Goal: Information Seeking & Learning: Learn about a topic

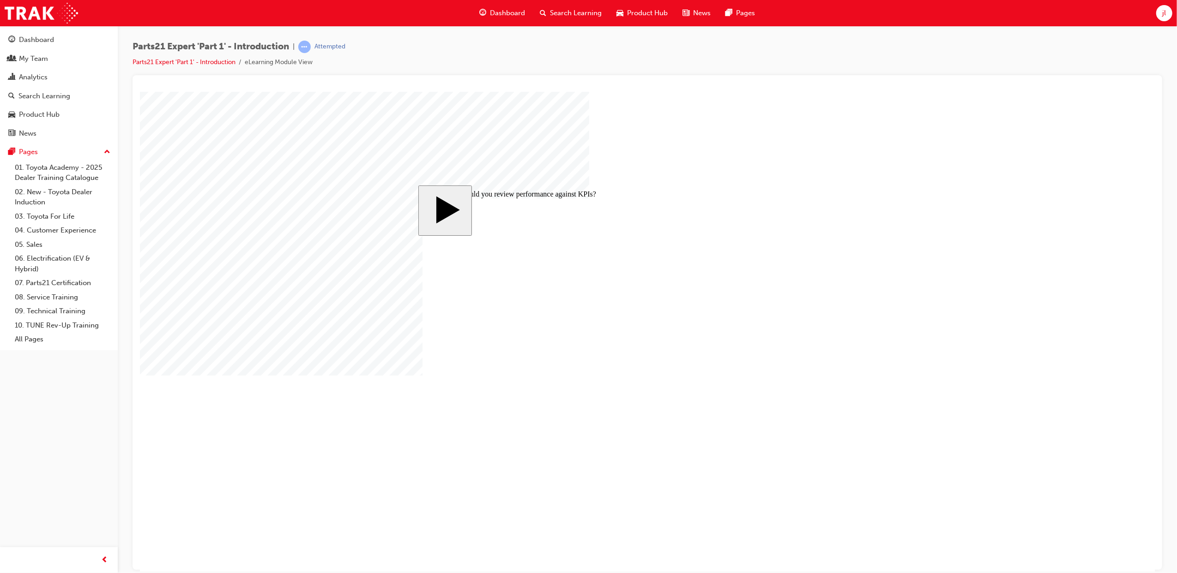
click at [988, 241] on body "slide: When should you review performance against KPIs? MENU Rectangle 6 HELP R…" at bounding box center [646, 331] width 1015 height 480
radio input "true"
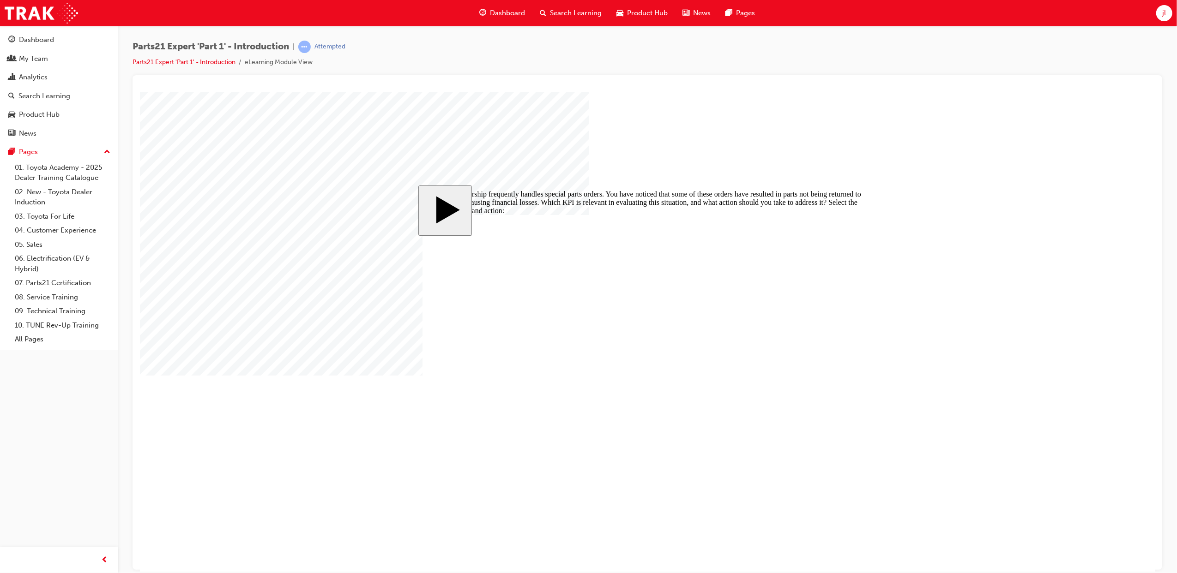
checkbox input "true"
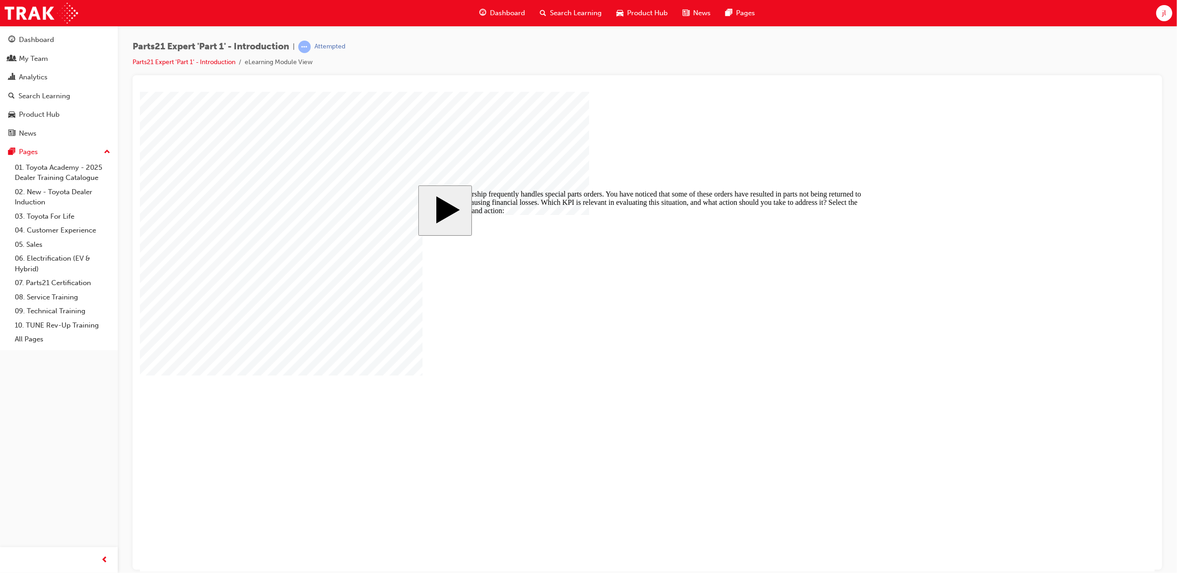
checkbox input "true"
checkbox input "false"
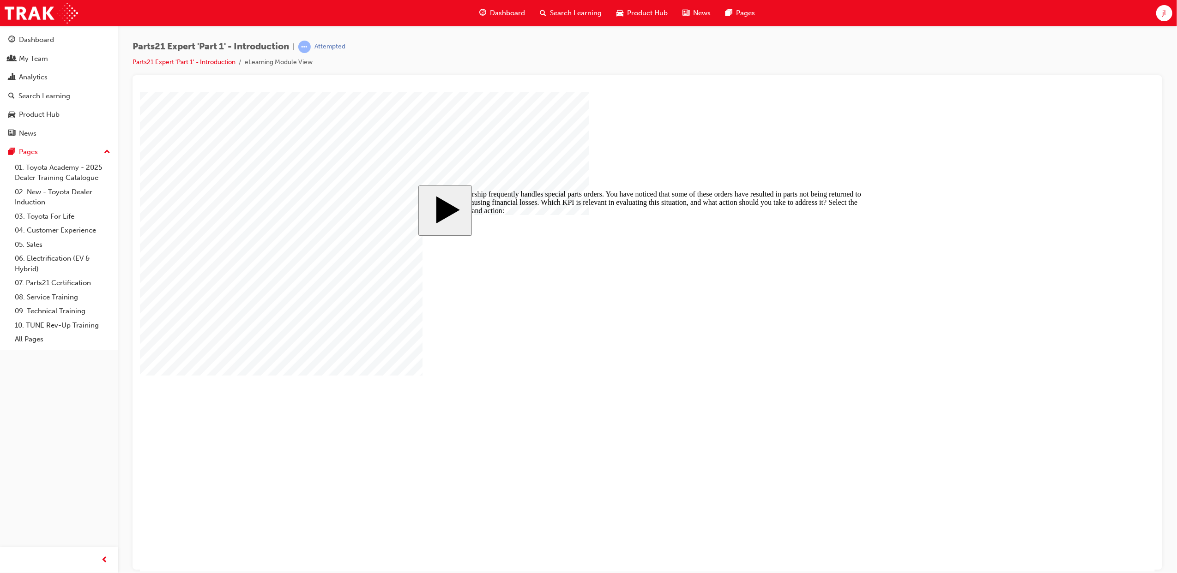
checkbox input "false"
checkbox input "true"
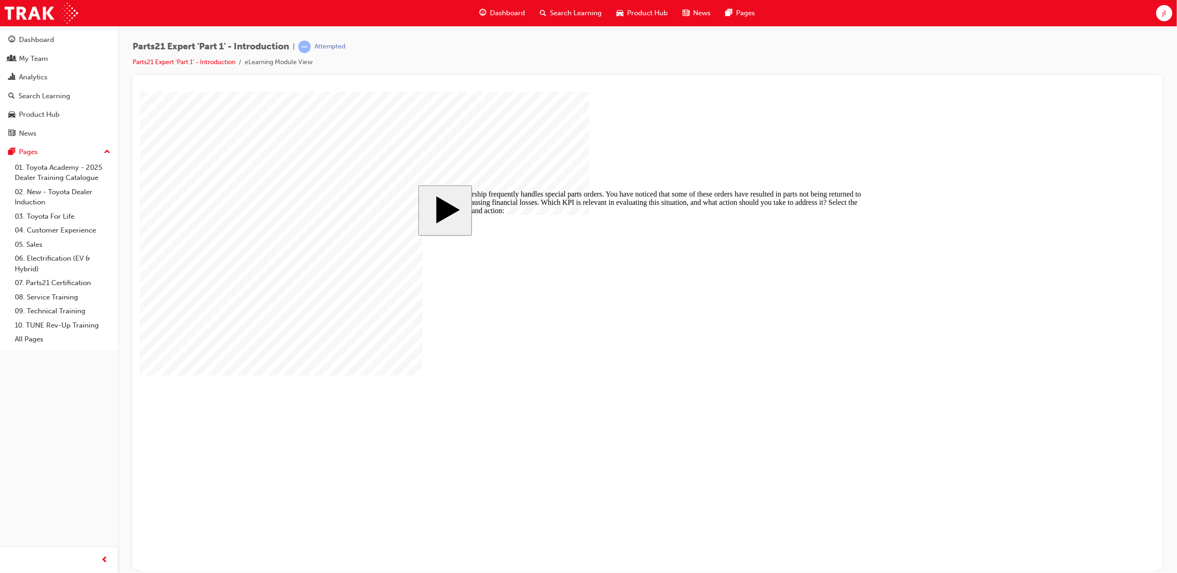
drag, startPoint x: 646, startPoint y: 345, endPoint x: 890, endPoint y: 289, distance: 250.1
checkbox input "false"
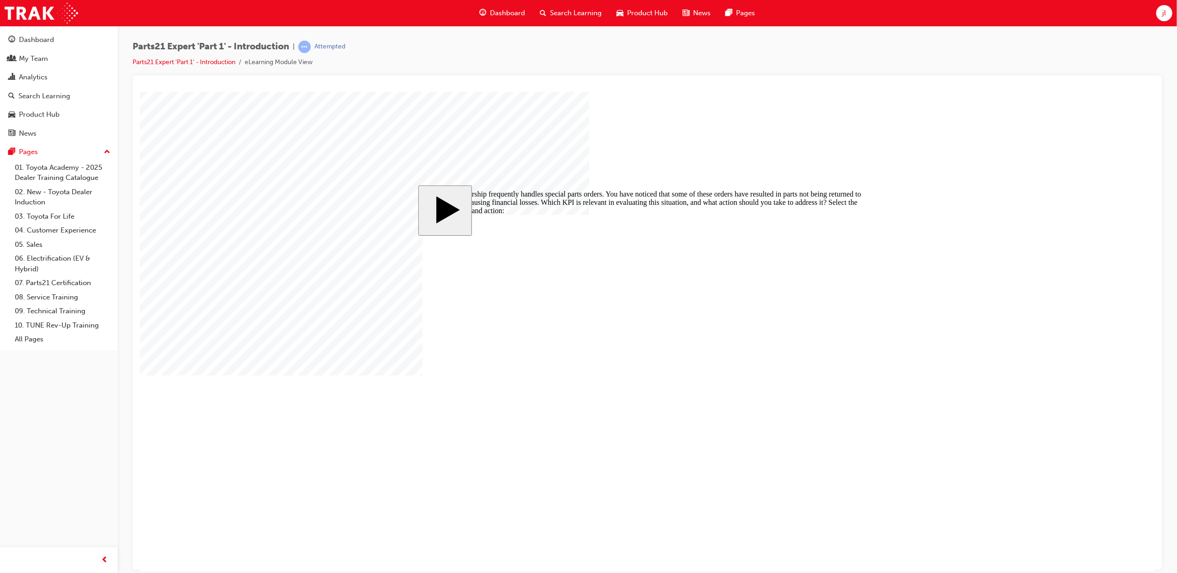
drag, startPoint x: 489, startPoint y: 289, endPoint x: 746, endPoint y: 288, distance: 256.7
checkbox input "false"
checkbox input "true"
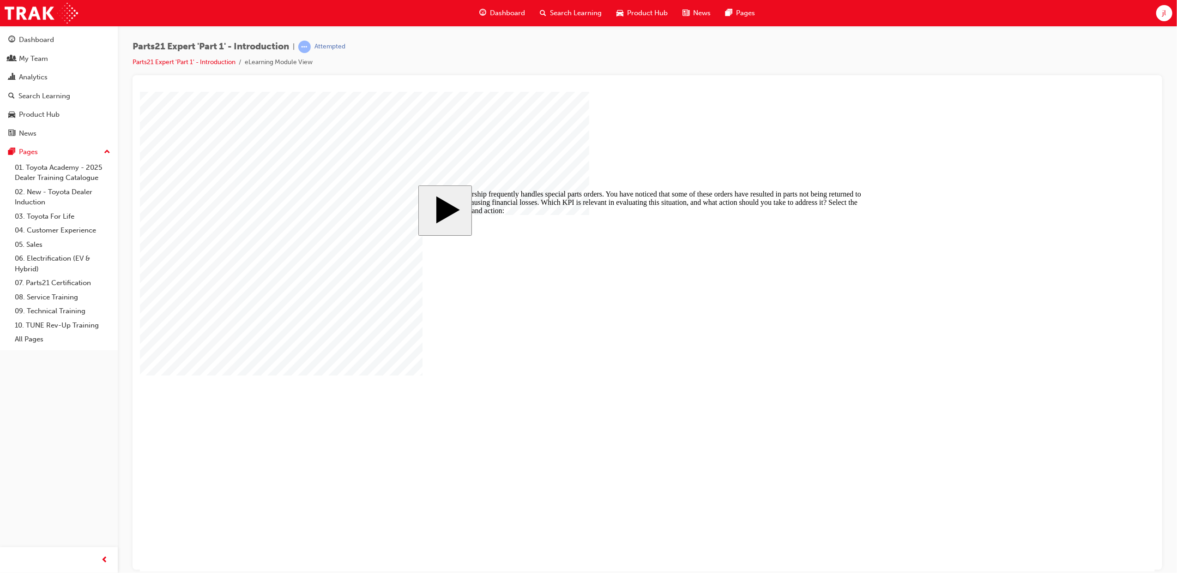
checkbox input "true"
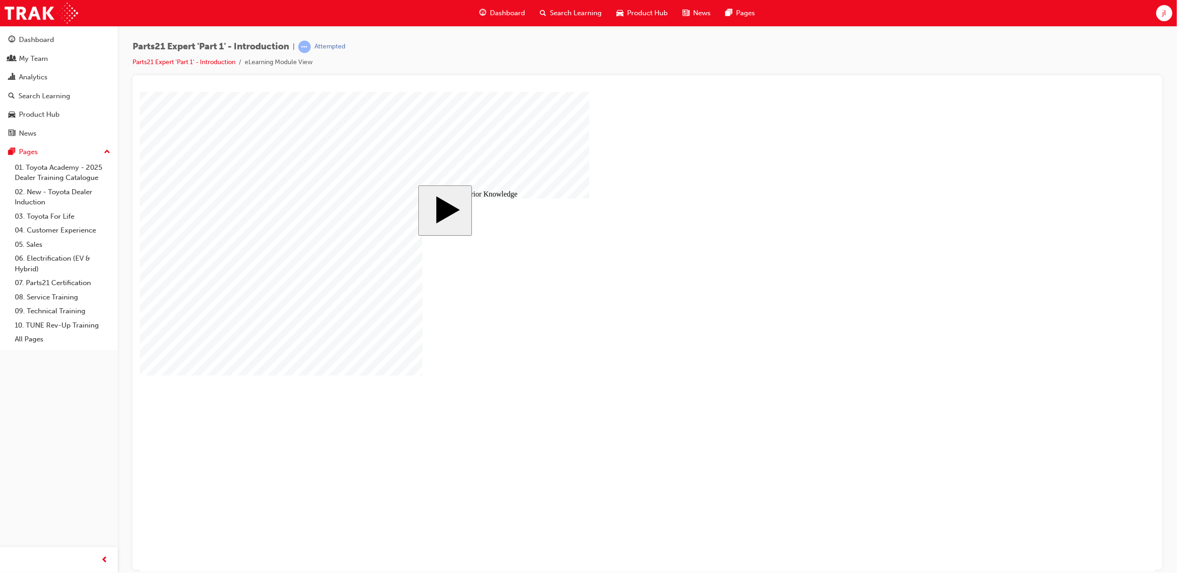
checkbox input "true"
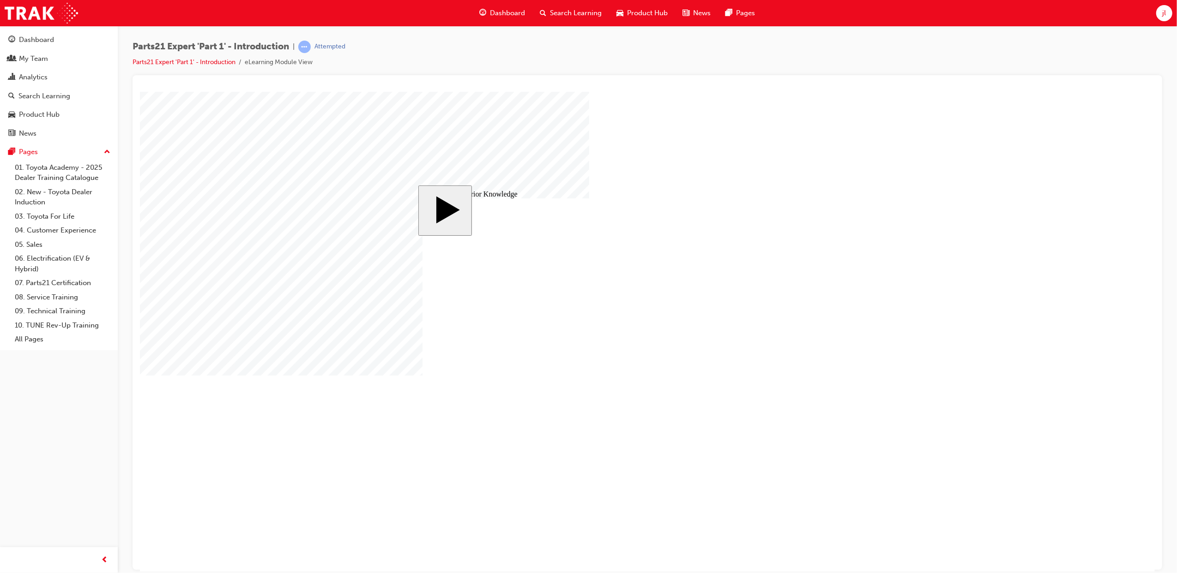
checkbox input "true"
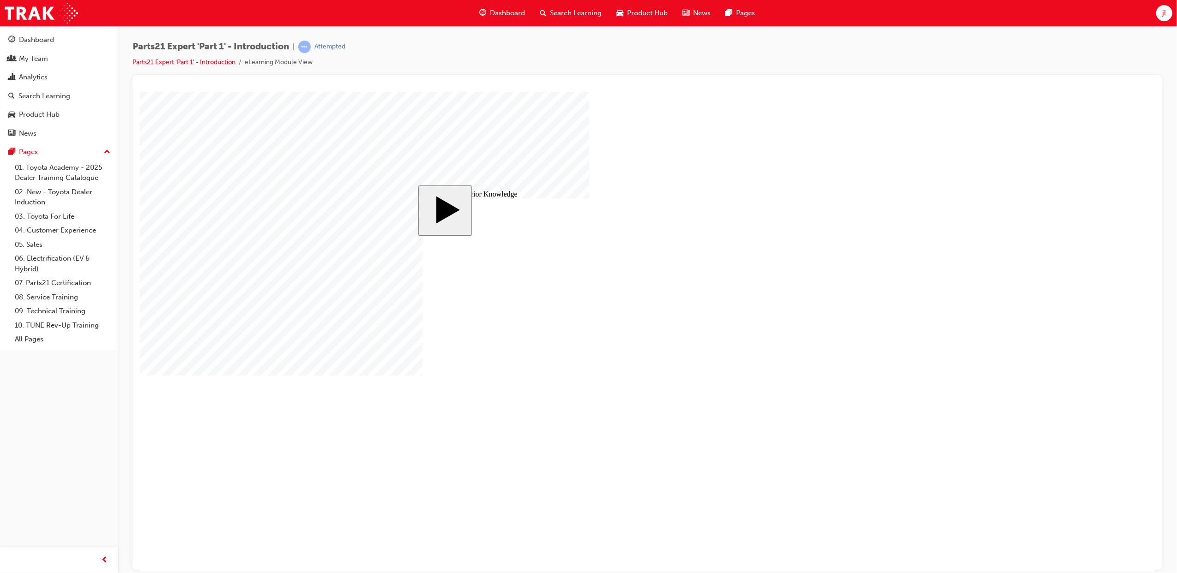
checkbox input "true"
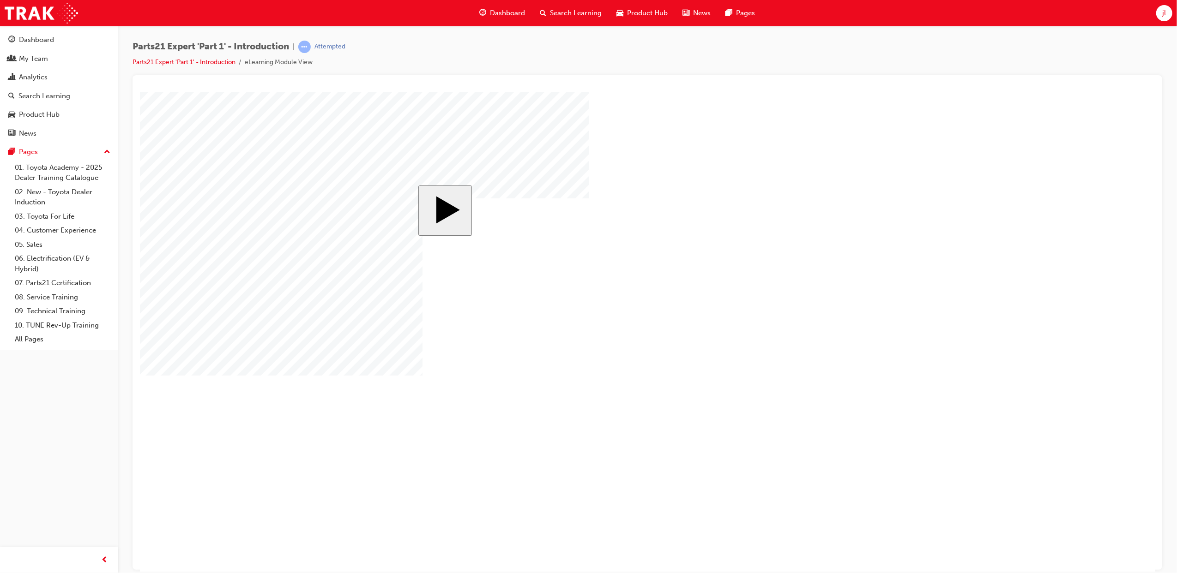
drag, startPoint x: 676, startPoint y: 379, endPoint x: 677, endPoint y: 412, distance: 32.8
drag, startPoint x: 652, startPoint y: 288, endPoint x: 654, endPoint y: 319, distance: 31.4
drag, startPoint x: 665, startPoint y: 291, endPoint x: 664, endPoint y: 351, distance: 59.6
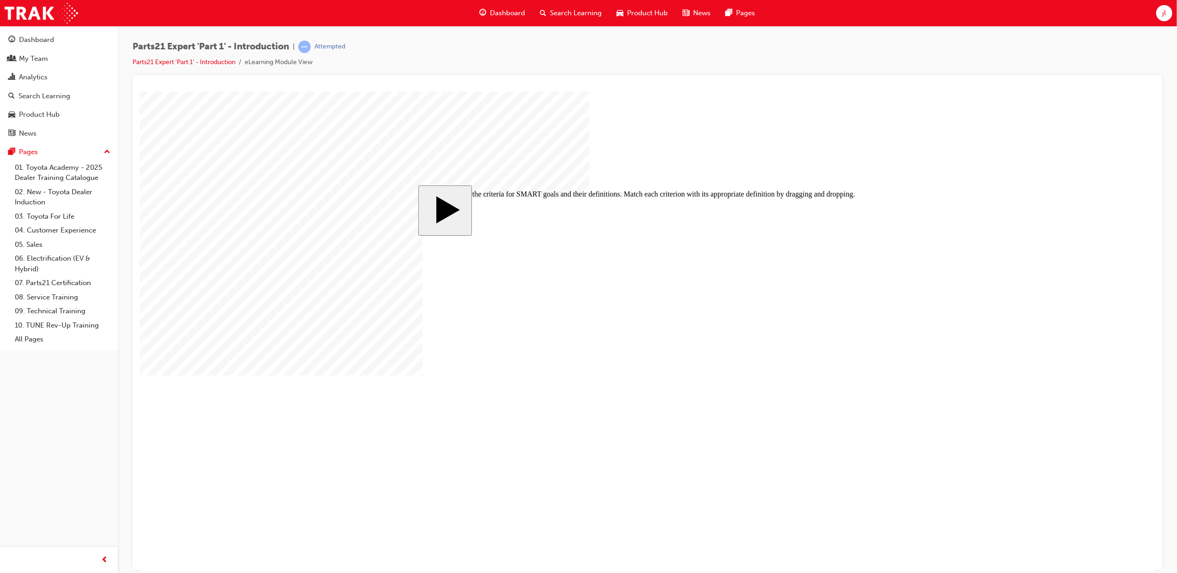
drag, startPoint x: 633, startPoint y: 294, endPoint x: 582, endPoint y: 294, distance: 50.8
drag, startPoint x: 631, startPoint y: 319, endPoint x: 606, endPoint y: 319, distance: 25.4
drag, startPoint x: 617, startPoint y: 384, endPoint x: 578, endPoint y: 379, distance: 38.7
drag, startPoint x: 599, startPoint y: 411, endPoint x: 558, endPoint y: 412, distance: 40.6
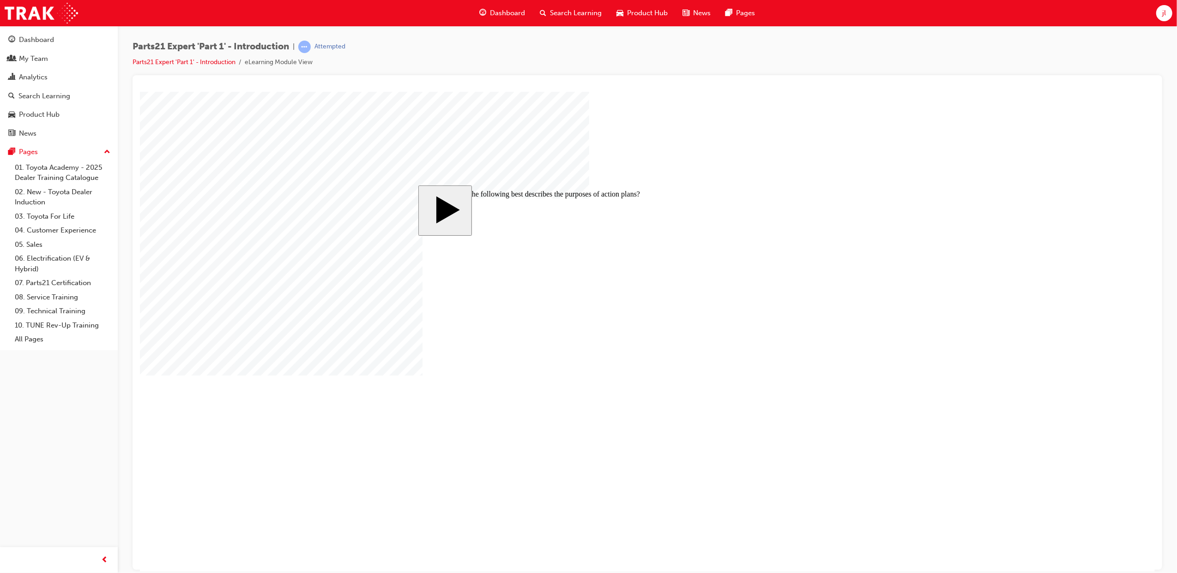
checkbox input "false"
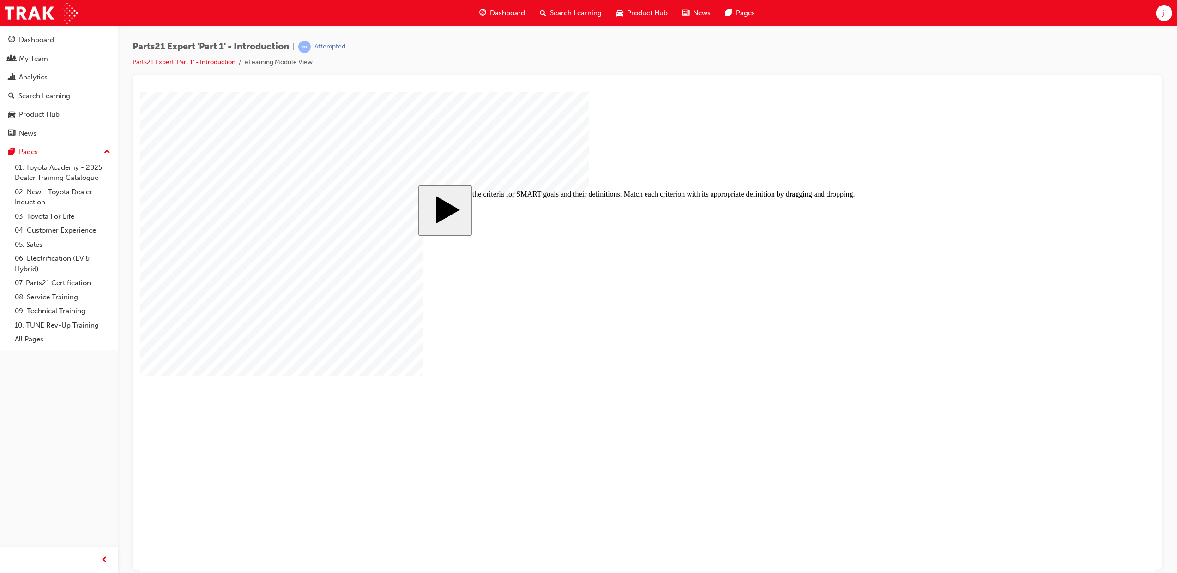
click at [939, 286] on body "slide: Below are the criteria for SMART goals and their definitions. Match each…" at bounding box center [646, 331] width 1015 height 480
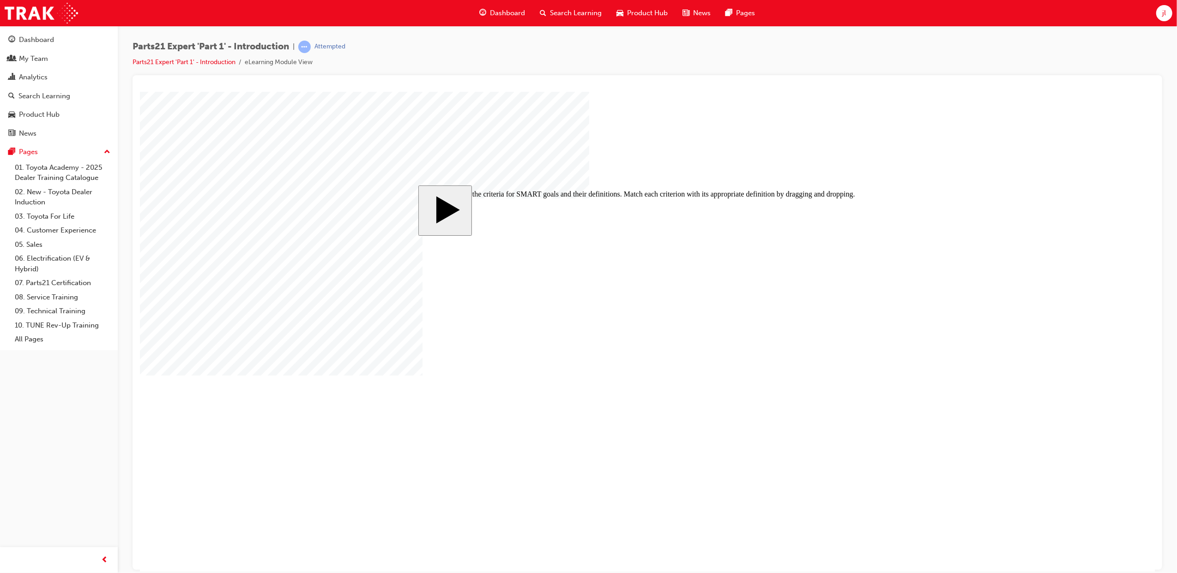
click at [577, 61] on div "Parts21 Expert 'Part 1' - Introduction | Attempted Parts21 Expert 'Part 1' - In…" at bounding box center [646, 58] width 1029 height 35
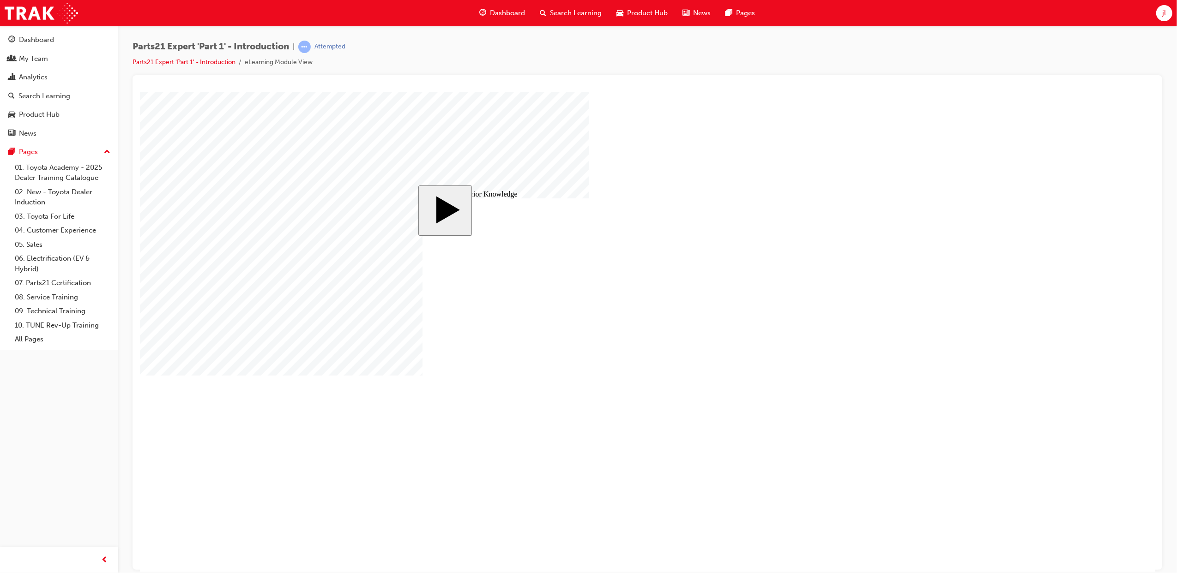
checkbox input "true"
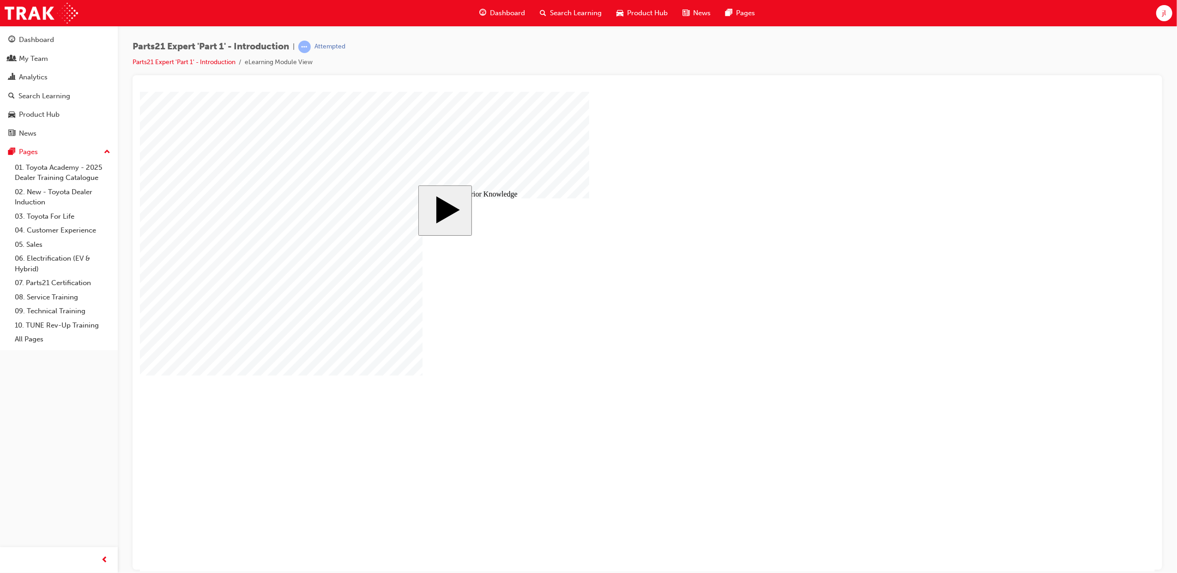
checkbox input "true"
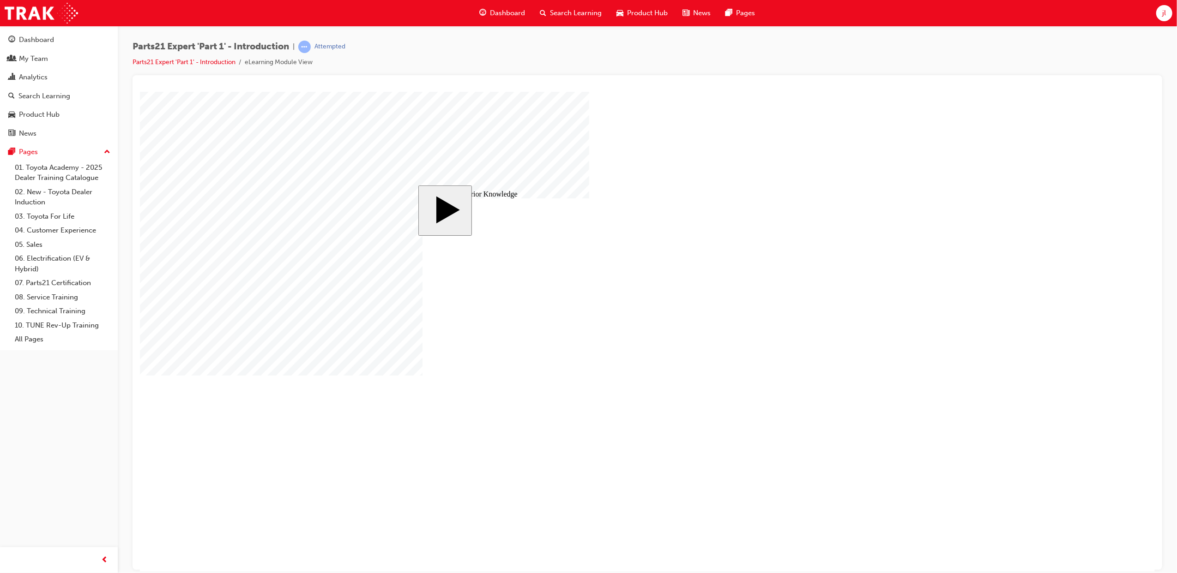
checkbox input "true"
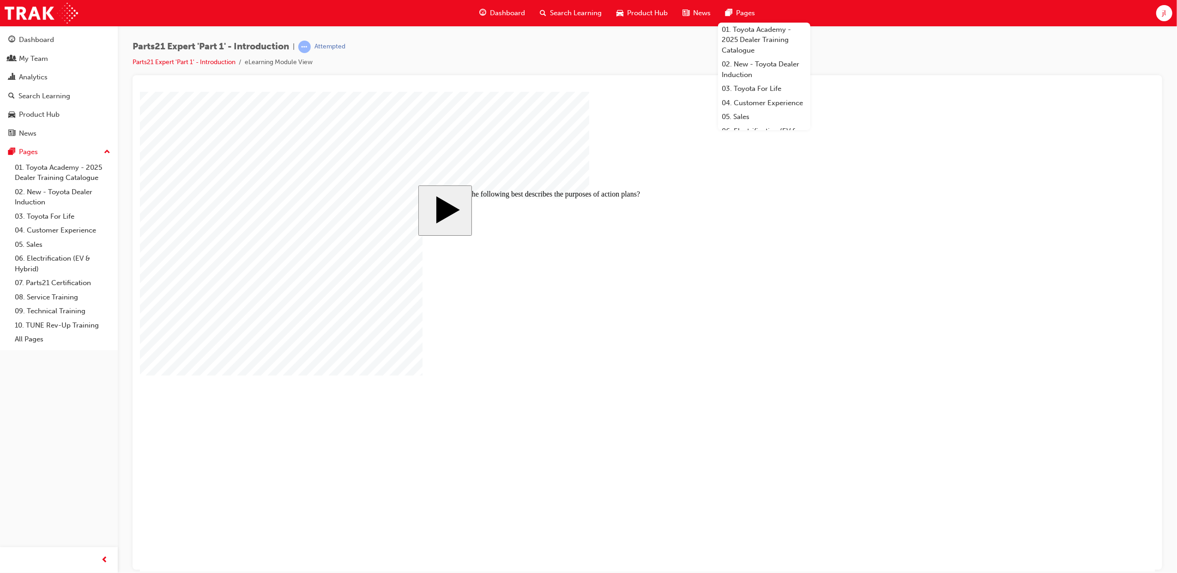
checkbox input "true"
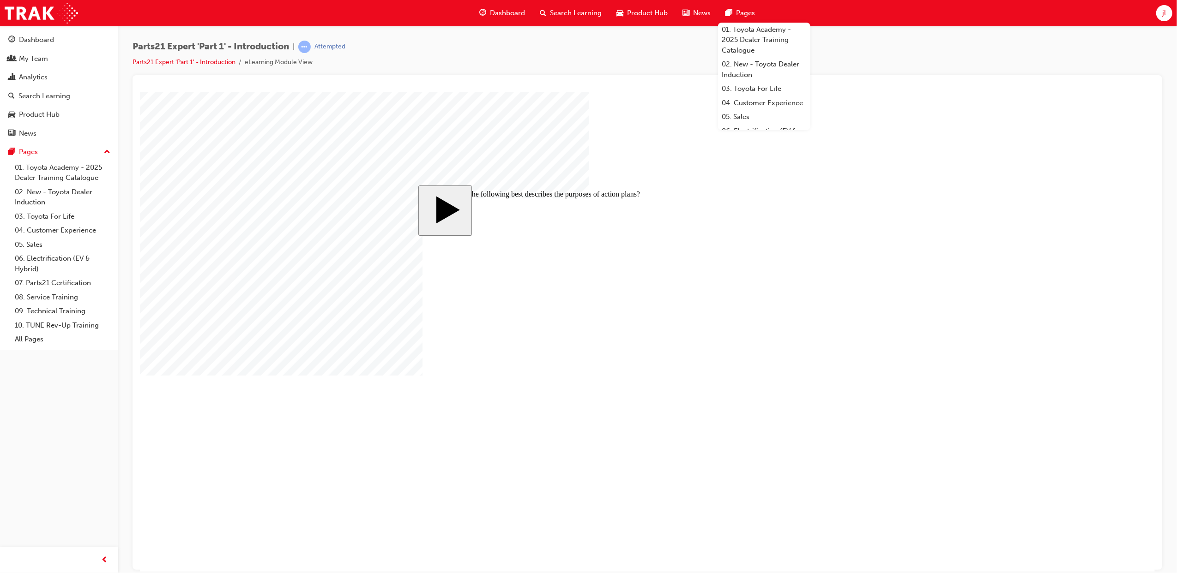
checkbox input "true"
checkbox input "false"
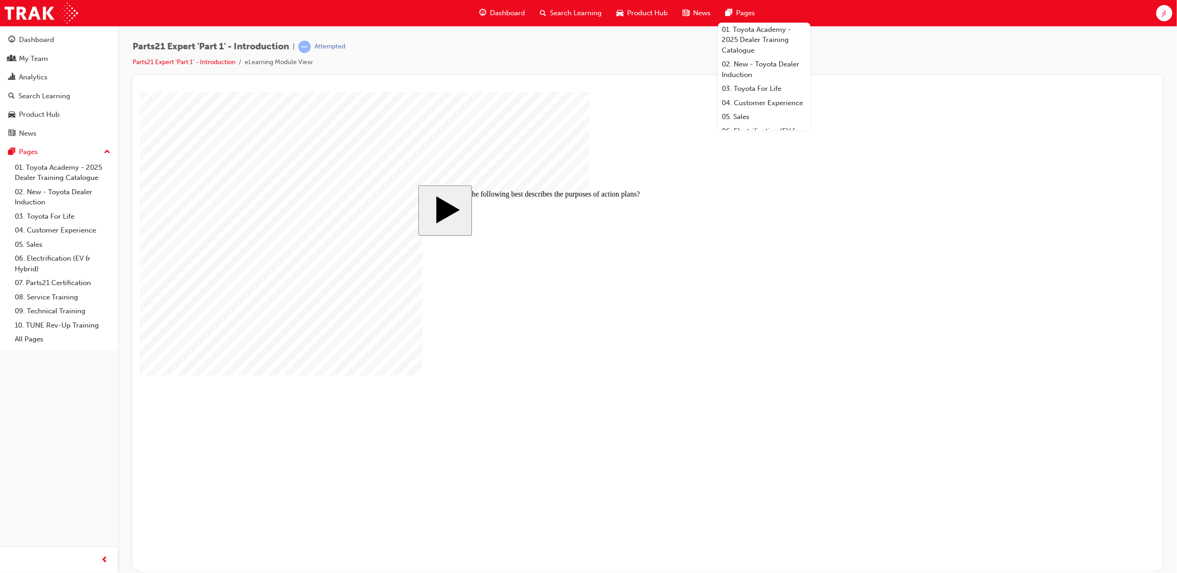
checkbox input "true"
checkbox input "false"
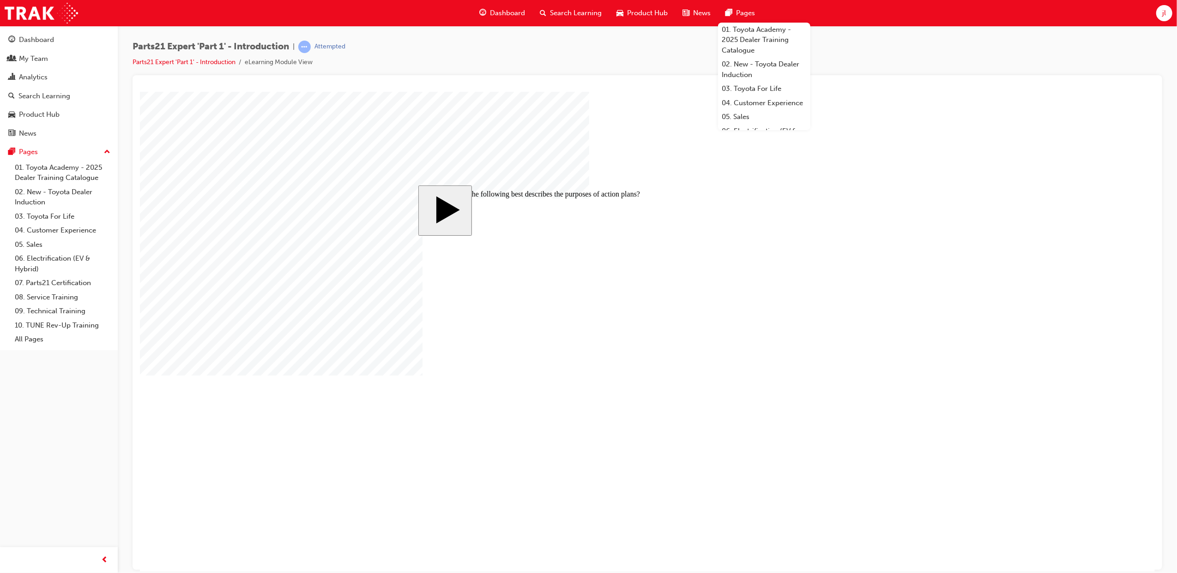
checkbox input "false"
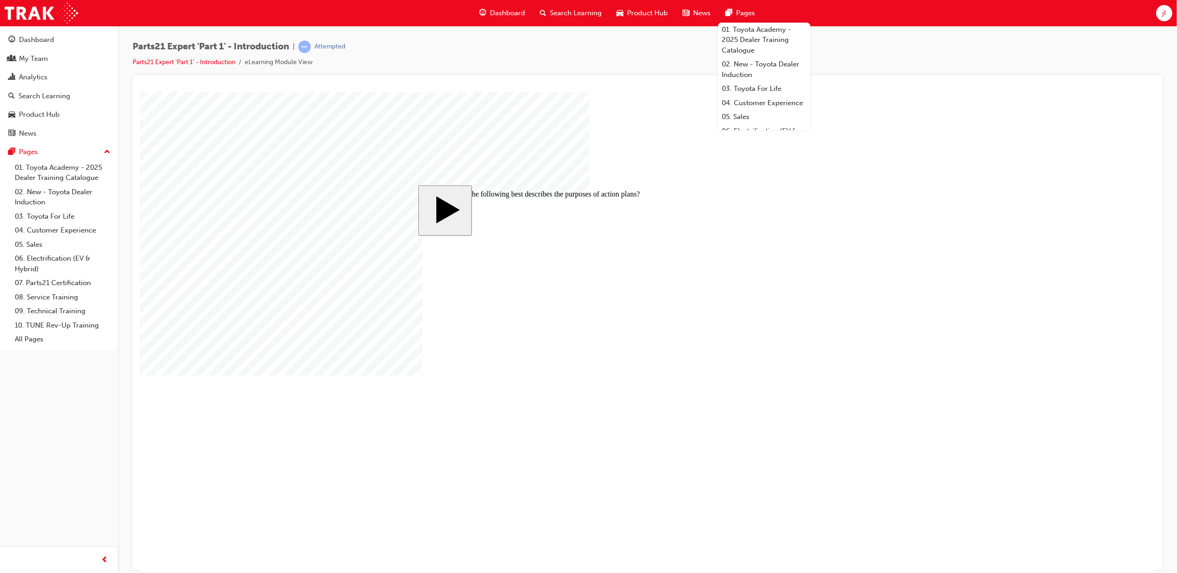
checkbox input "true"
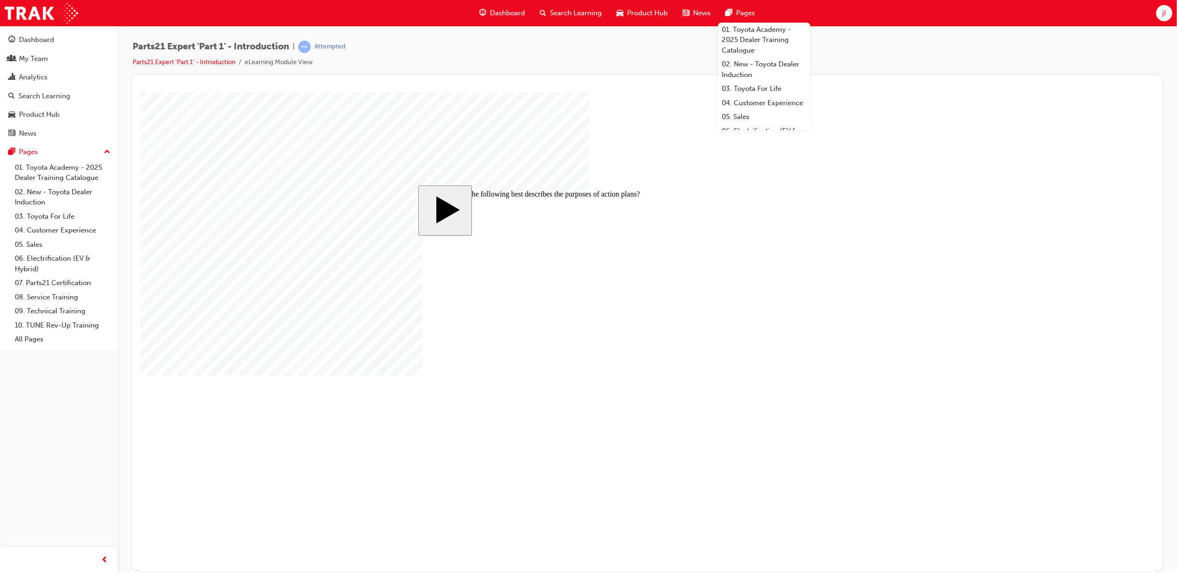
checkbox input "true"
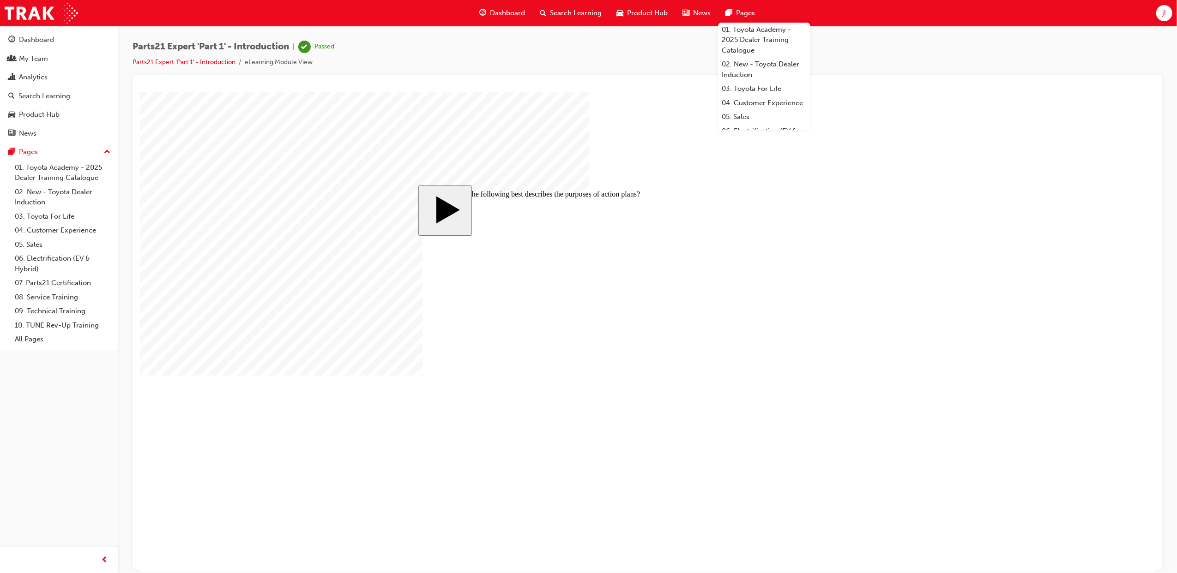
checkbox input "true"
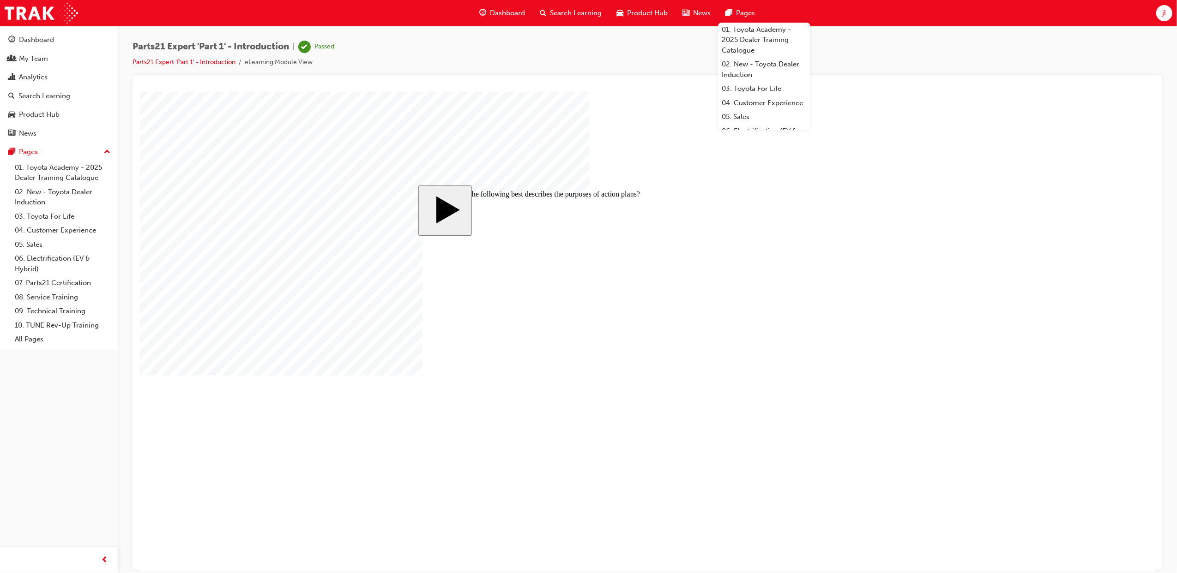
click at [994, 128] on body "slide: Course Completion MENU Rectangle 6 HELP Rectangle 6 EXIT Rectangle 6 Act…" at bounding box center [646, 331] width 1015 height 480
click at [628, 506] on body "slide: Course Completion MENU Rectangle 6 HELP Rectangle 6 EXIT Rectangle 6 Act…" at bounding box center [646, 331] width 1015 height 480
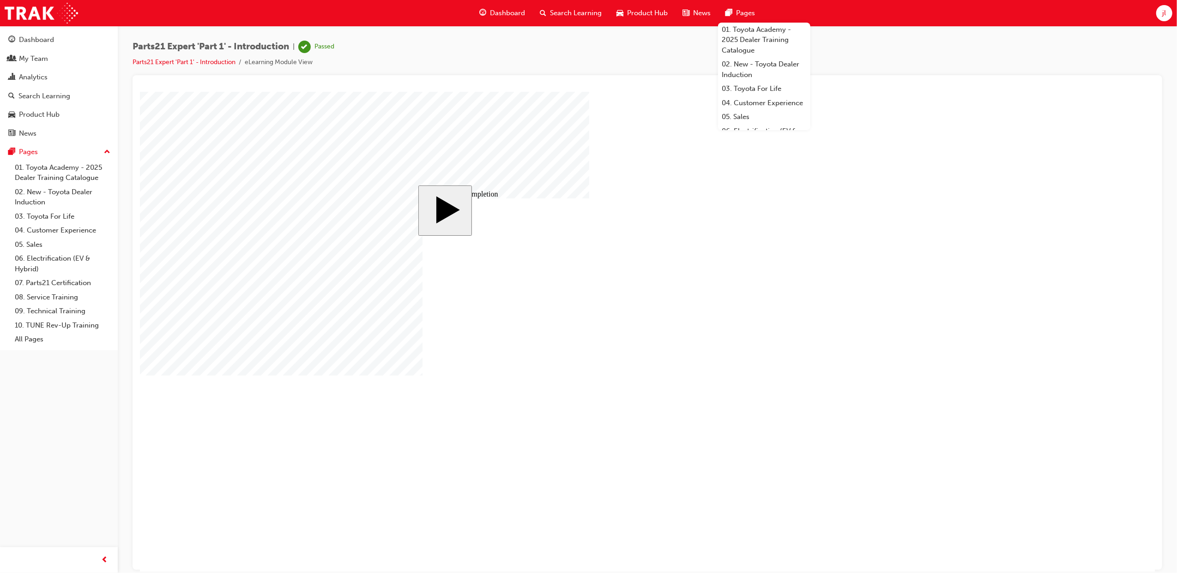
click at [562, 169] on body "slide: Course Completion MENU Rectangle 6 HELP Rectangle 6 EXIT Rectangle 6 Act…" at bounding box center [646, 331] width 1015 height 480
click at [65, 277] on link "07. Parts21 Certification" at bounding box center [62, 283] width 103 height 14
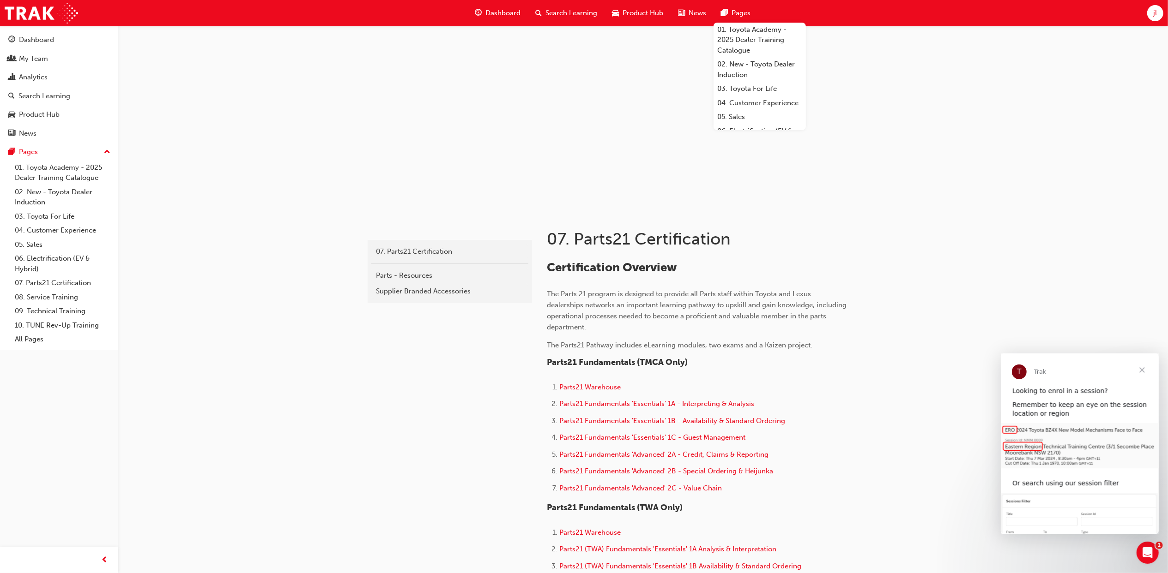
click at [1141, 368] on span "Close" at bounding box center [1141, 369] width 33 height 33
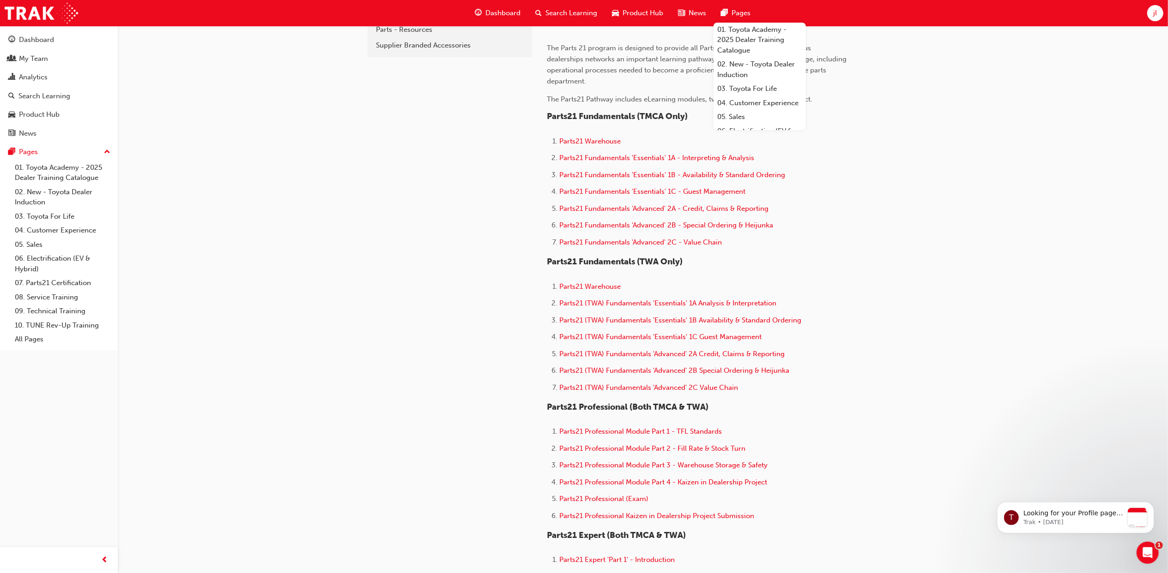
scroll to position [492, 0]
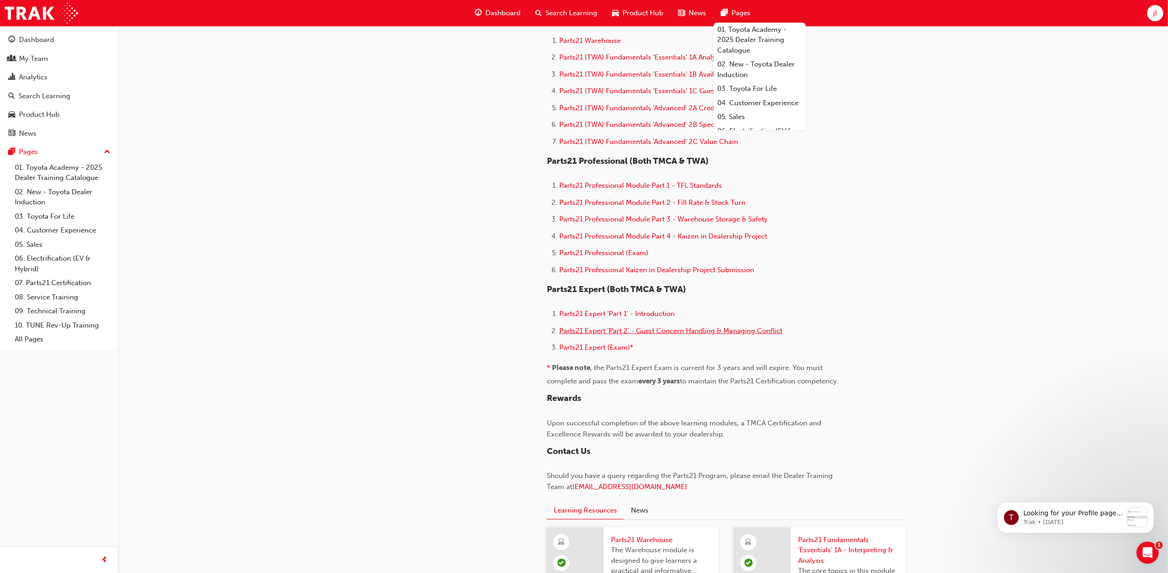
click at [687, 332] on span "Parts21 Expert 'Part 2' - Guest Concern Handling & Managing Conflict" at bounding box center [670, 331] width 223 height 8
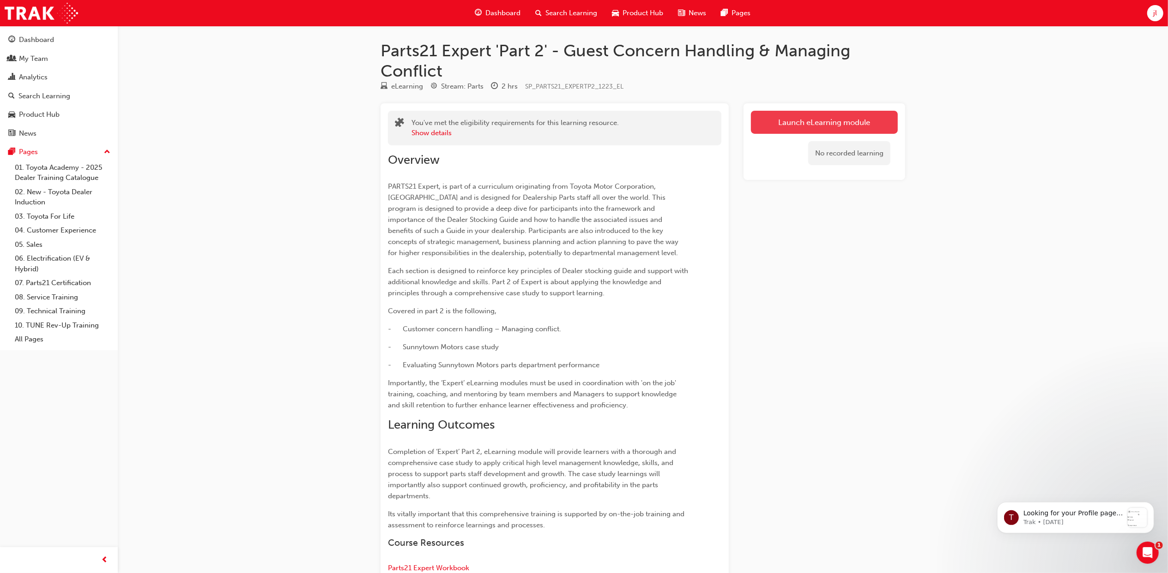
click at [836, 119] on link "Launch eLearning module" at bounding box center [824, 122] width 147 height 23
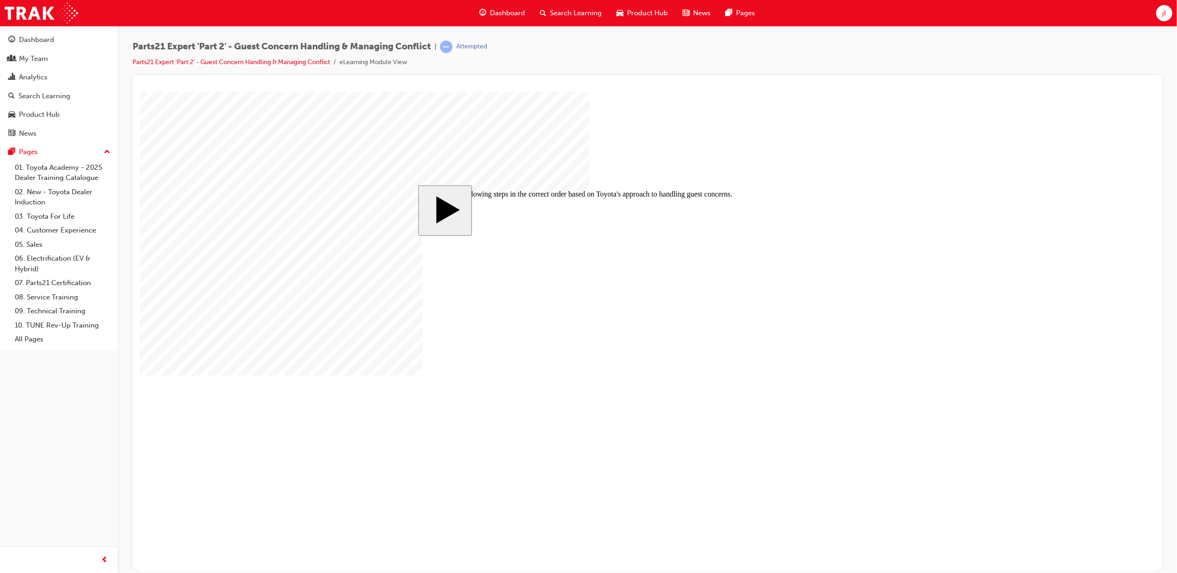
drag, startPoint x: 1022, startPoint y: 272, endPoint x: 1025, endPoint y: 264, distance: 8.9
click at [1023, 268] on body "slide: Put the following steps in the correct order based on Toyota's approach …" at bounding box center [646, 331] width 1015 height 480
drag, startPoint x: 480, startPoint y: 405, endPoint x: 499, endPoint y: 275, distance: 131.6
drag, startPoint x: 530, startPoint y: 330, endPoint x: 530, endPoint y: 273, distance: 57.2
drag, startPoint x: 504, startPoint y: 320, endPoint x: 508, endPoint y: 291, distance: 28.9
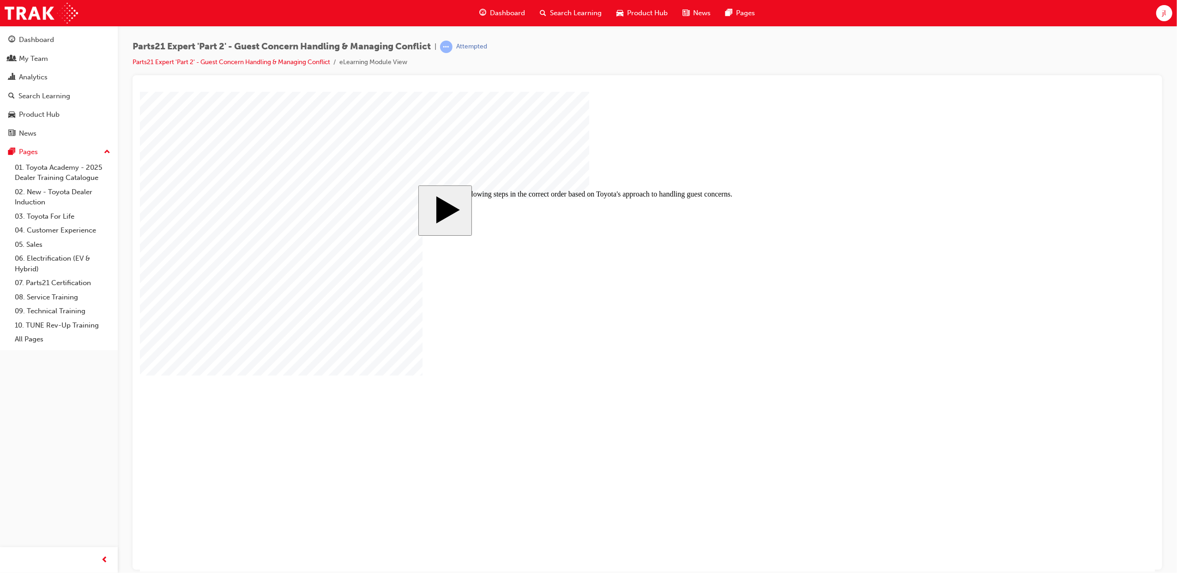
drag, startPoint x: 541, startPoint y: 371, endPoint x: 539, endPoint y: 317, distance: 54.0
drag, startPoint x: 528, startPoint y: 399, endPoint x: 528, endPoint y: 346, distance: 53.1
drag, startPoint x: 534, startPoint y: 398, endPoint x: 537, endPoint y: 348, distance: 50.9
drag, startPoint x: 514, startPoint y: 429, endPoint x: 523, endPoint y: 376, distance: 53.4
drag, startPoint x: 510, startPoint y: 425, endPoint x: 512, endPoint y: 396, distance: 29.2
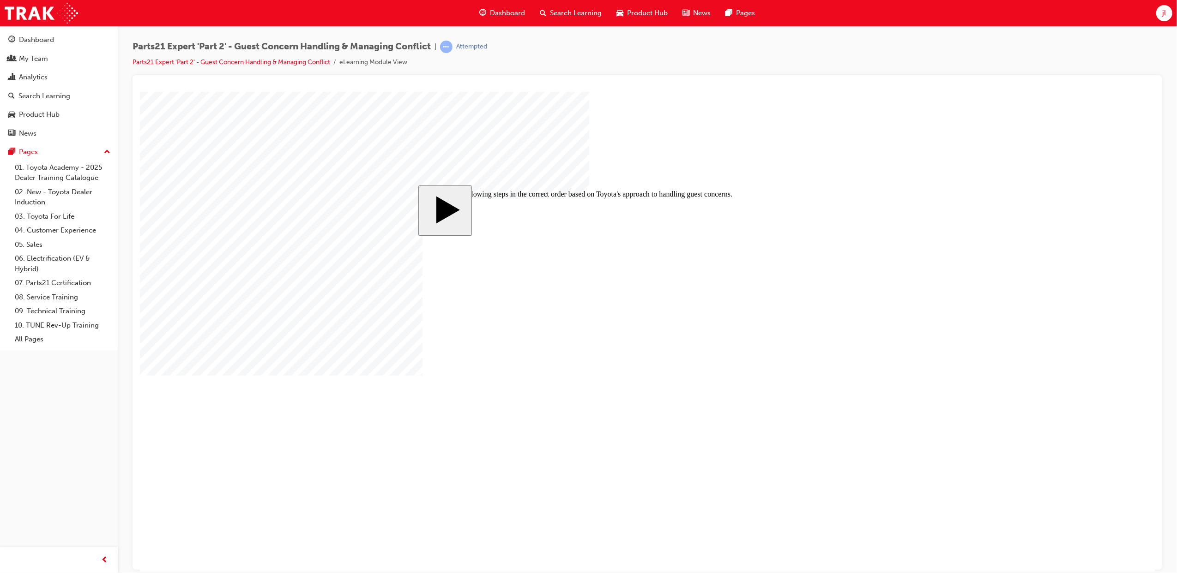
drag, startPoint x: 523, startPoint y: 433, endPoint x: 530, endPoint y: 334, distance: 100.0
drag, startPoint x: 530, startPoint y: 329, endPoint x: 526, endPoint y: 363, distance: 34.4
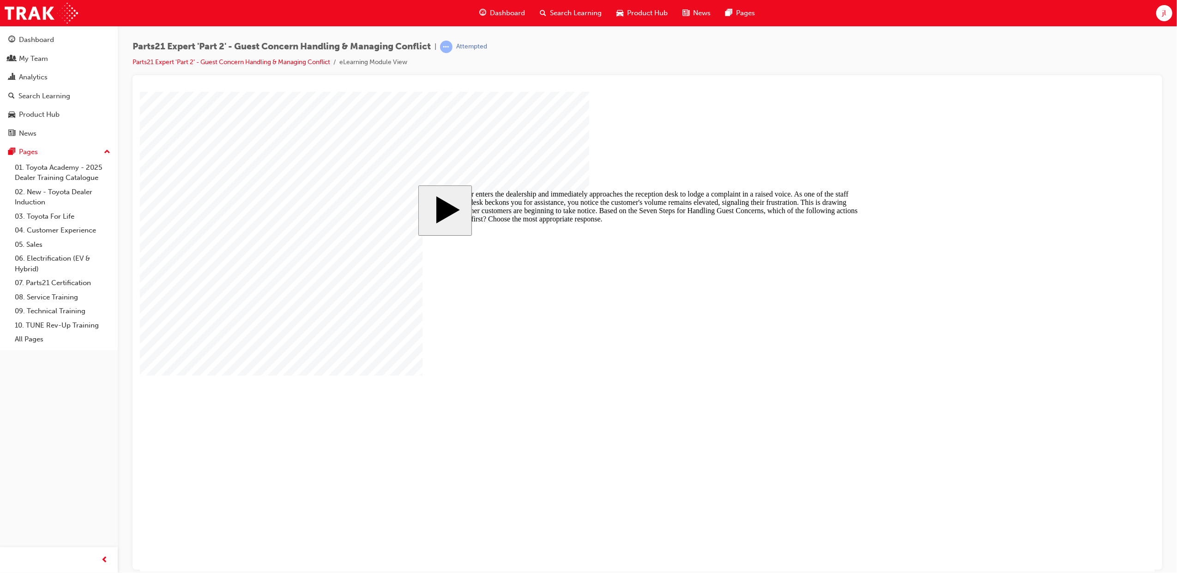
radio input "false"
radio input "true"
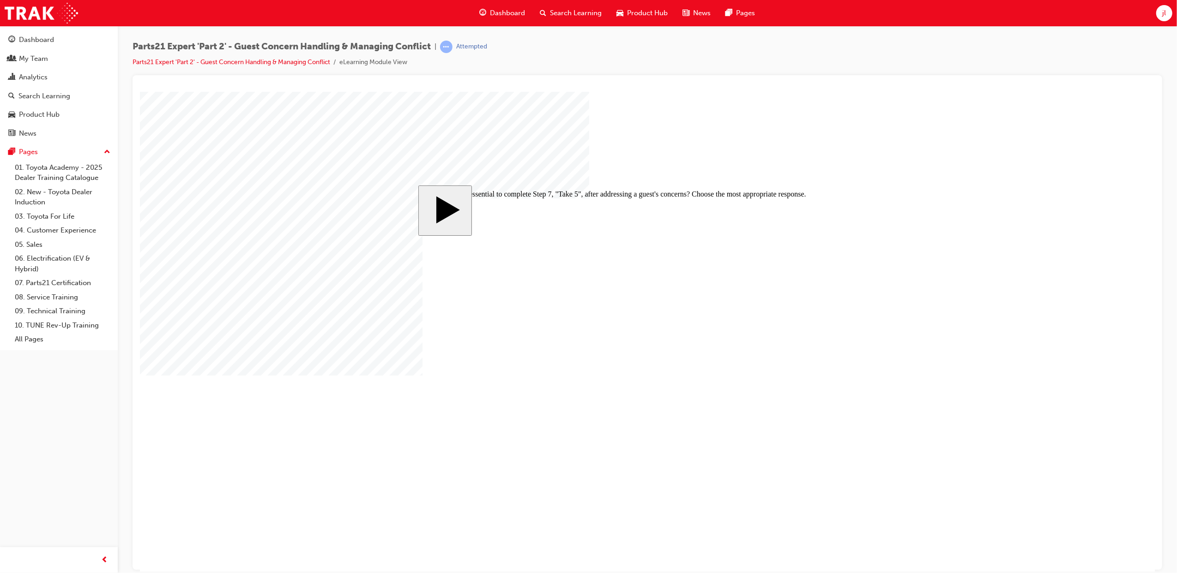
radio input "true"
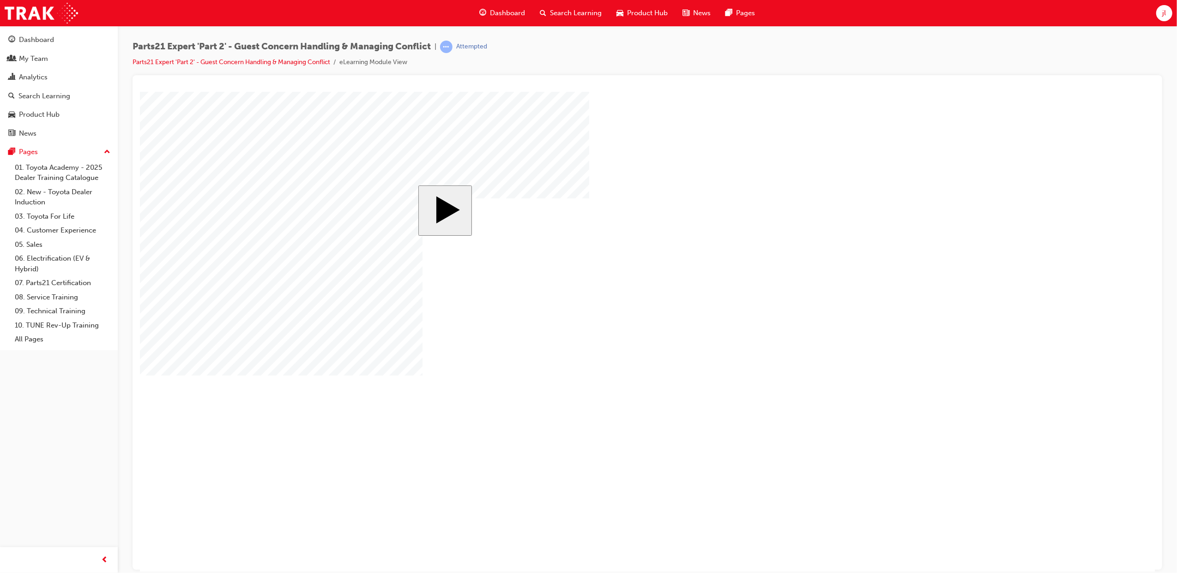
checkbox input "true"
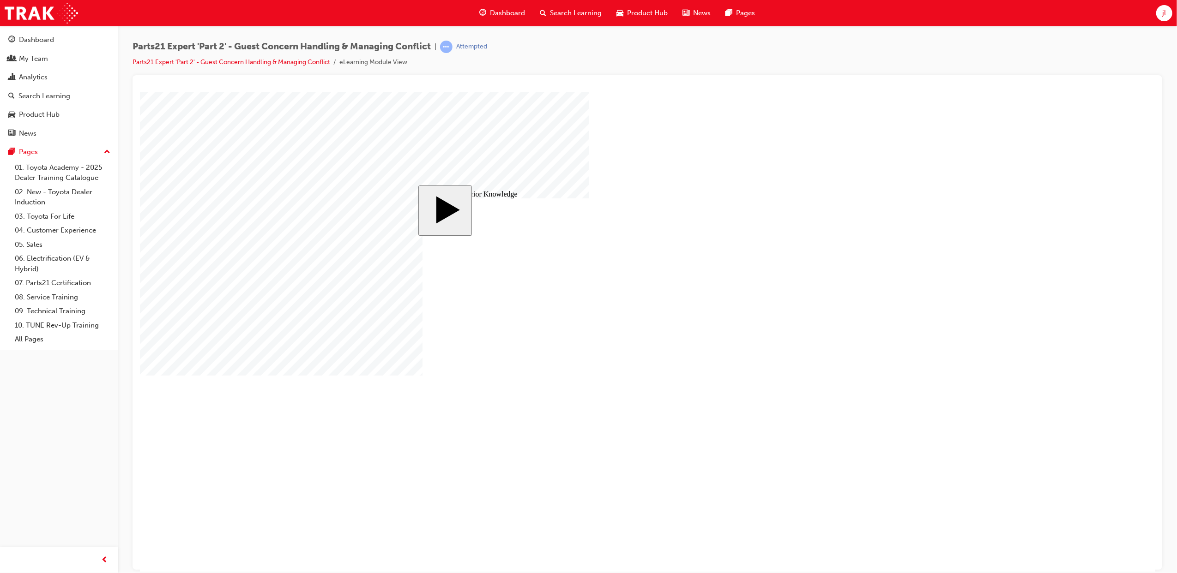
radio input "true"
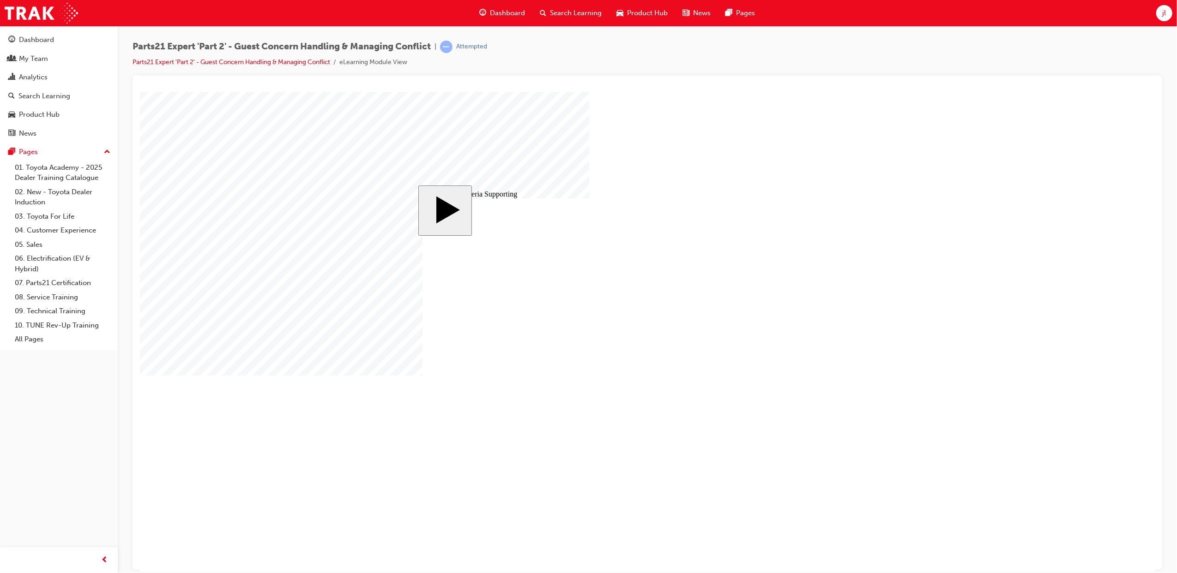
type input "1"
type input "19"
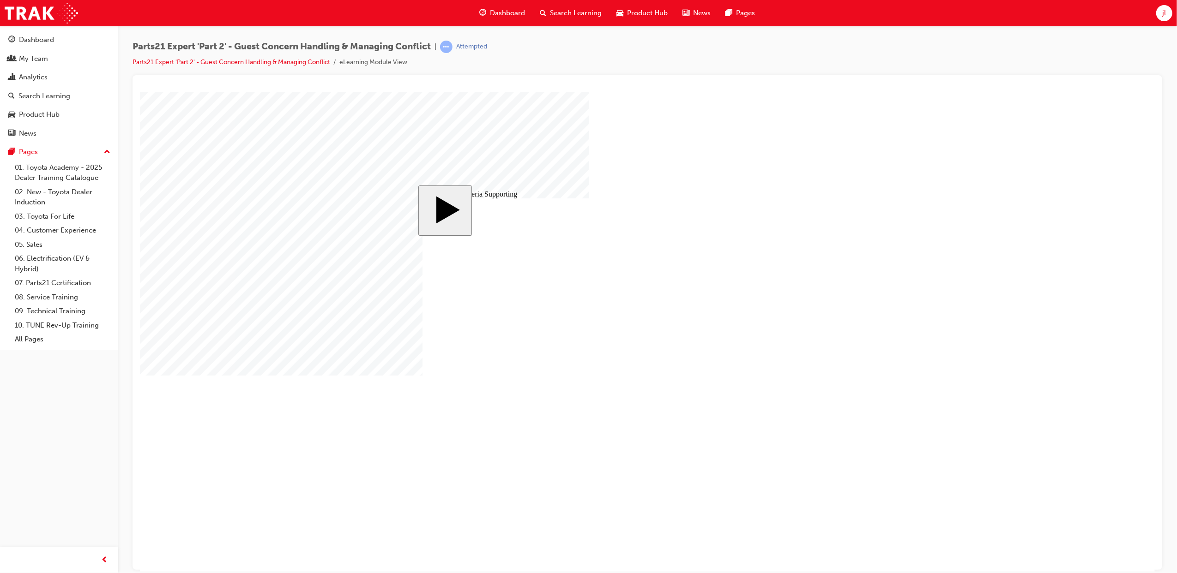
type input "19"
type input "19."
type input "19.7"
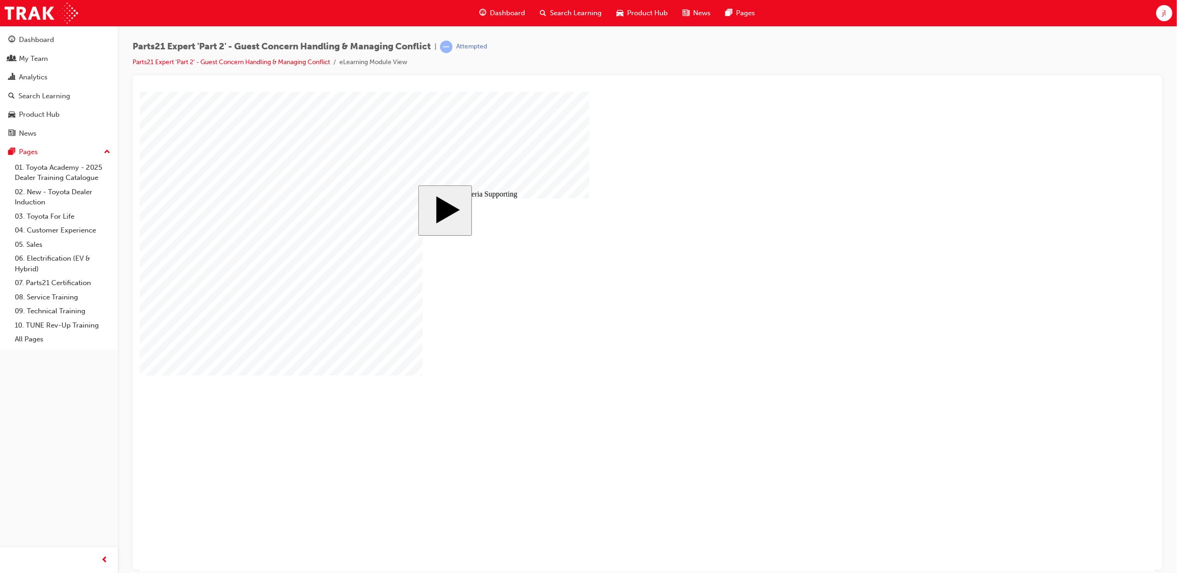
type input "19.78"
drag, startPoint x: 513, startPoint y: 294, endPoint x: 506, endPoint y: 299, distance: 9.3
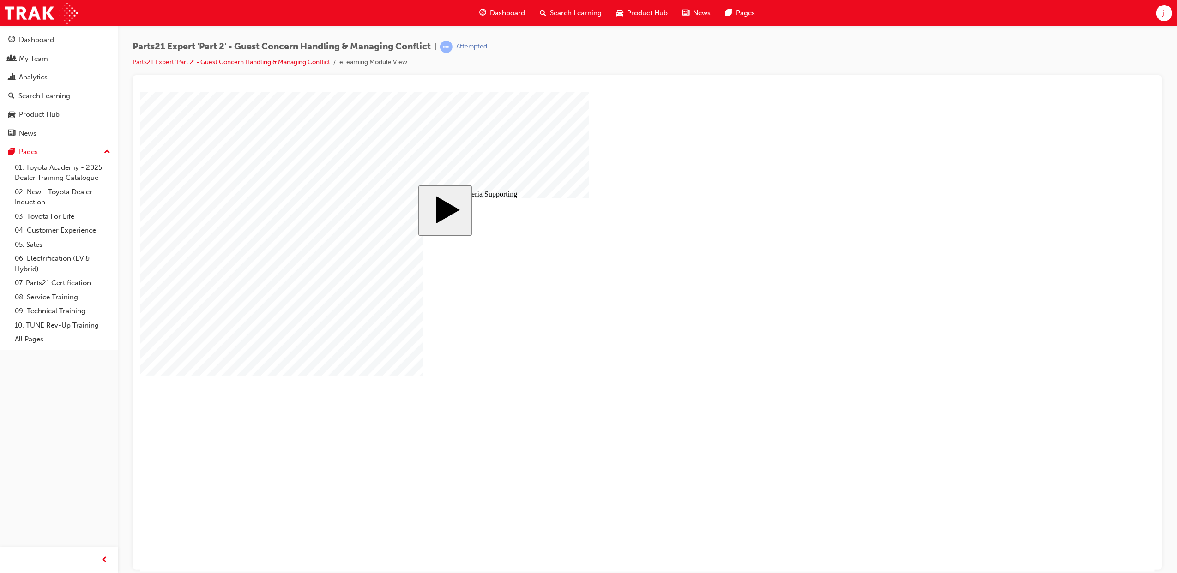
click at [919, 246] on body "slide: 9 Key Criteria Supporting MENU Rectangle 6 HELP Rectangle 6 EXIT Rectang…" at bounding box center [646, 331] width 1015 height 480
type input "19.7"
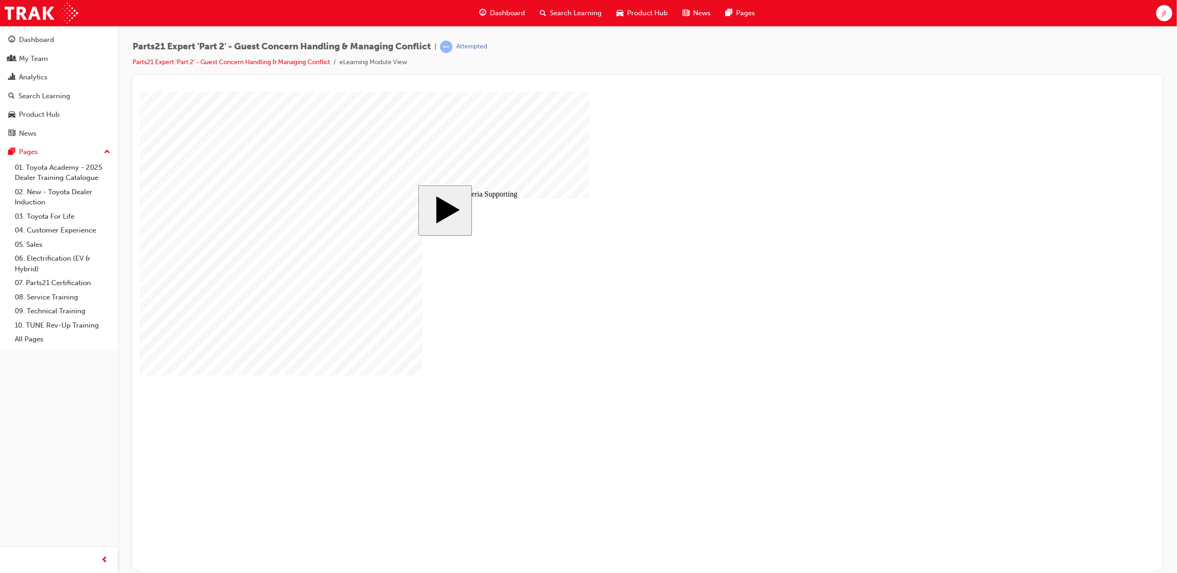
type input "19."
type input "19"
type input "1"
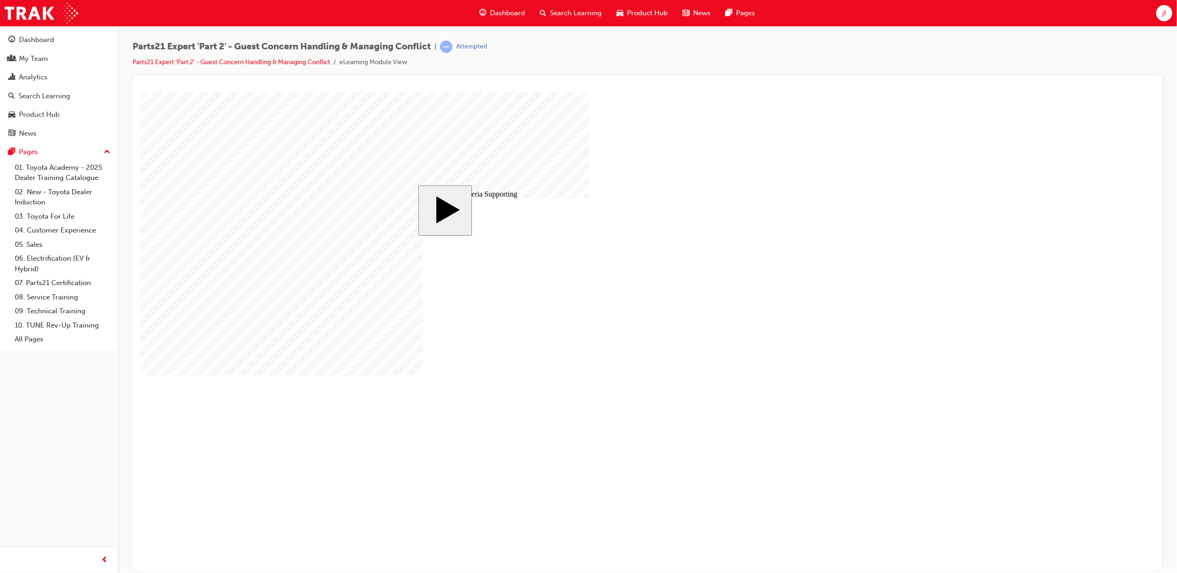
type input "1"
type input "2"
type input "20"
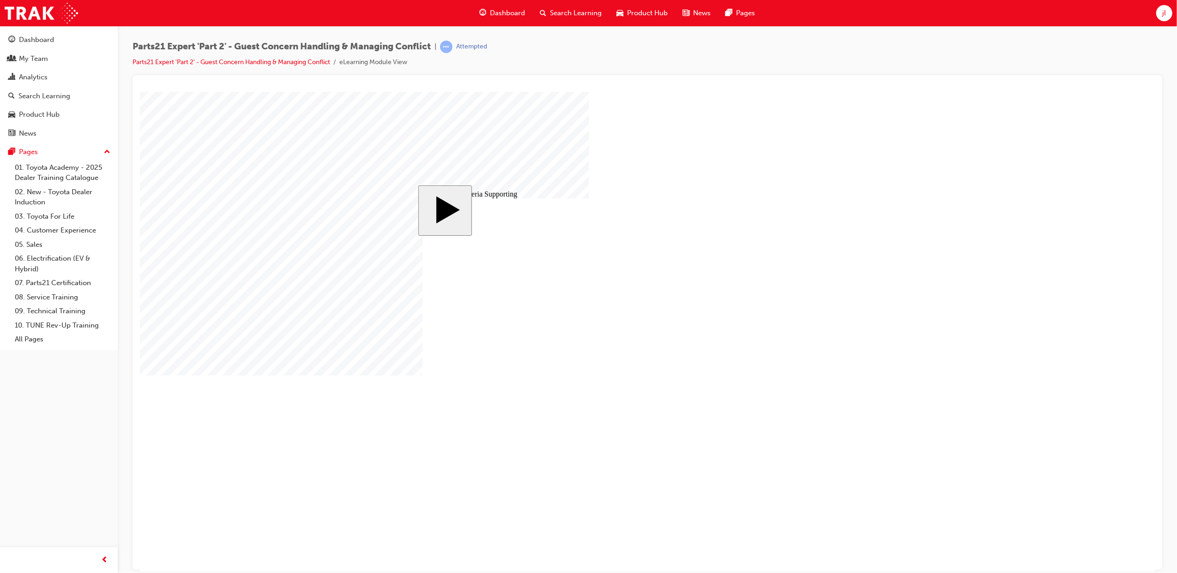
type input "20"
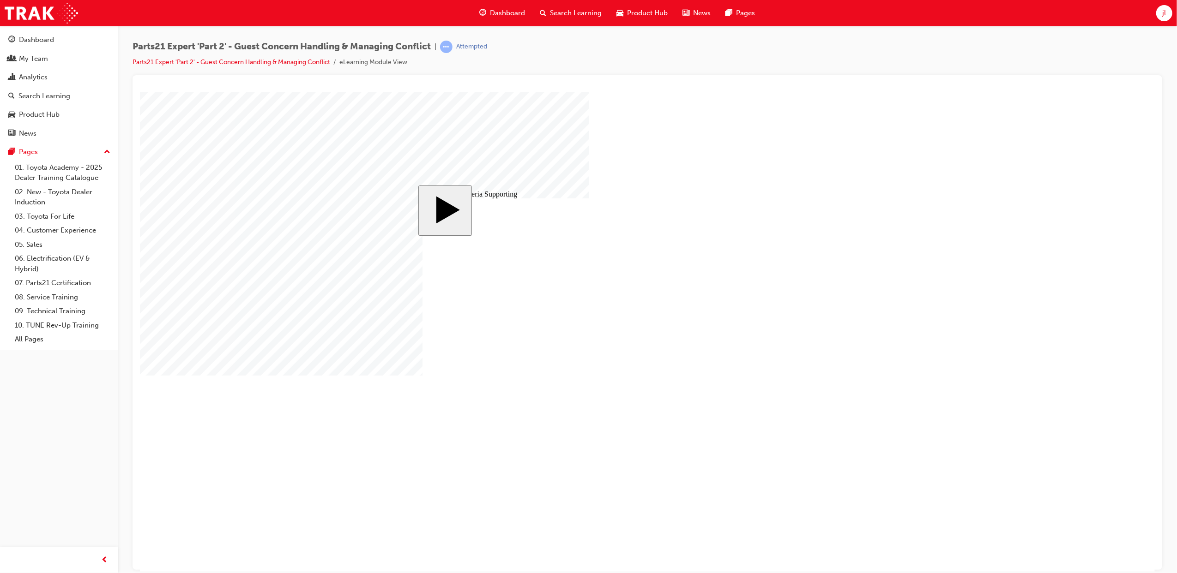
type input "1"
type input "18"
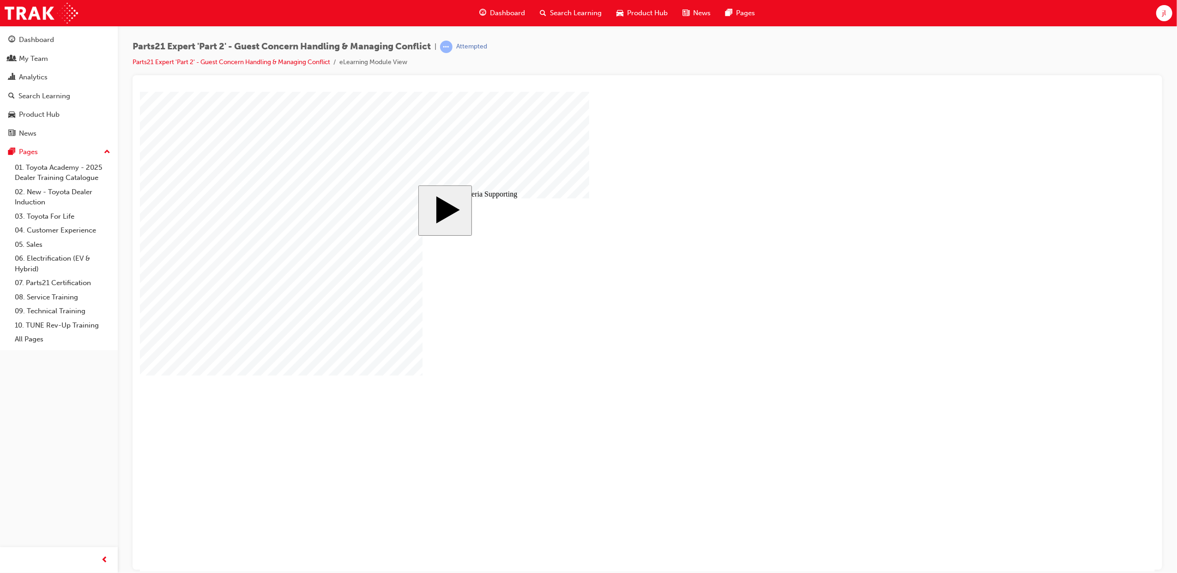
drag, startPoint x: 975, startPoint y: 377, endPoint x: 979, endPoint y: 372, distance: 6.6
click at [977, 373] on body "slide: 9 Key Criteria Supporting MENU Rectangle 6 HELP Rectangle 6 EXIT Rectang…" at bounding box center [646, 331] width 1015 height 480
type input "20"
type input "18"
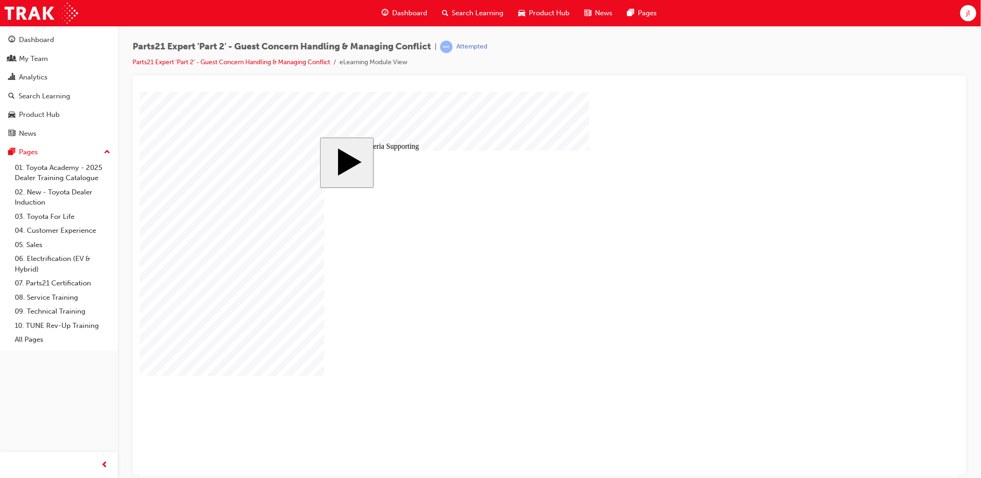
click at [914, 296] on body "slide: Parts 21 Group 1 Totals Add Each Column to Get the Totals Rectangular Ca…" at bounding box center [548, 283] width 819 height 385
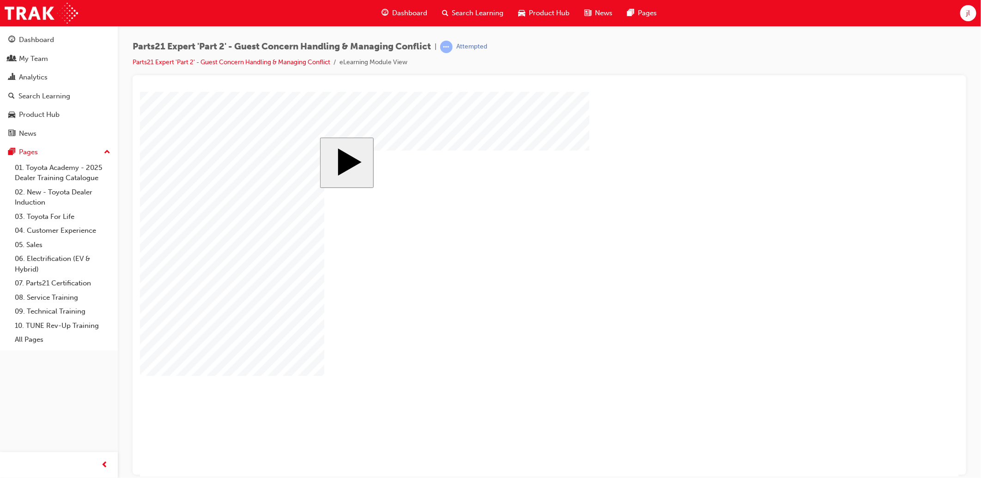
click at [911, 333] on body "slide: Parts 21 Group 1 Totals Add Each Column to Get the Totals Rectangular Ca…" at bounding box center [548, 283] width 819 height 385
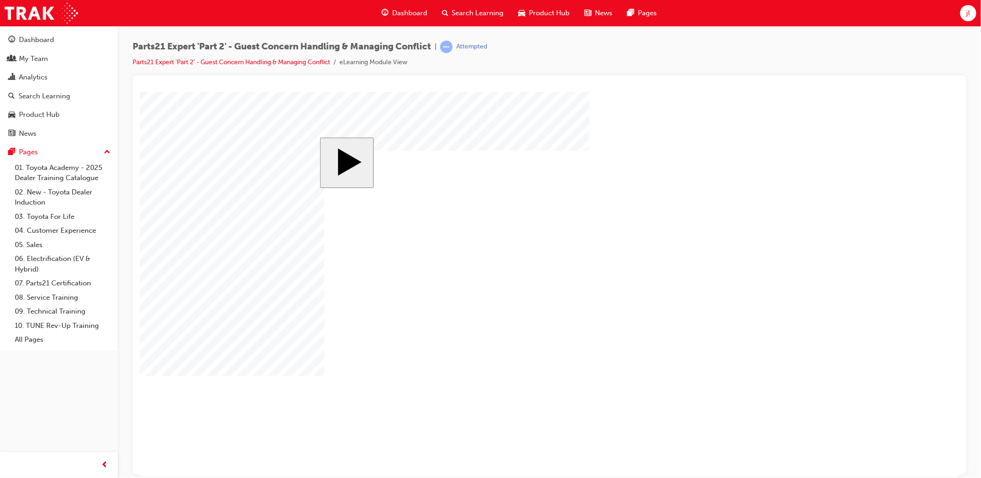
click at [948, 292] on body "slide: Parts 21 Group 1 Totals Add Each Column to Get the Totals Rectangular Ca…" at bounding box center [548, 283] width 819 height 385
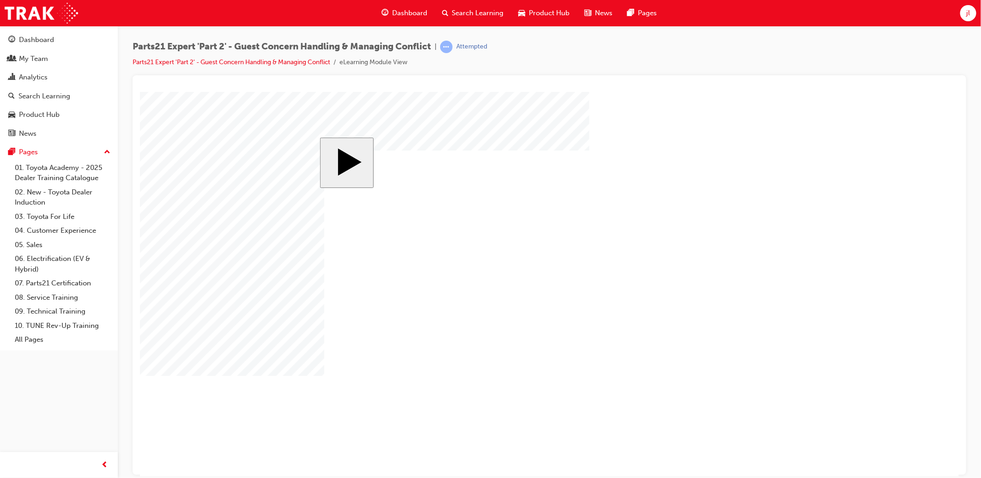
drag, startPoint x: 361, startPoint y: 350, endPoint x: 361, endPoint y: 344, distance: 5.6
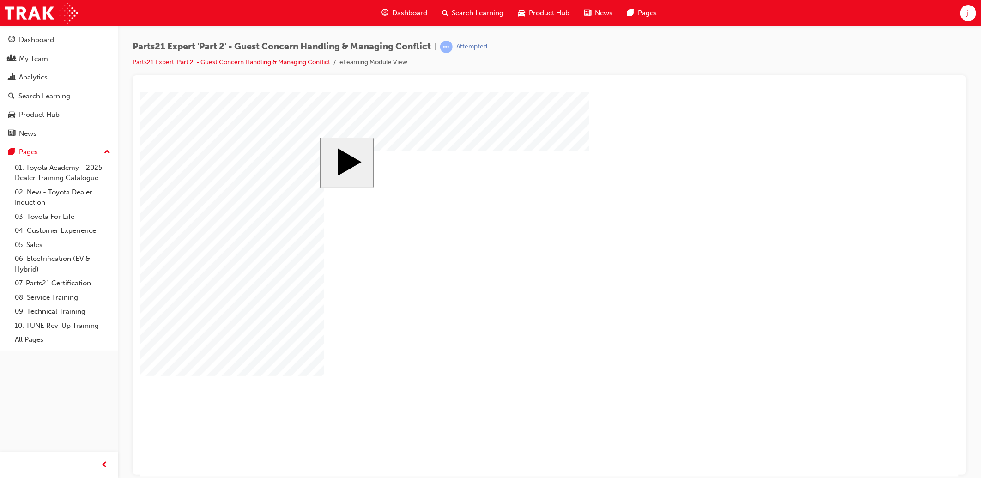
drag, startPoint x: 358, startPoint y: 349, endPoint x: 361, endPoint y: 340, distance: 9.6
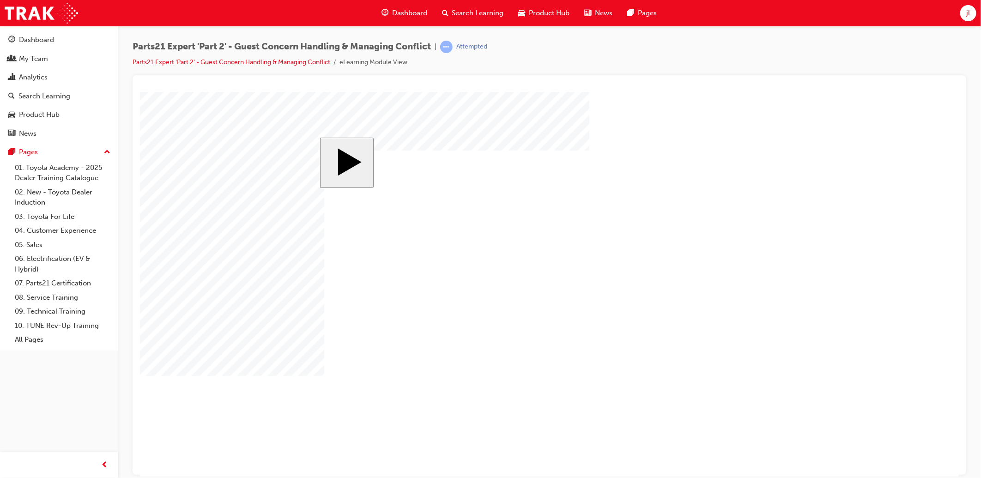
click at [263, 275] on body "slide: Parts 21 Group 1 Totals Add Each Column to Get the Totals Rectangular Ca…" at bounding box center [548, 283] width 819 height 385
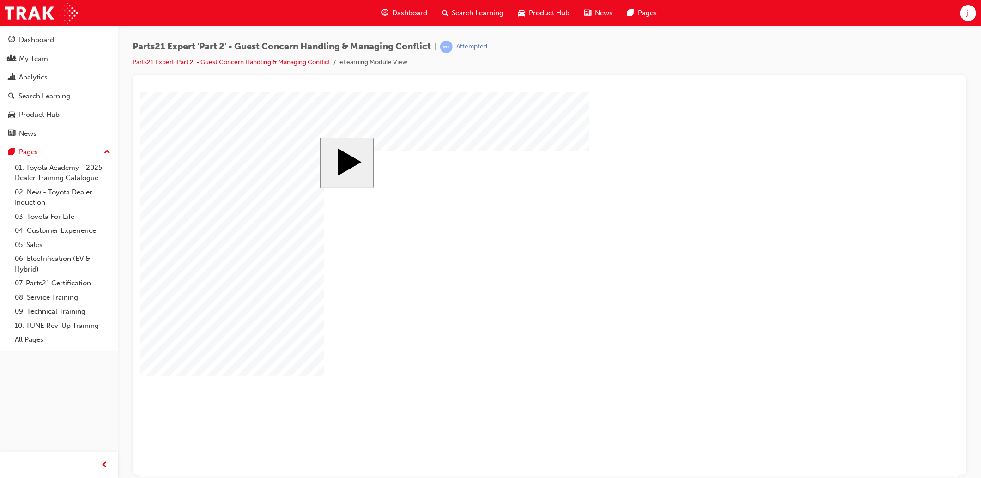
click at [799, 175] on body "slide: Parts 21 Group 1 Totals Add Each Column to Get the Totals Rectangular Ca…" at bounding box center [548, 283] width 819 height 385
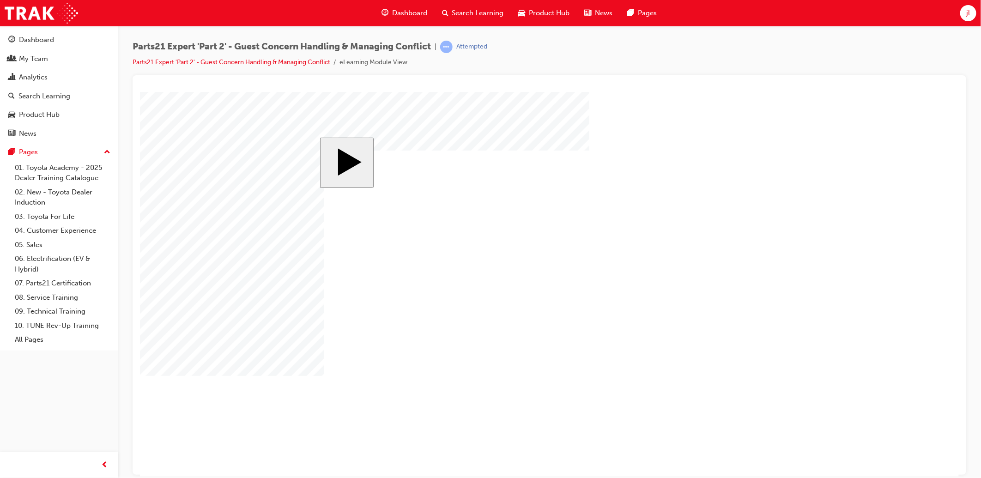
click at [524, 132] on body "slide: Parts 21 Group 1 Totals Add Each Column to Get the Totals Rectangular Ca…" at bounding box center [548, 283] width 819 height 385
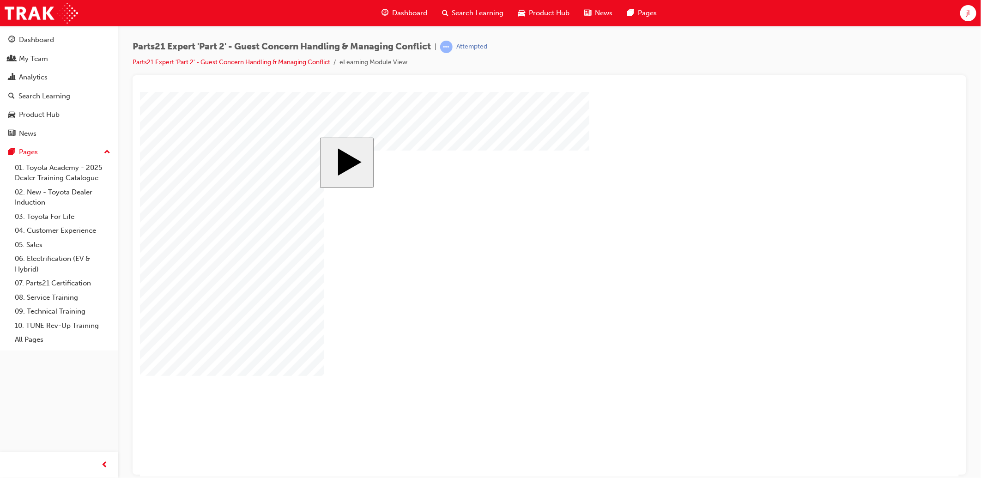
drag, startPoint x: 391, startPoint y: 372, endPoint x: 392, endPoint y: 365, distance: 6.5
click at [795, 229] on body "slide: Parts 21 Group 1 Totals Add Each Column to Get the Totals Rectangular Ca…" at bounding box center [548, 283] width 819 height 385
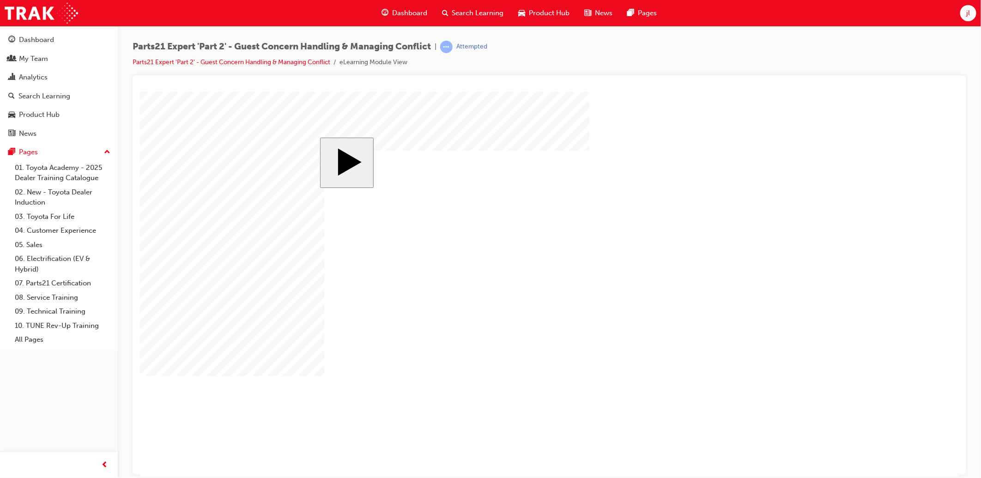
click at [212, 235] on body "slide: Parts 21 Group 1 Totals Add Each Column to Get the Totals Rectangular Ca…" at bounding box center [548, 283] width 819 height 385
click at [867, 271] on body "slide: Parts 21 Group 1 Totals Add Each Column to Get the Totals Rectangular Ca…" at bounding box center [548, 283] width 819 height 385
drag, startPoint x: 554, startPoint y: 305, endPoint x: 644, endPoint y: 295, distance: 90.5
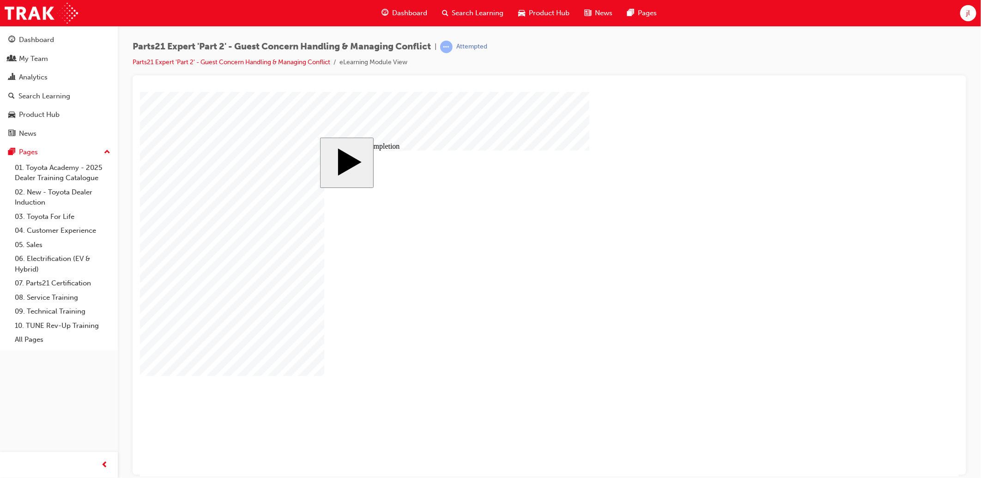
type input "1"
type input "16"
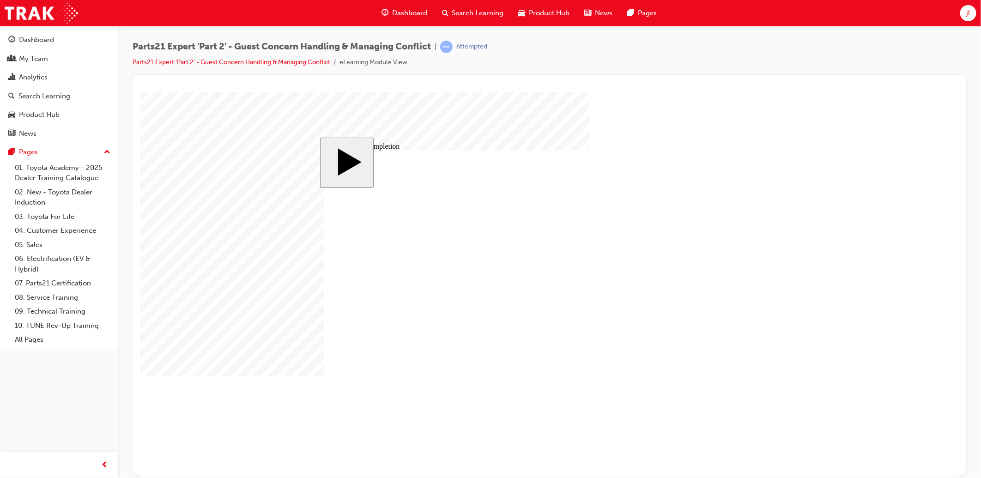
type input "4"
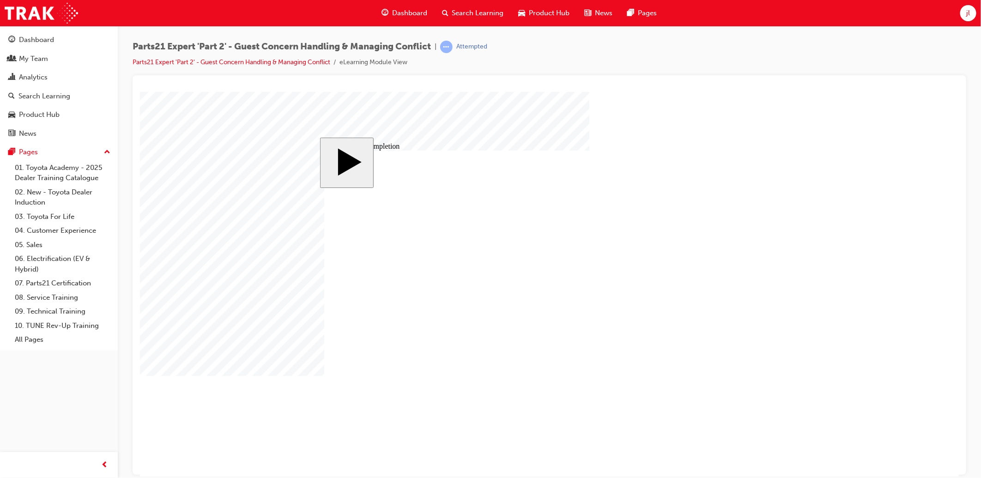
type input "1"
type input "12"
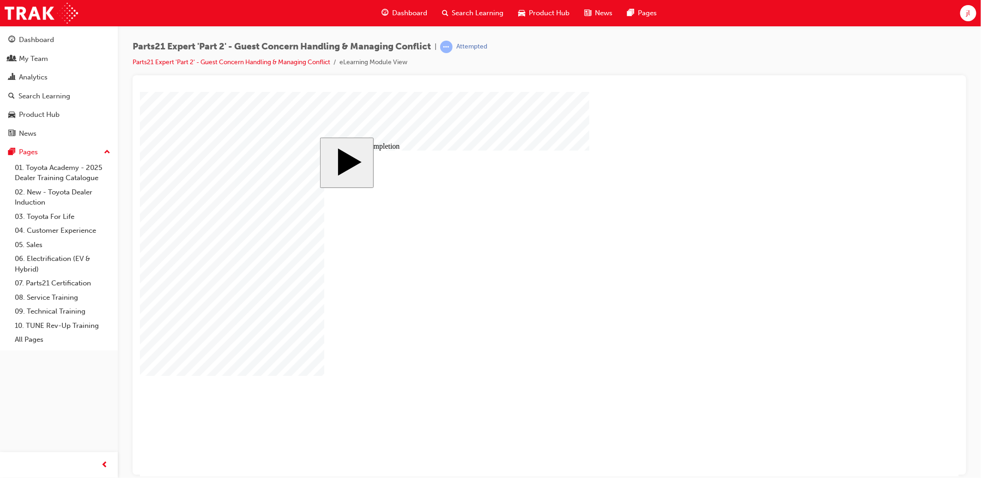
type input "4"
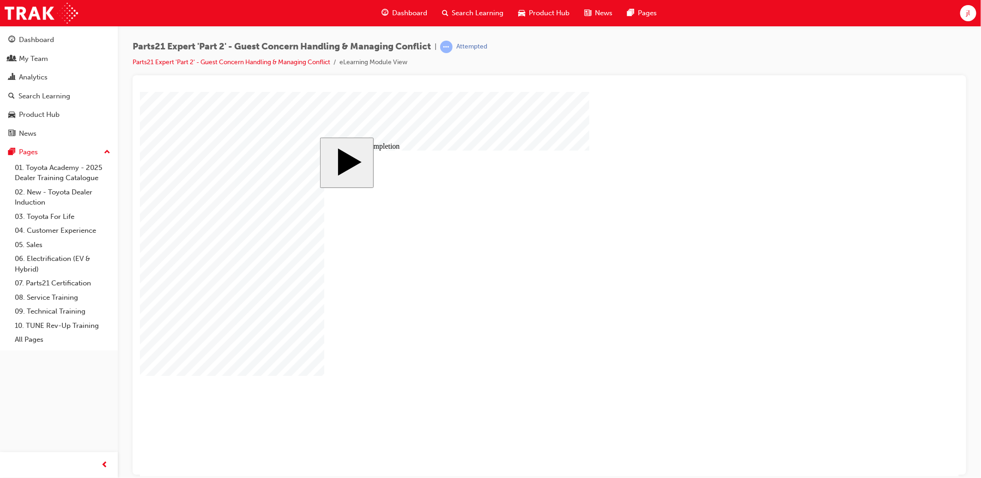
type input "1"
type input "12"
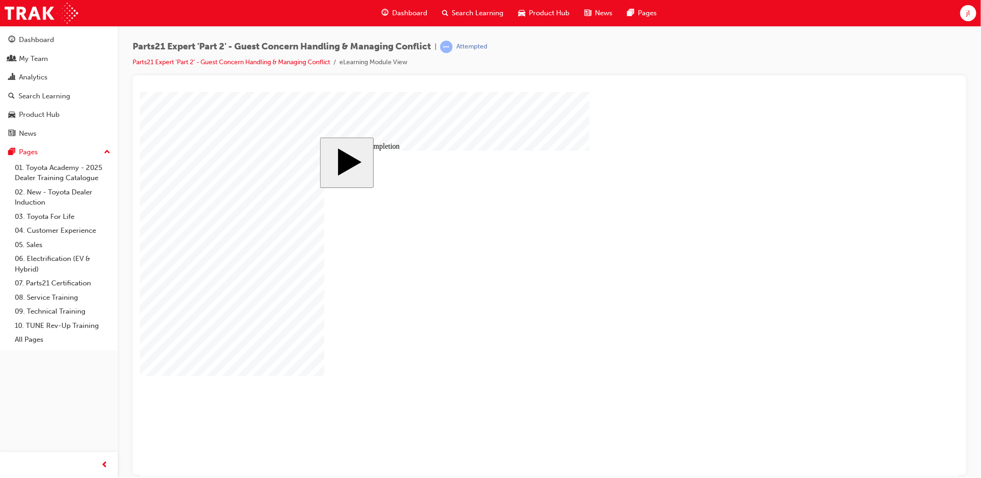
type input "3"
type input "33"
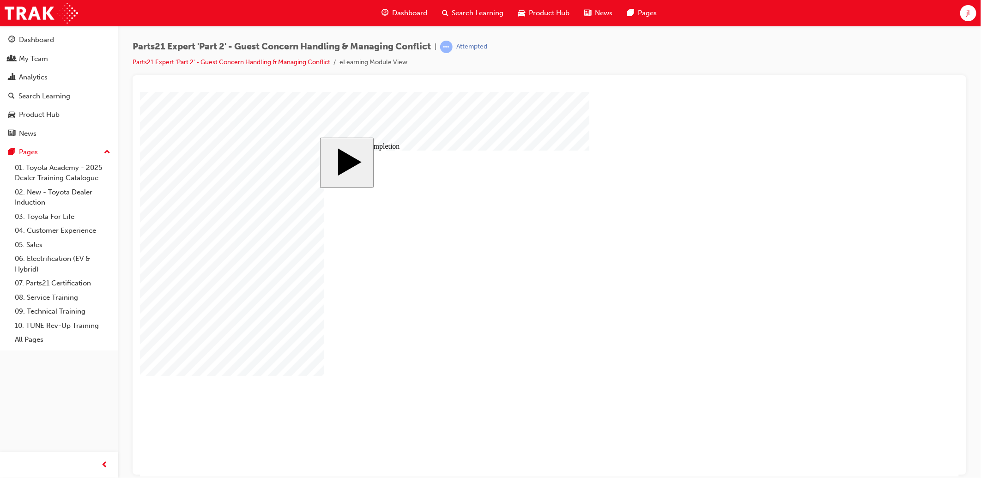
type input "33."
type input "33.3"
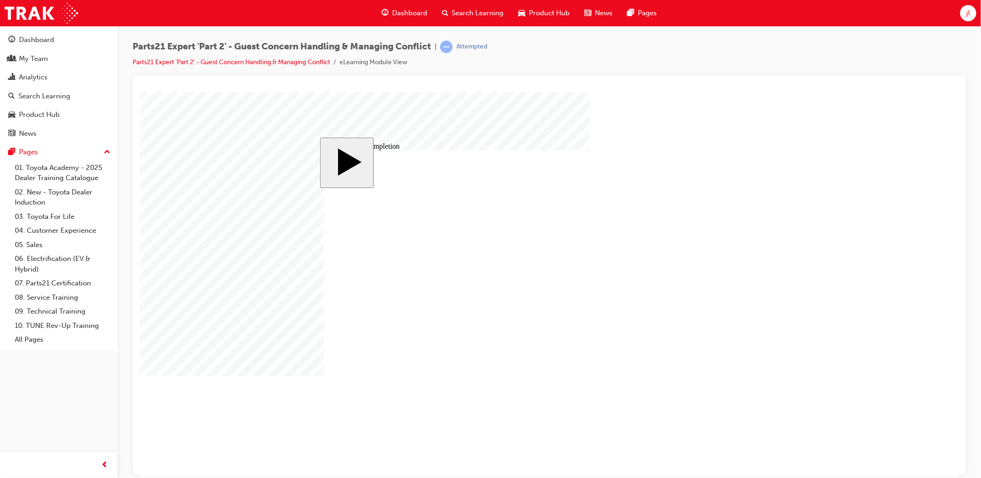
type input "33.3"
drag, startPoint x: 599, startPoint y: 346, endPoint x: 636, endPoint y: 337, distance: 38.0
type input "4"
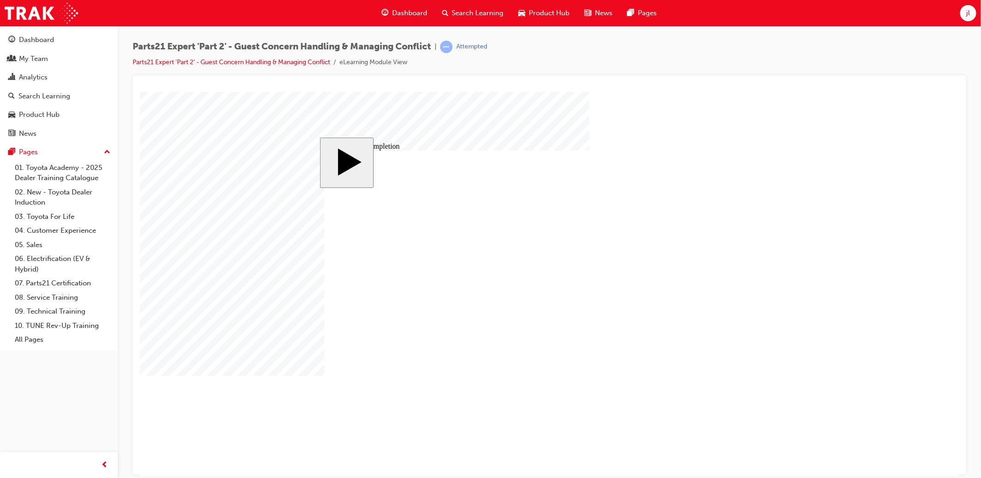
type input "4"
type input "1"
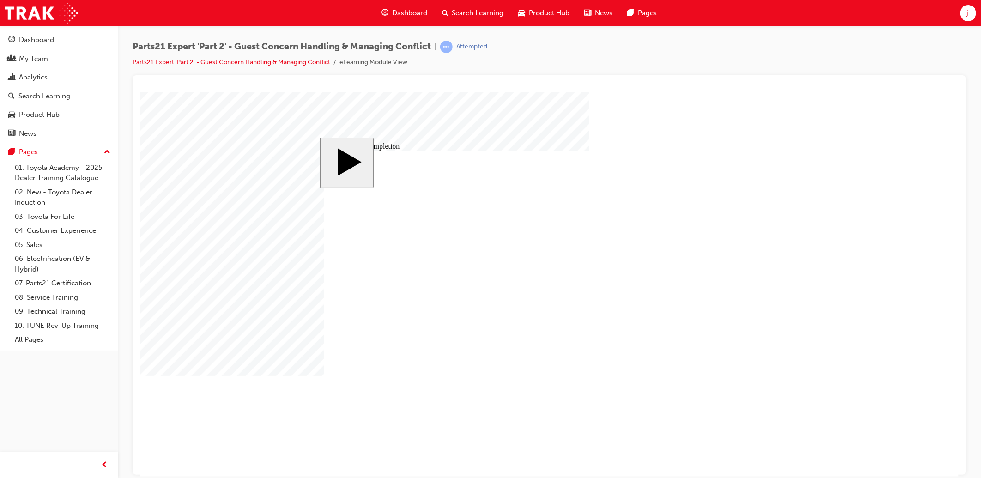
type input "16"
type input "2"
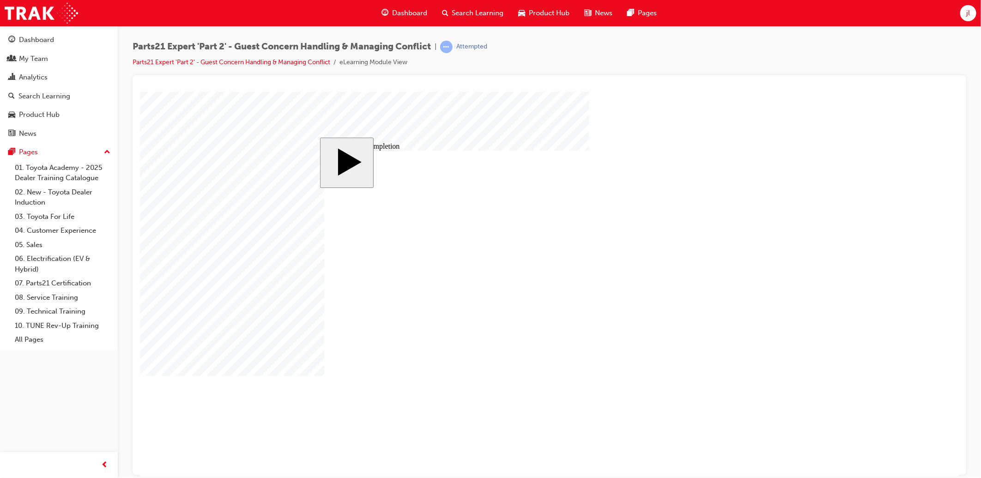
type input "2"
type input "25"
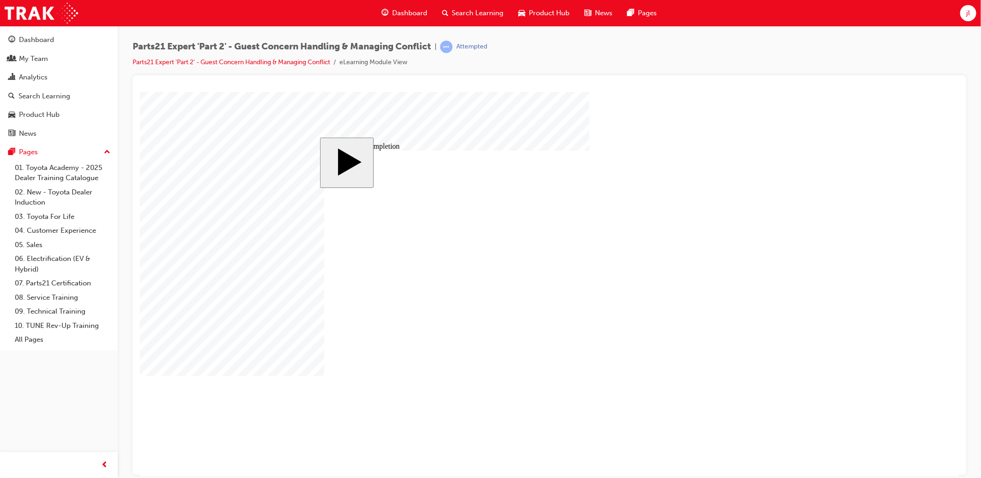
type input "4"
drag, startPoint x: 574, startPoint y: 373, endPoint x: 573, endPoint y: 368, distance: 4.7
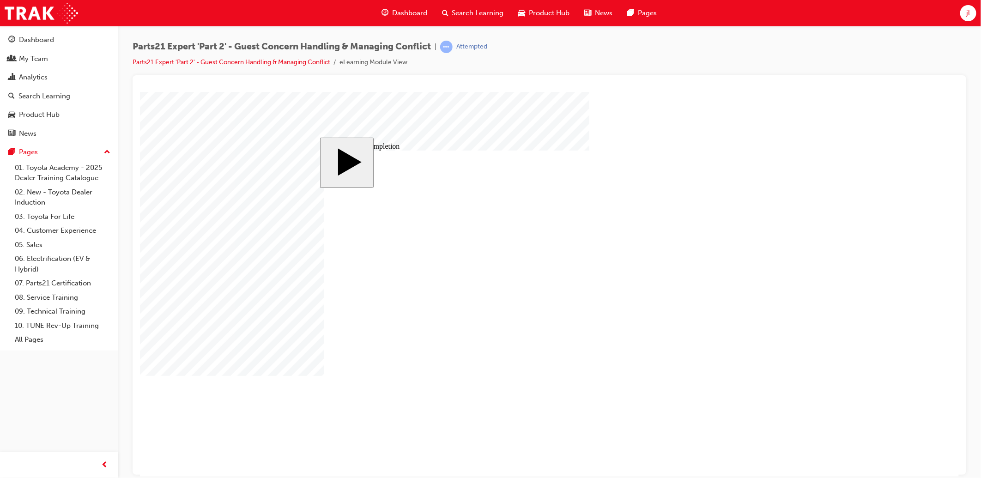
type input "4"
type input "1"
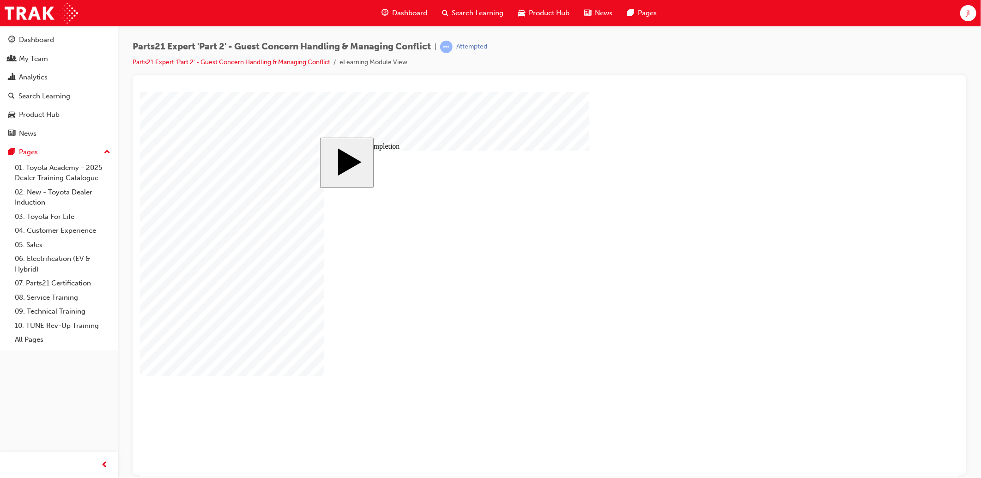
type input "1"
type input "10"
type input "100"
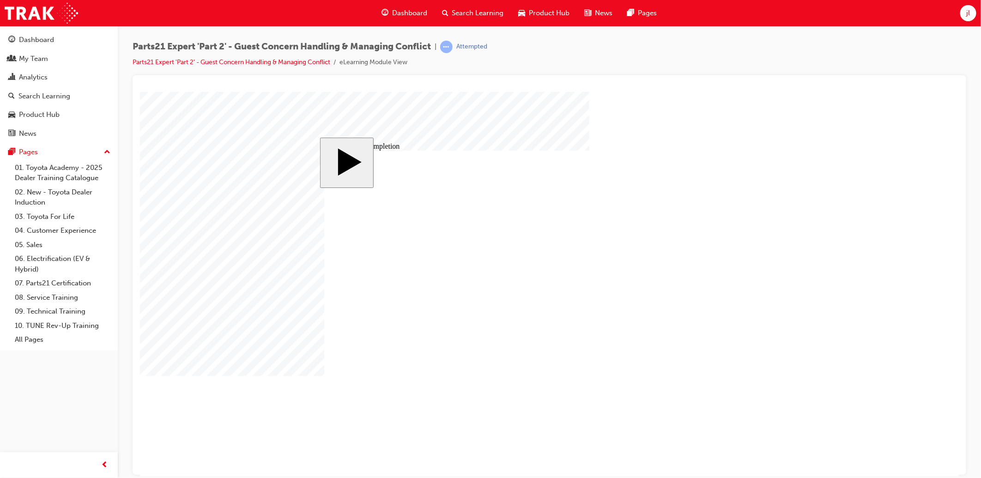
scroll to position [0, 0]
type input "100"
click at [478, 433] on body "slide: Course Completion MENU Rectangle 6 HELP Rectangle 6 EXIT Rectangle 6 Sun…" at bounding box center [548, 283] width 819 height 385
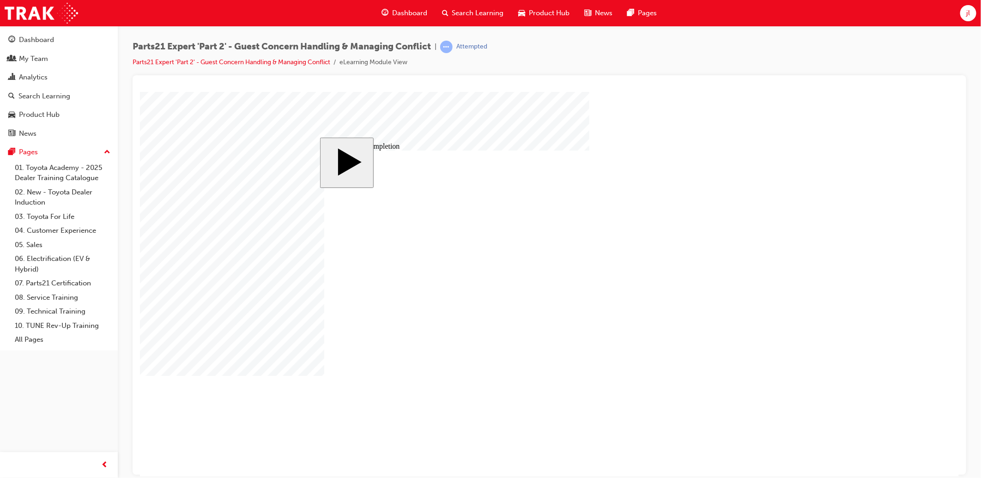
type input "16"
type input "4"
type input "12"
type input "4"
type input "33.3"
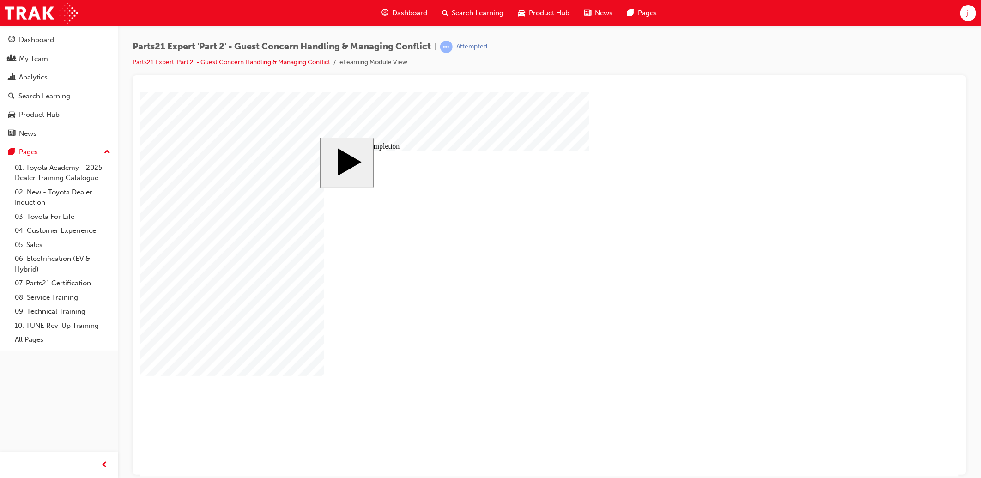
type input "4"
type input "16"
type input "25"
type input "4"
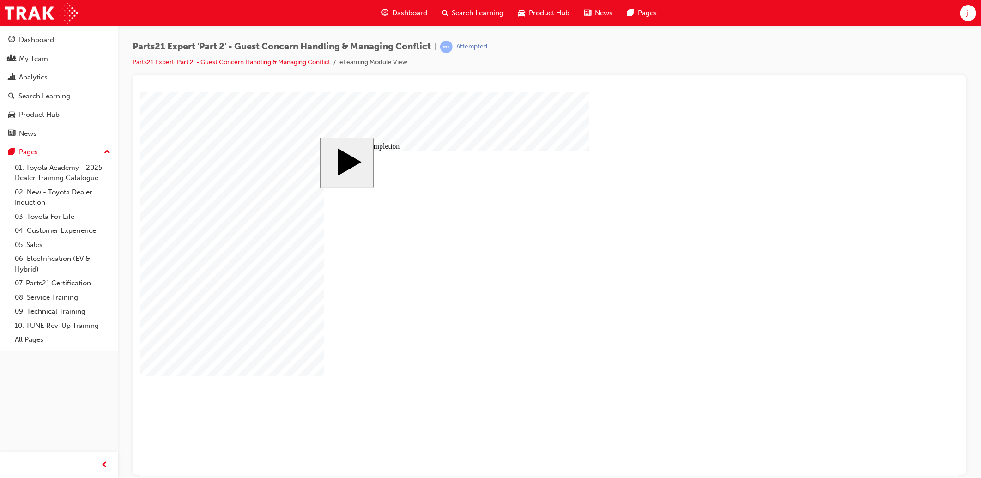
type input "100"
type input "16"
type input "4"
type input "12"
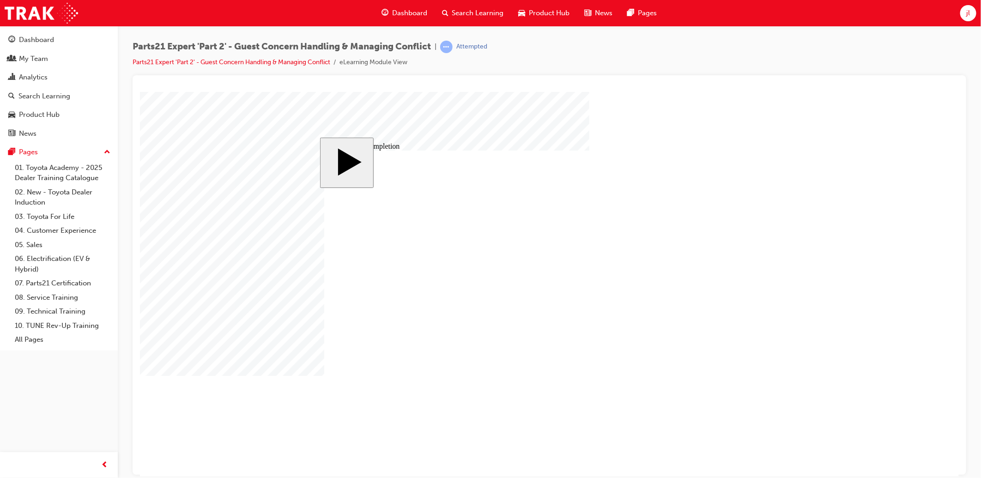
type input "4"
type input "33.3"
type input "4"
type input "16"
type input "25"
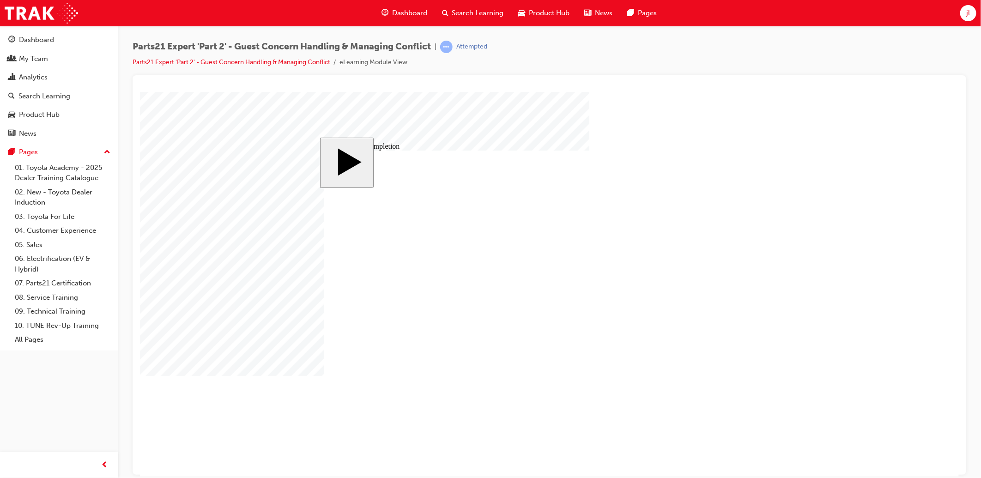
type input "4"
type input "100"
type input "16"
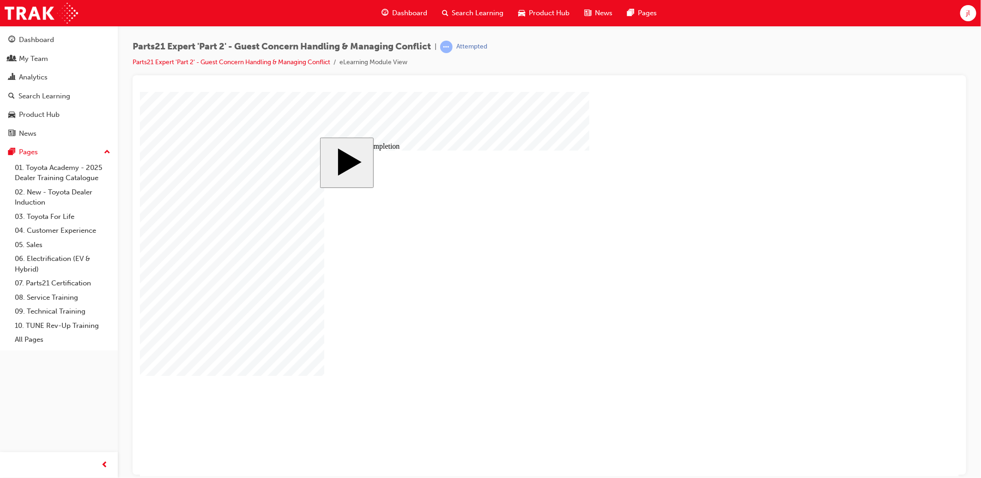
type input "4"
type input "12"
type input "4"
type input "33.3"
type input "4"
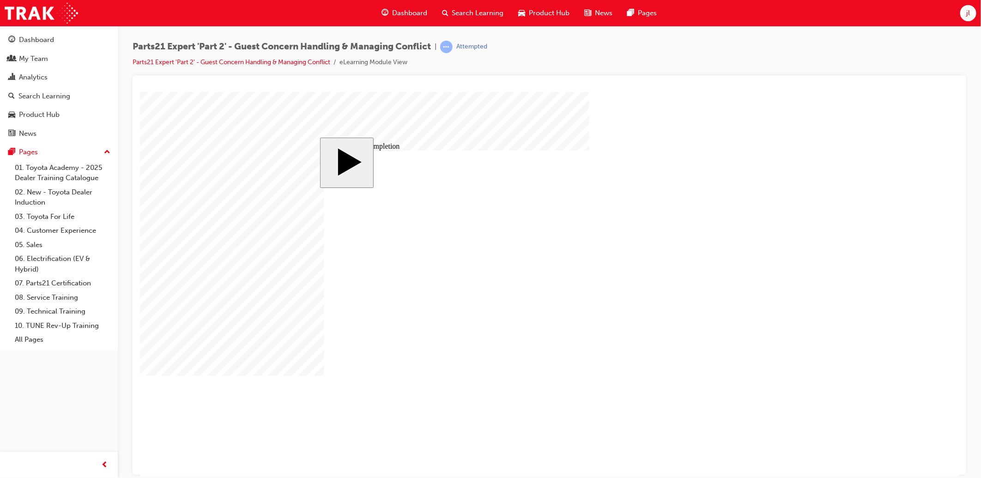
type input "16"
type input "25"
type input "4"
type input "100"
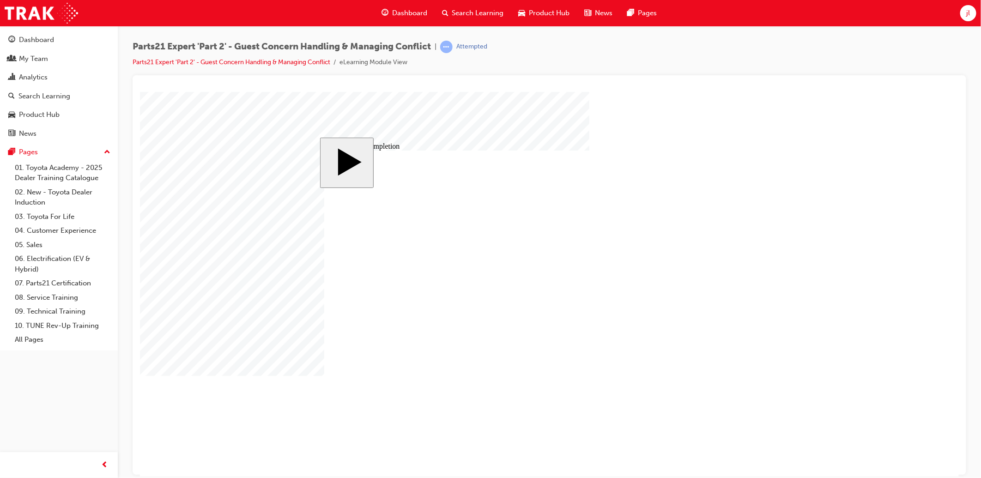
type input "16"
type input "4"
type input "12"
type input "4"
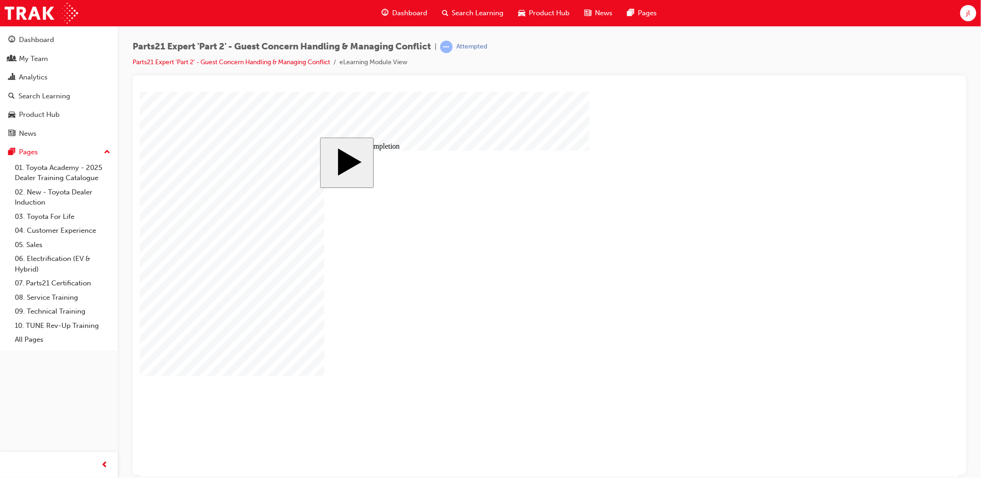
type input "33.3"
type input "4"
type input "16"
type input "25"
type input "4"
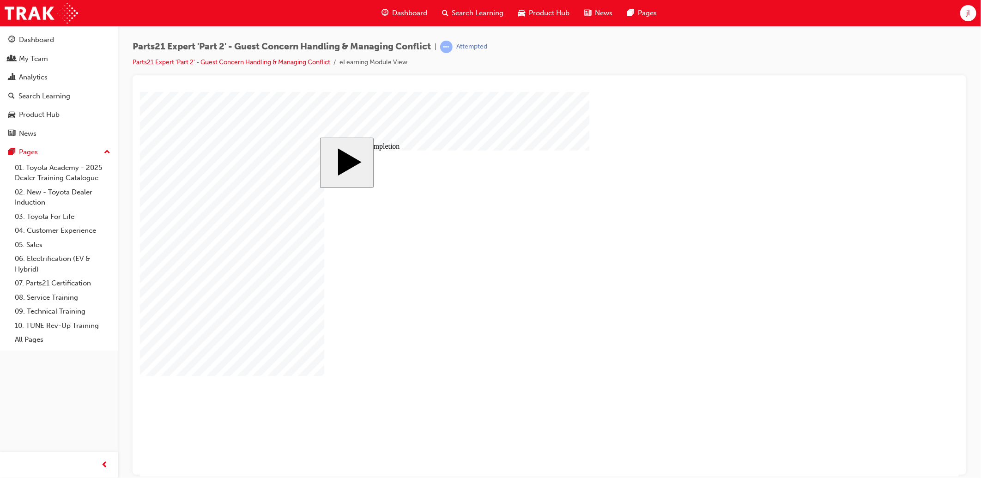
type input "4"
type input "100"
type input "333"
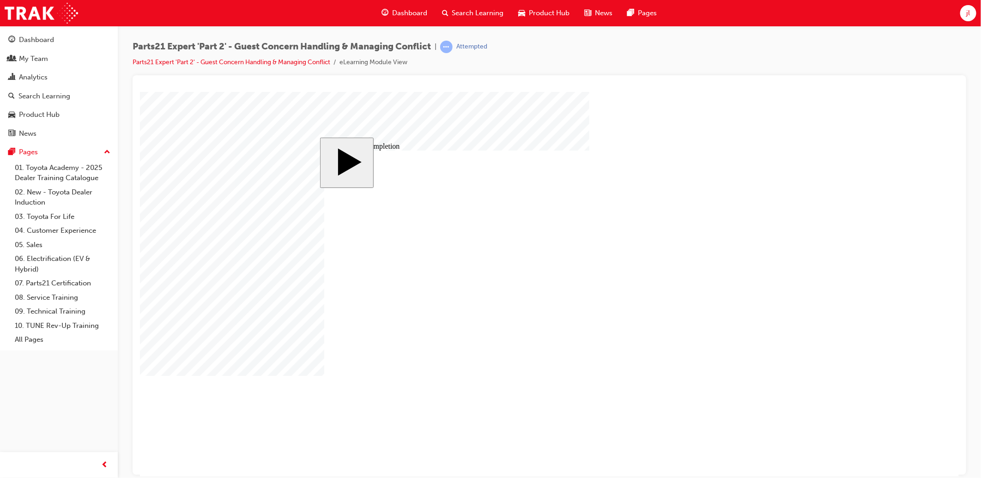
scroll to position [0, 1]
type input "33"
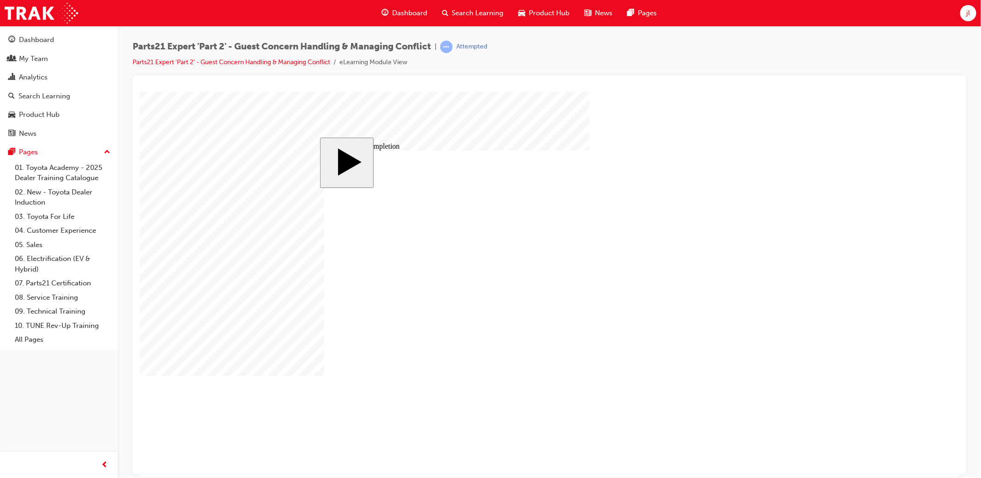
type input "16"
type input "4"
type input "12"
type input "4"
type input "33"
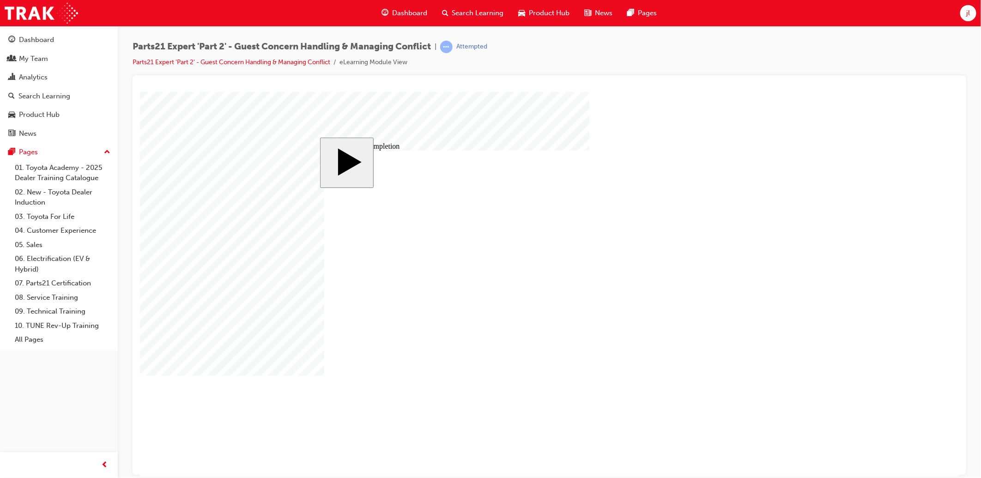
type input "4"
type input "16"
type input "25"
type input "4"
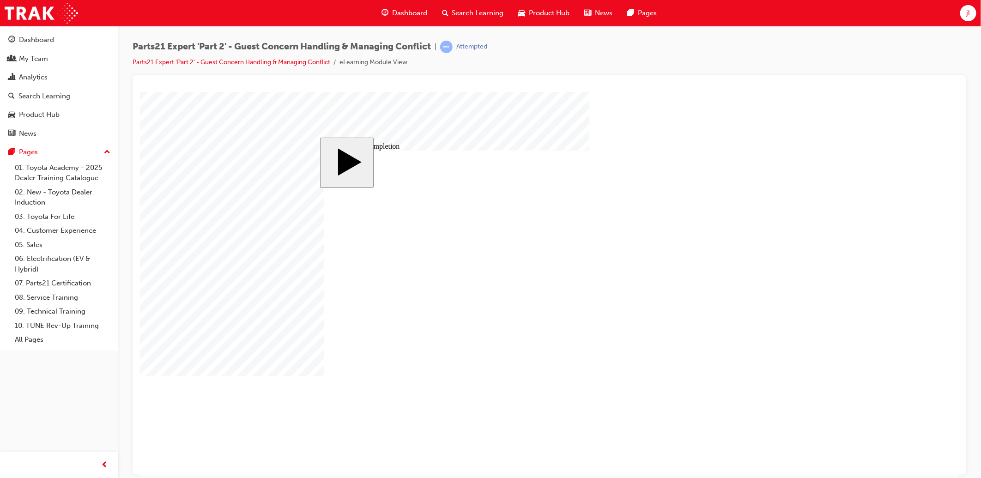
type input "100"
type input "16"
type input "4"
type input "12"
type input "4"
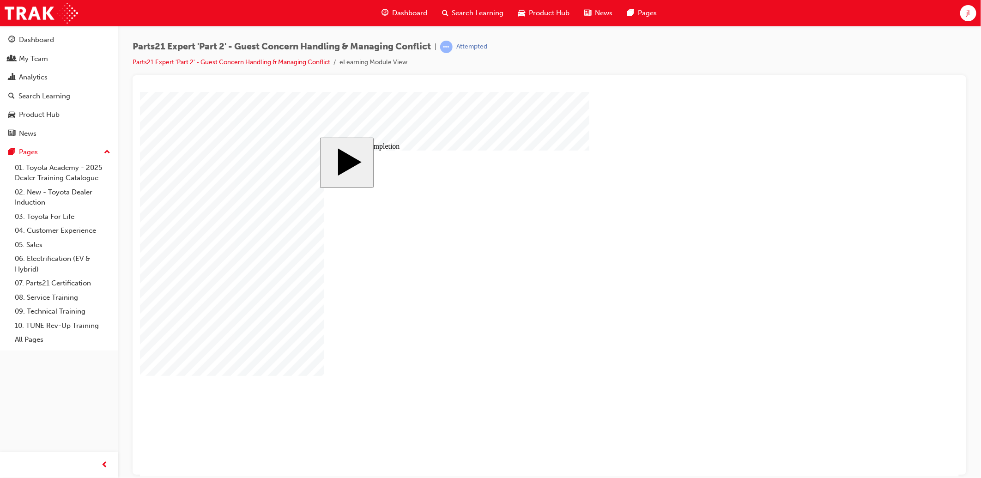
type input "33"
type input "4"
type input "16"
type input "25"
type input "4"
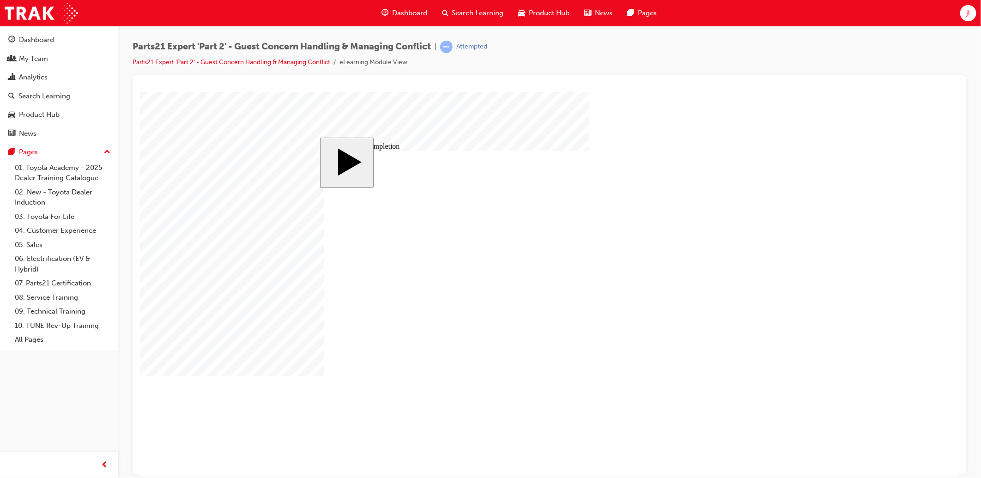
type input "4"
type input "100"
drag, startPoint x: 578, startPoint y: 370, endPoint x: 546, endPoint y: 375, distance: 31.7
type input "1"
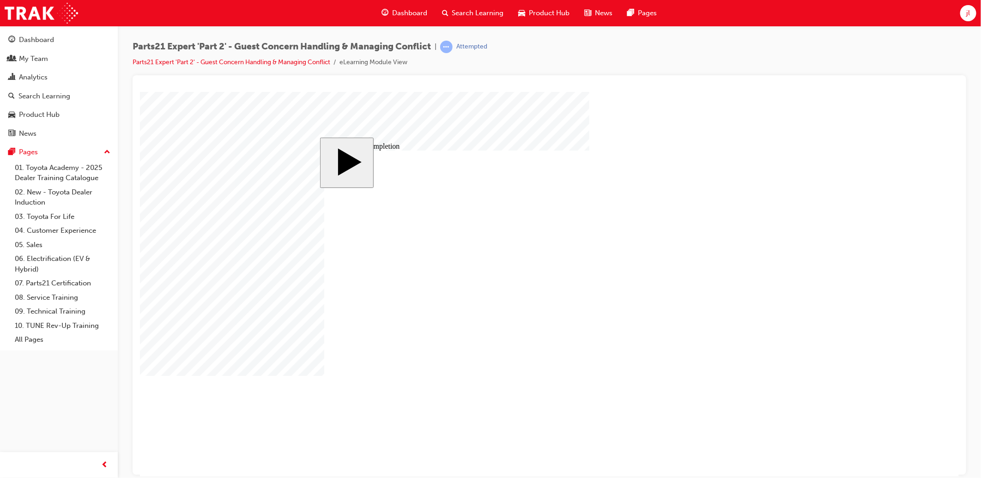
type input "1"
type input "16"
drag, startPoint x: 602, startPoint y: 379, endPoint x: 575, endPoint y: 379, distance: 27.2
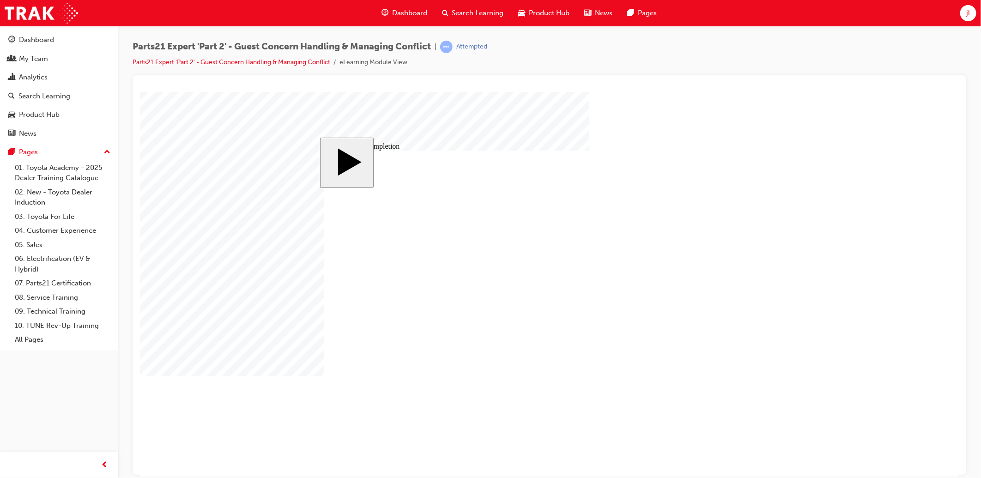
type input "0"
type input "2"
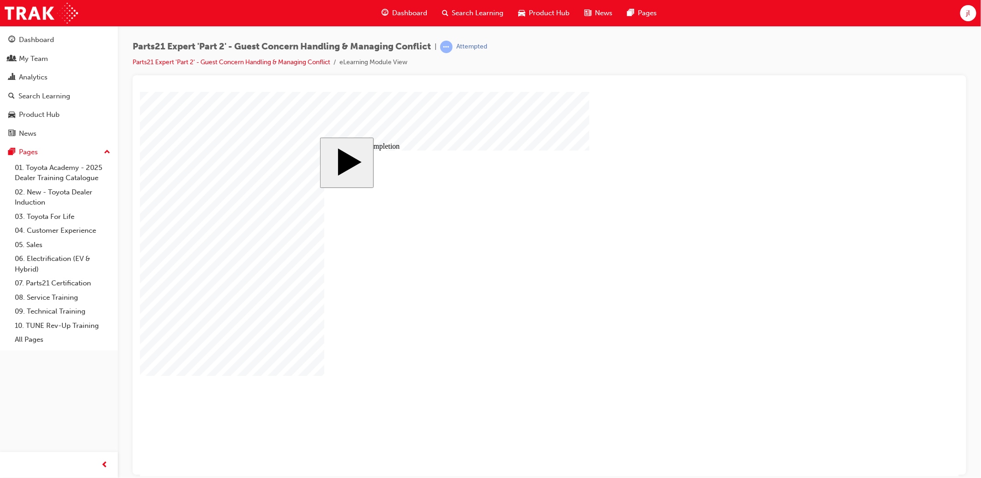
type input "25"
type input "16"
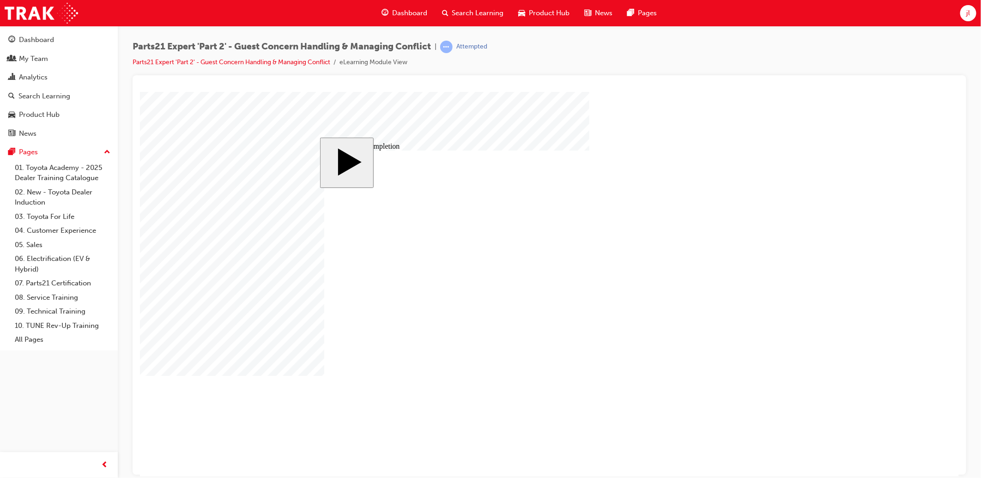
type input "4"
type input "12"
type input "4"
type input "33"
type input "4"
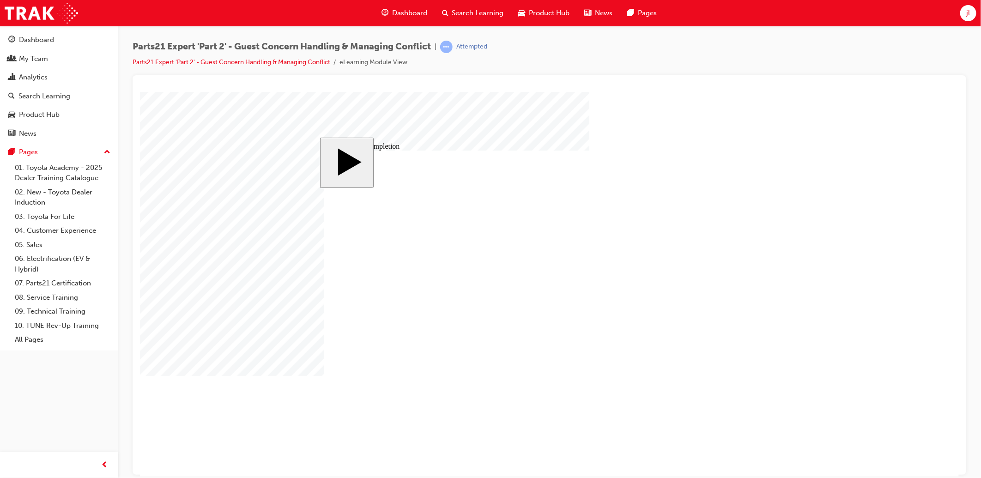
type input "16"
type input "25"
type input "4"
type input "16"
type input "25"
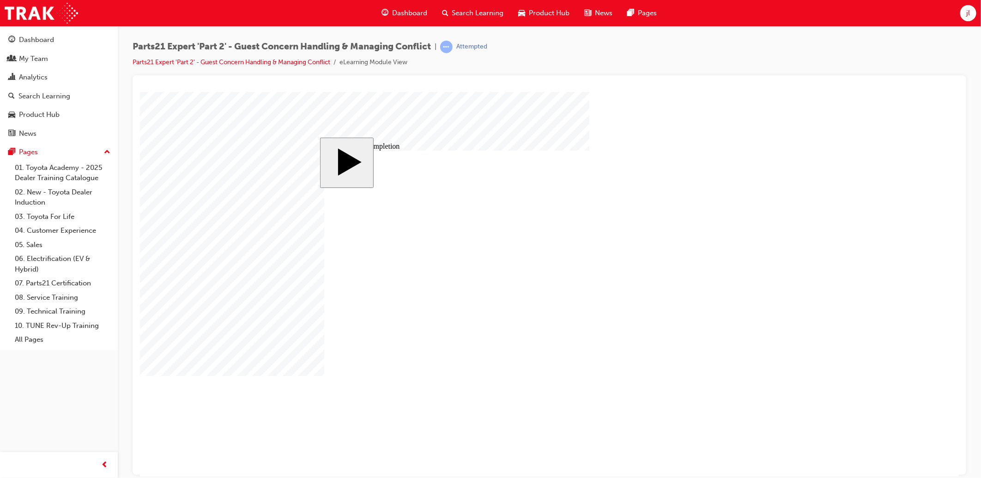
type input "16"
type input "4"
type input "12"
type input "4"
type input "33"
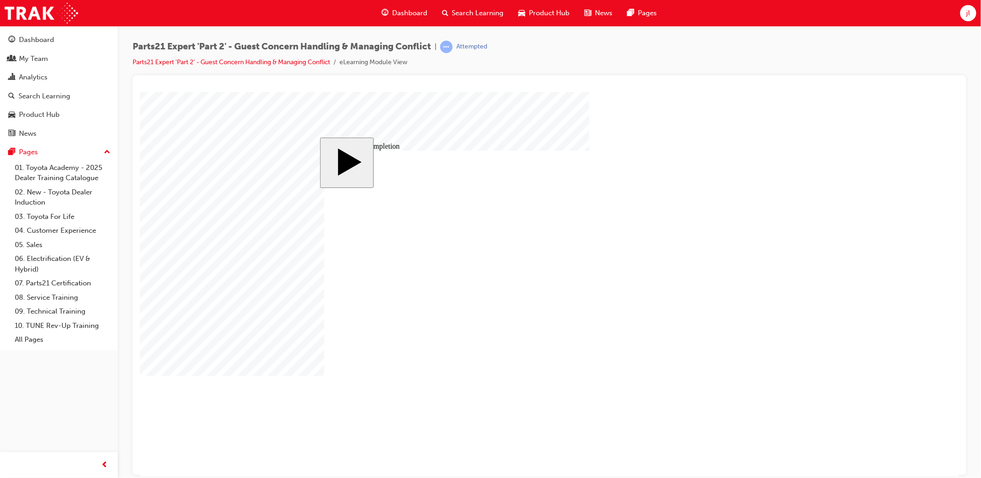
type input "4"
type input "16"
type input "25"
type input "4"
type input "16"
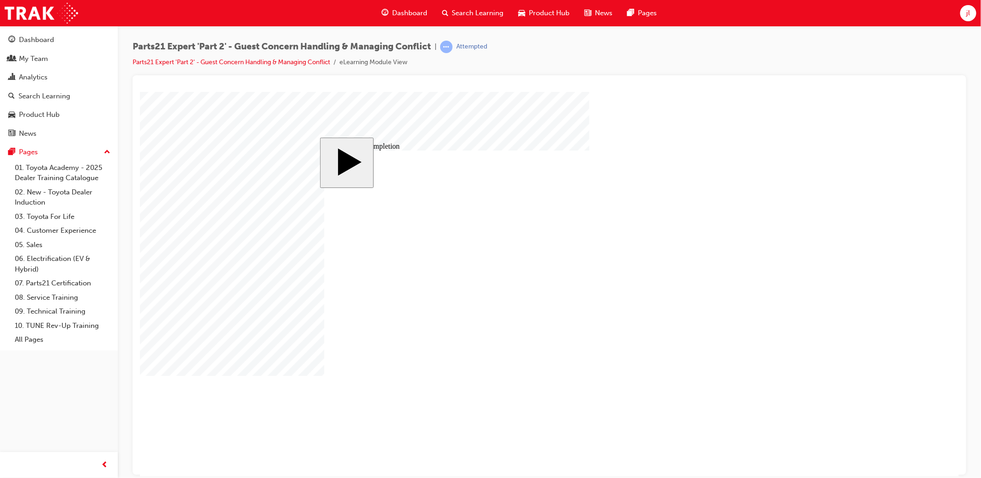
drag, startPoint x: 600, startPoint y: 329, endPoint x: 546, endPoint y: 332, distance: 54.1
drag, startPoint x: 598, startPoint y: 335, endPoint x: 548, endPoint y: 337, distance: 49.9
drag, startPoint x: 600, startPoint y: 343, endPoint x: 579, endPoint y: 346, distance: 20.5
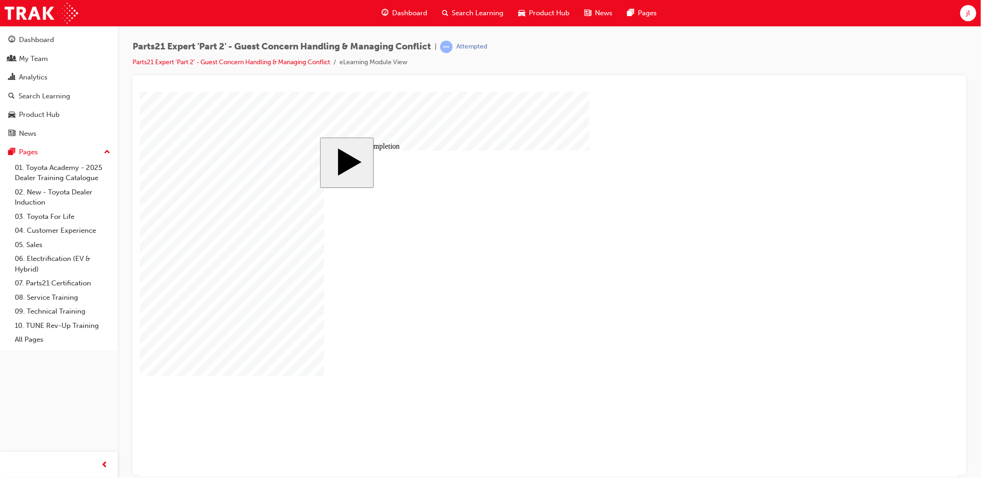
drag, startPoint x: 560, startPoint y: 351, endPoint x: 518, endPoint y: 350, distance: 41.6
drag, startPoint x: 602, startPoint y: 356, endPoint x: 567, endPoint y: 358, distance: 34.2
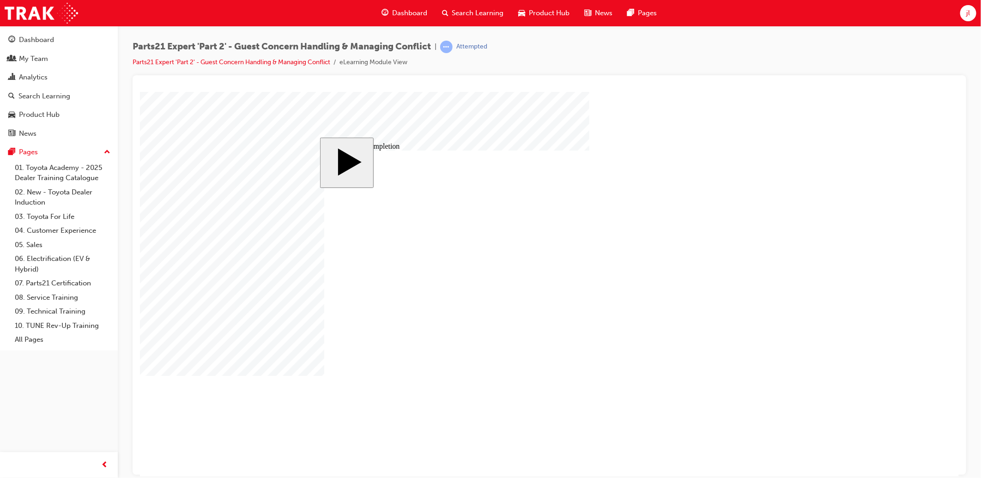
drag, startPoint x: 585, startPoint y: 322, endPoint x: 554, endPoint y: 322, distance: 30.9
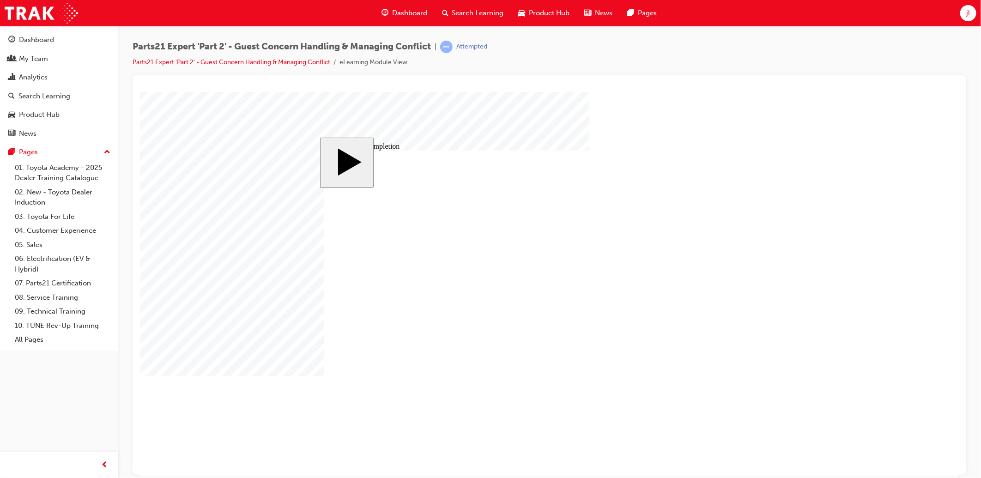
drag, startPoint x: 600, startPoint y: 327, endPoint x: 546, endPoint y: 332, distance: 53.7
drag, startPoint x: 598, startPoint y: 336, endPoint x: 549, endPoint y: 338, distance: 48.6
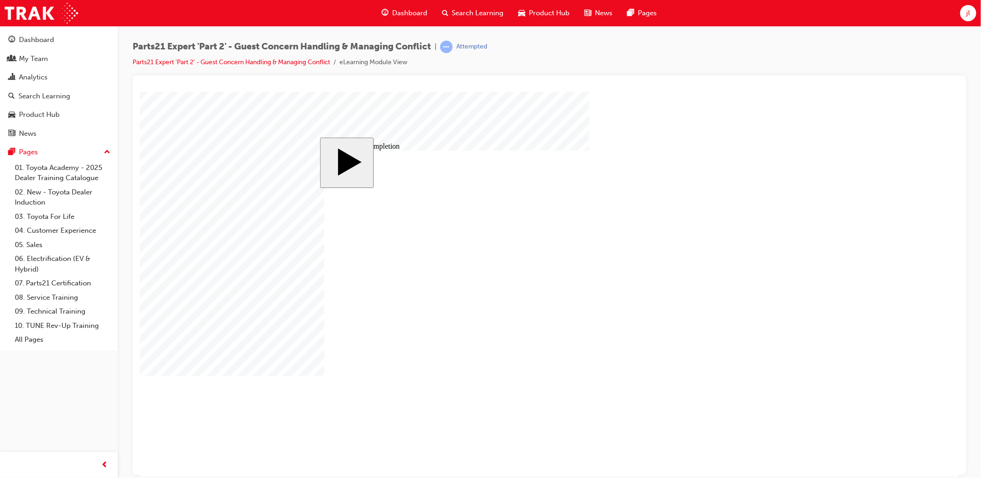
click at [916, 182] on body "slide: Course Completion Rectangle 1 Rectangle 2 That was incorrect, please try…" at bounding box center [548, 283] width 819 height 385
click at [956, 197] on body "slide: Course Completion Rectangle 1 Rectangle 2 That was incorrect, please try…" at bounding box center [548, 283] width 819 height 385
drag, startPoint x: 584, startPoint y: 349, endPoint x: 578, endPoint y: 349, distance: 6.9
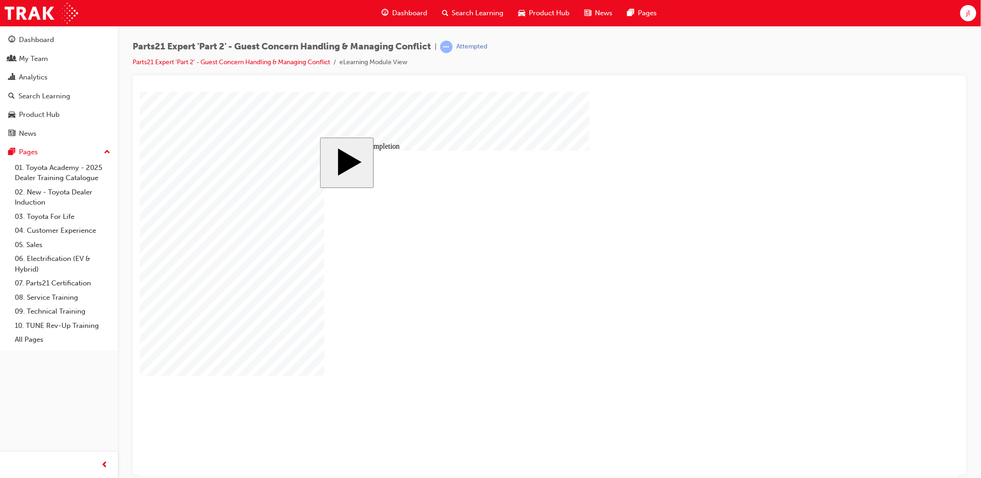
drag, startPoint x: 600, startPoint y: 359, endPoint x: 531, endPoint y: 361, distance: 68.8
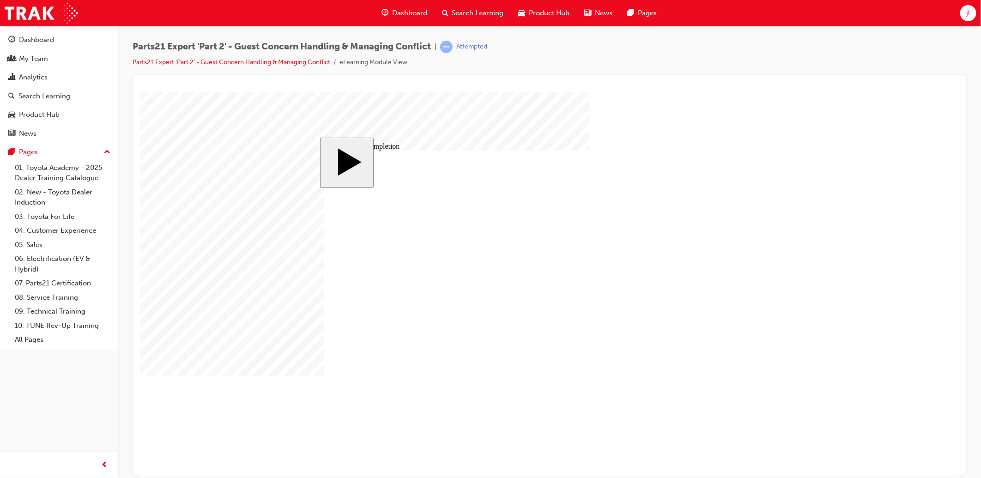
drag, startPoint x: 598, startPoint y: 329, endPoint x: 563, endPoint y: 328, distance: 34.6
drag, startPoint x: 598, startPoint y: 334, endPoint x: 566, endPoint y: 336, distance: 31.9
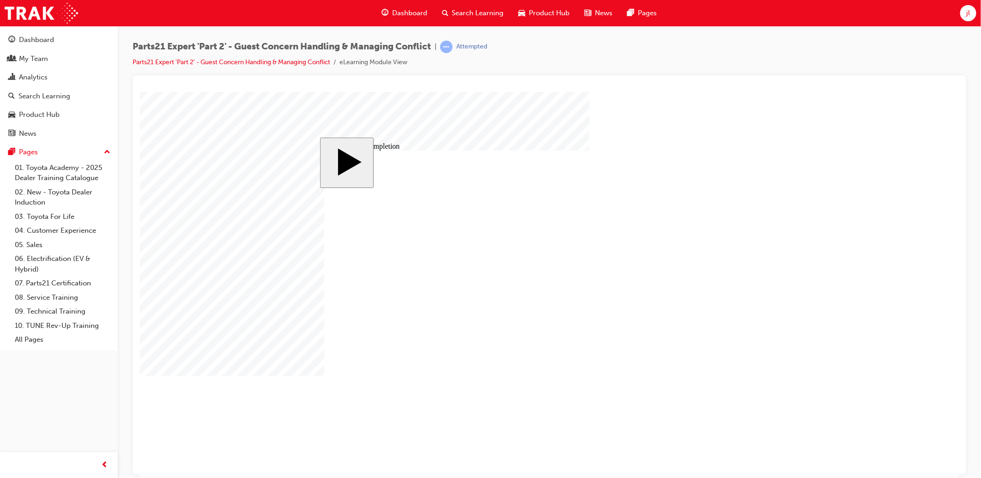
drag, startPoint x: 598, startPoint y: 318, endPoint x: 545, endPoint y: 320, distance: 53.6
drag, startPoint x: 598, startPoint y: 328, endPoint x: 536, endPoint y: 340, distance: 63.9
drag, startPoint x: 598, startPoint y: 335, endPoint x: 524, endPoint y: 349, distance: 76.1
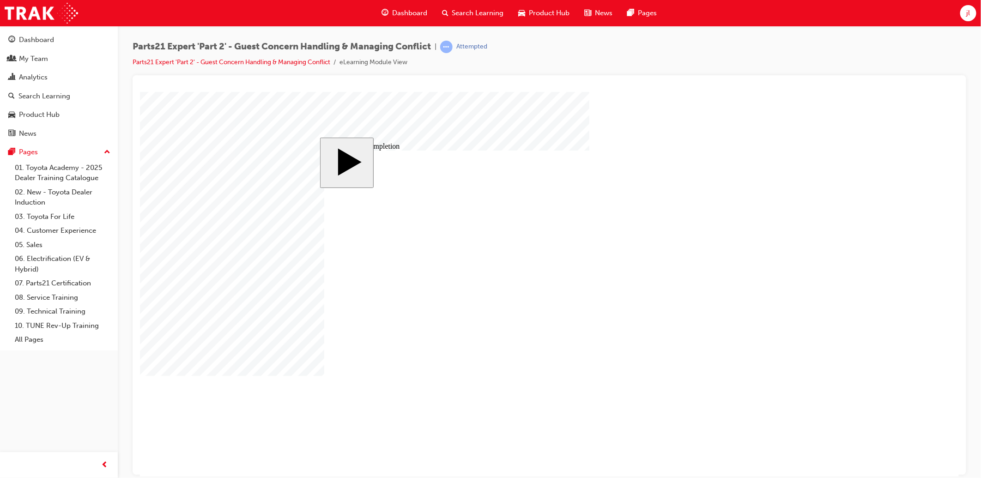
drag, startPoint x: 577, startPoint y: 371, endPoint x: 543, endPoint y: 373, distance: 33.8
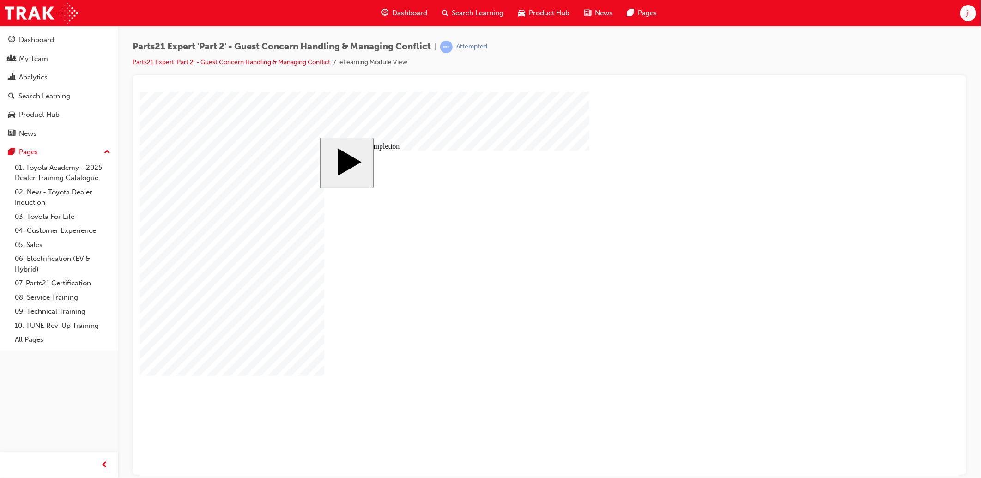
drag, startPoint x: 602, startPoint y: 378, endPoint x: 569, endPoint y: 386, distance: 34.3
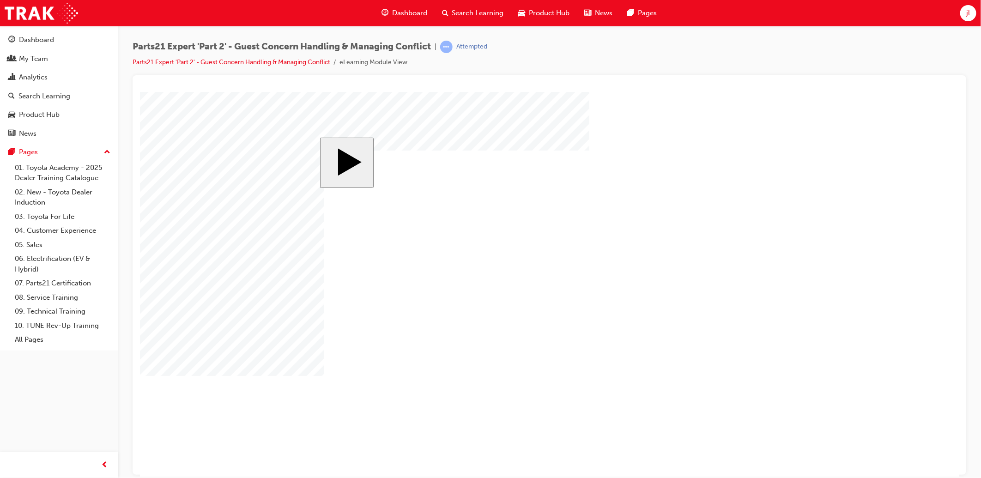
click at [863, 226] on body "slide: Parts 21 Group 1 Rectangular Callout 1 Oval 1 MENU Rectangle 6 HELP Rect…" at bounding box center [548, 283] width 819 height 385
click at [524, 461] on body "slide: Parts 21 Group 1 Totals Add Each Column to Get the Totals Rectangular Ca…" at bounding box center [548, 283] width 819 height 385
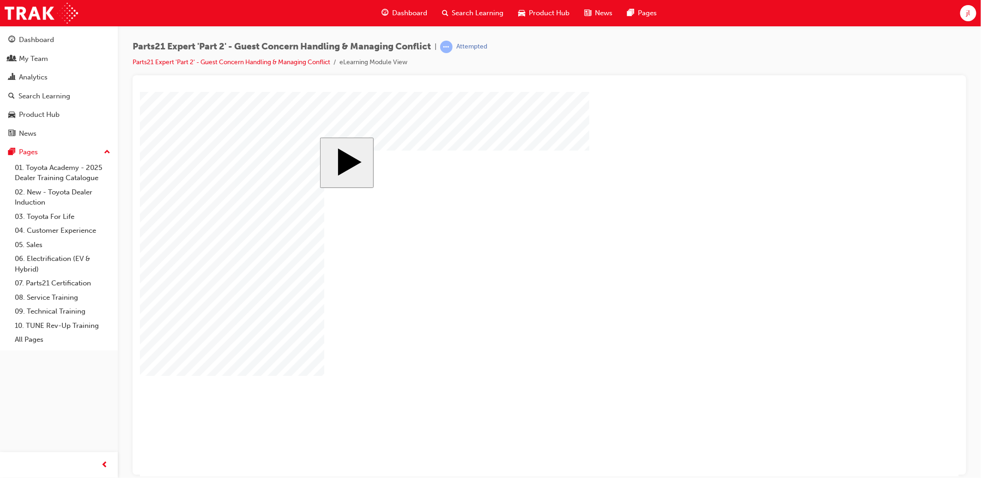
click at [873, 211] on body "slide: Parts 21 Group 1 Totals Add Each Column to Get the Totals Rectangular Ca…" at bounding box center [548, 283] width 819 height 385
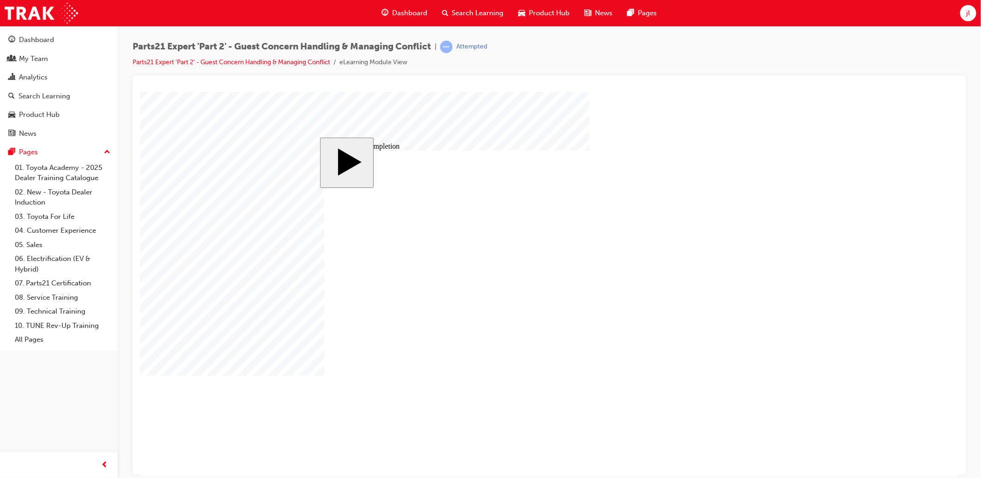
drag, startPoint x: 590, startPoint y: 364, endPoint x: 572, endPoint y: 364, distance: 18.0
drag, startPoint x: 576, startPoint y: 373, endPoint x: 534, endPoint y: 373, distance: 42.0
drag, startPoint x: 602, startPoint y: 379, endPoint x: 575, endPoint y: 381, distance: 26.9
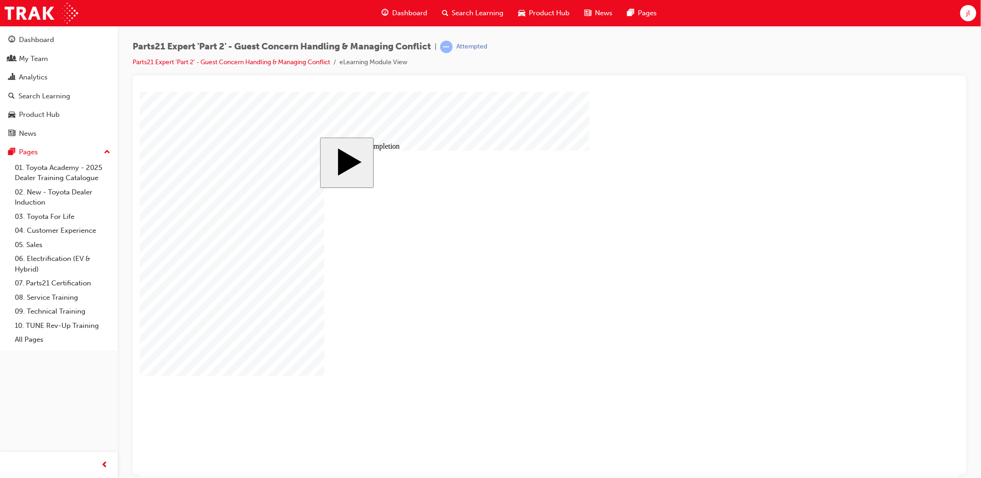
click at [280, 59] on link "Parts21 Expert 'Part 2' - Guest Concern Handling & Managing Conflict" at bounding box center [231, 62] width 198 height 8
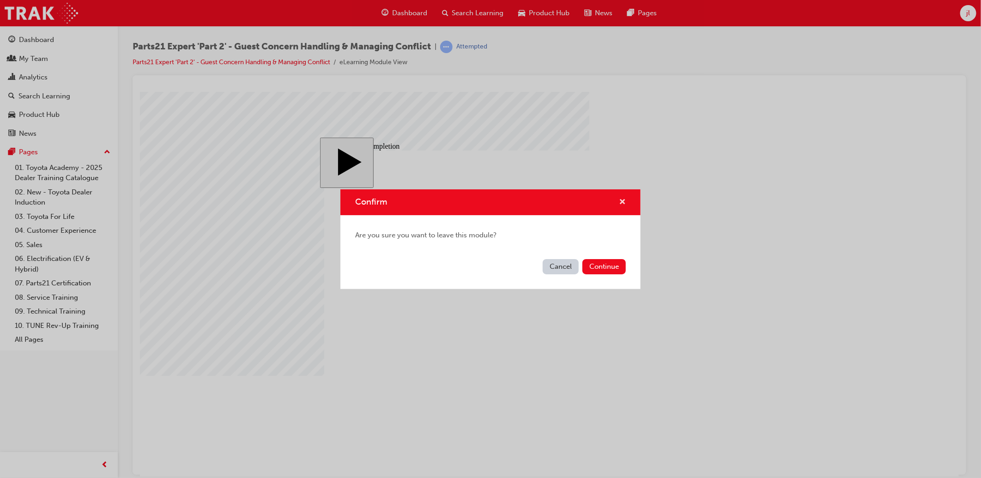
click at [624, 202] on span "cross-icon" at bounding box center [622, 203] width 7 height 8
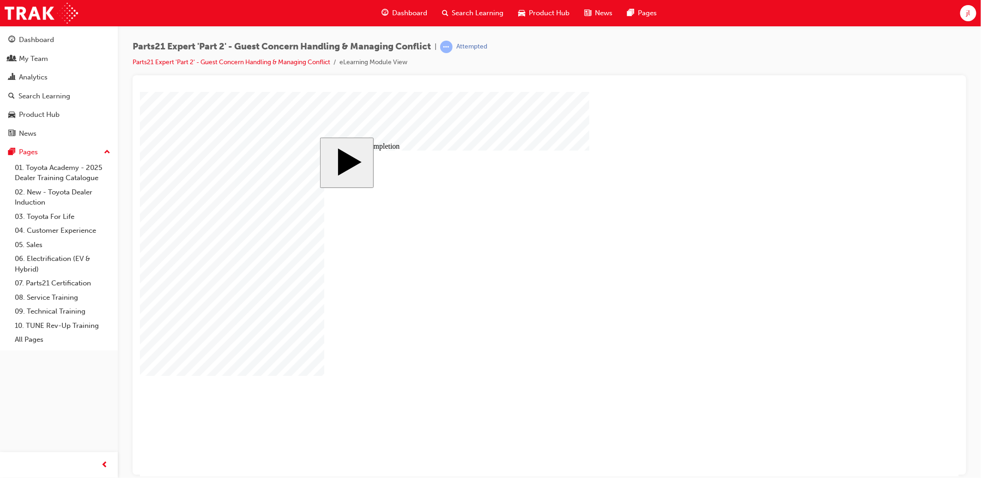
drag, startPoint x: 577, startPoint y: 373, endPoint x: 566, endPoint y: 373, distance: 11.6
drag, startPoint x: 602, startPoint y: 378, endPoint x: 545, endPoint y: 384, distance: 57.1
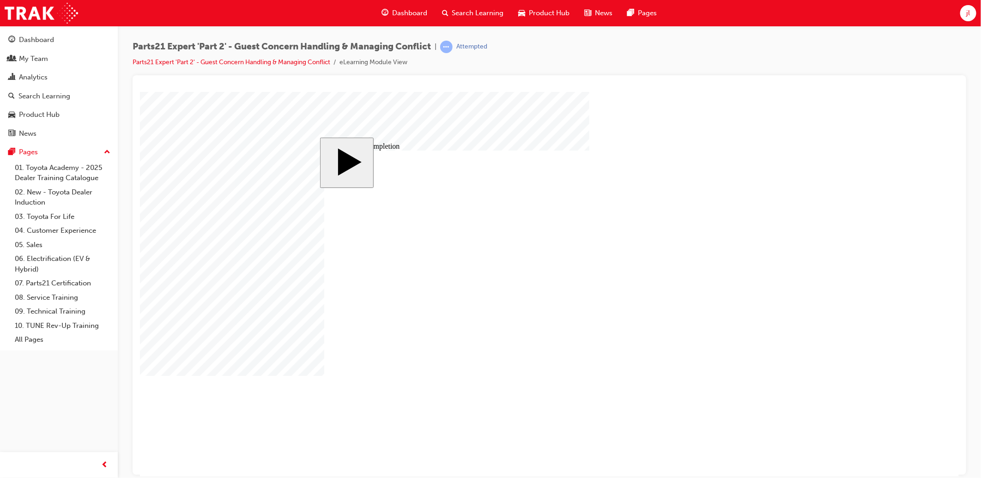
click at [853, 291] on body "slide: Course Completion Rectangle CLOSE Help EXIT BUTTON Line 2 HELP BUTTON Li…" at bounding box center [548, 283] width 819 height 385
drag, startPoint x: 572, startPoint y: 331, endPoint x: 564, endPoint y: 331, distance: 8.4
drag, startPoint x: 597, startPoint y: 333, endPoint x: 535, endPoint y: 335, distance: 62.3
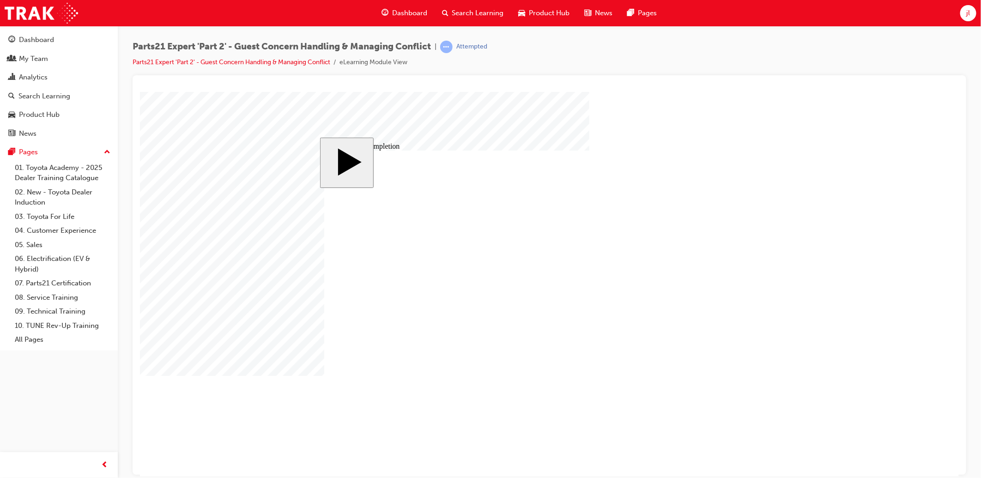
drag, startPoint x: 576, startPoint y: 373, endPoint x: 538, endPoint y: 379, distance: 38.3
drag, startPoint x: 602, startPoint y: 377, endPoint x: 505, endPoint y: 385, distance: 97.2
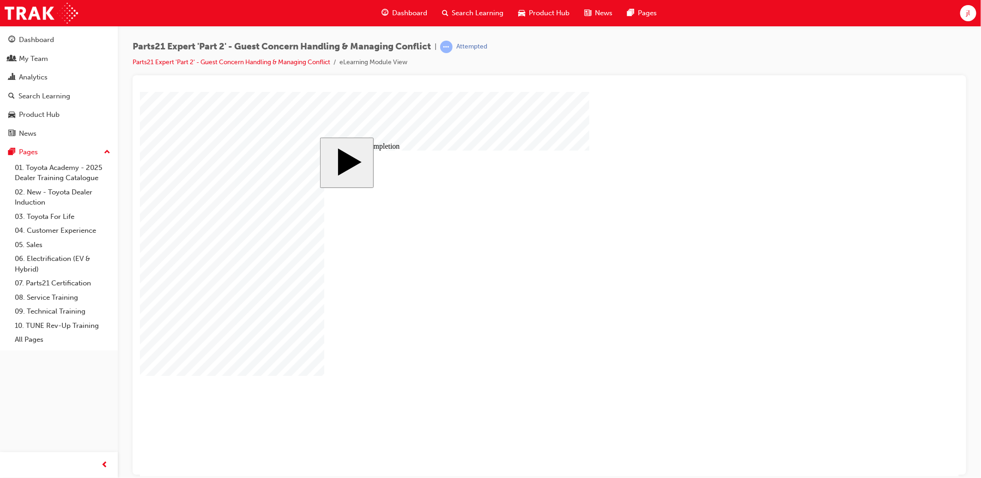
click at [62, 287] on link "07. Parts21 Certification" at bounding box center [62, 283] width 103 height 14
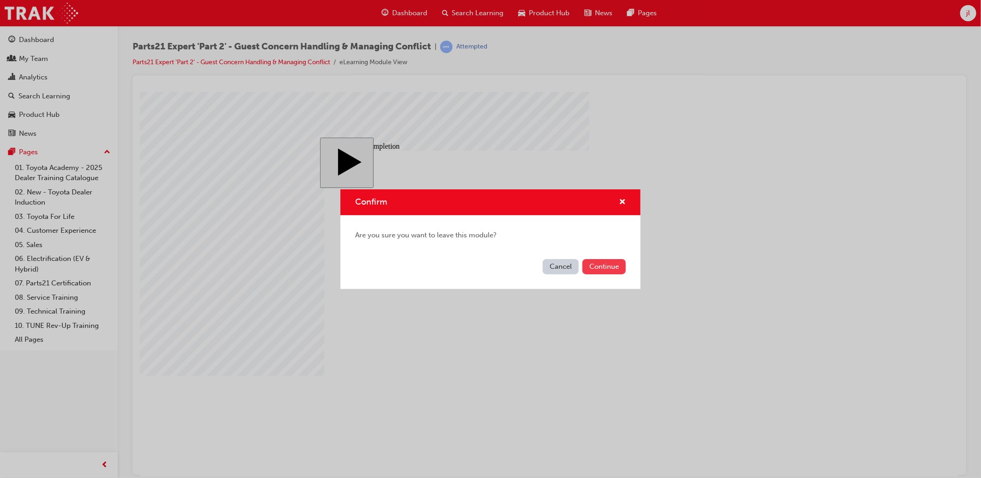
click at [610, 264] on button "Continue" at bounding box center [603, 266] width 43 height 15
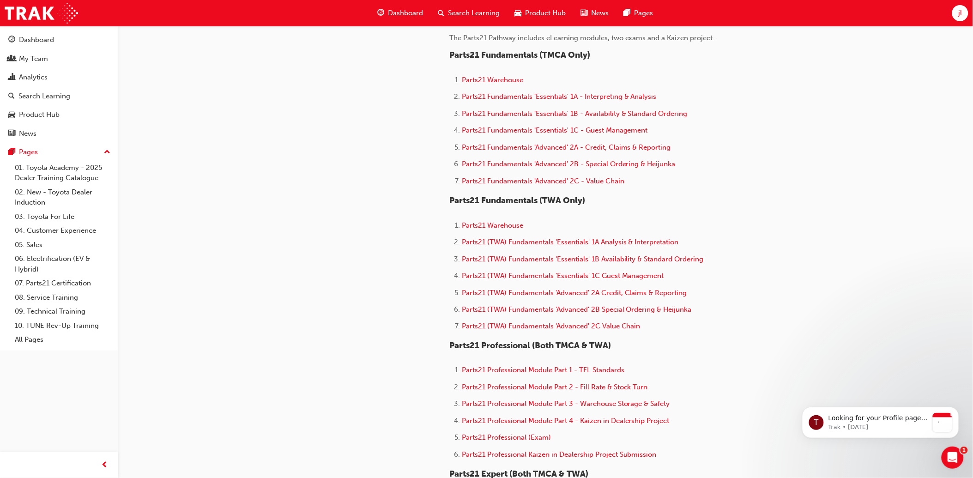
scroll to position [462, 0]
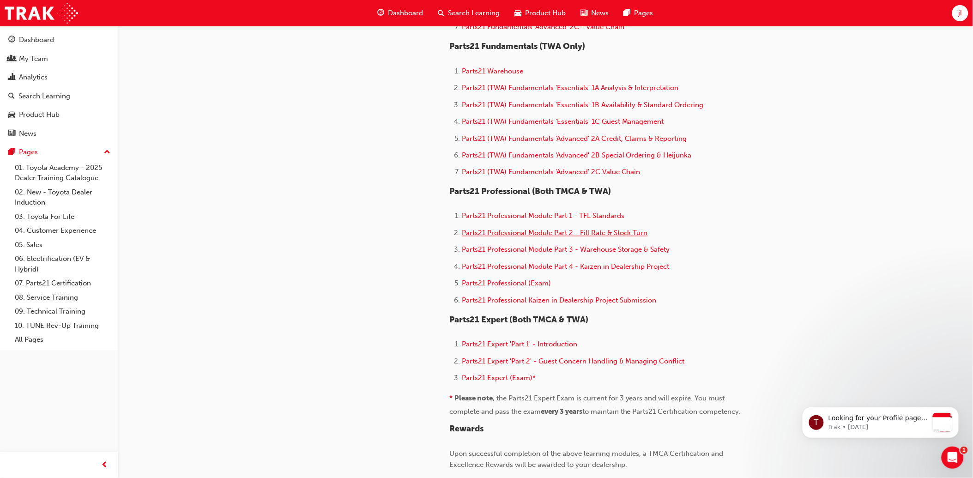
click at [615, 237] on span "Parts21 Professional Module Part 2 - Fill Rate & Stock Turn" at bounding box center [555, 233] width 186 height 8
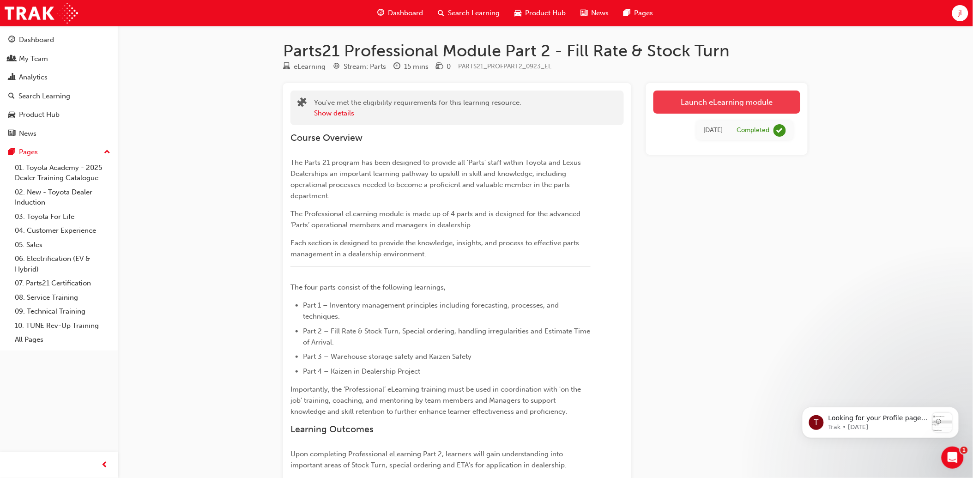
click at [752, 103] on link "Launch eLearning module" at bounding box center [726, 101] width 147 height 23
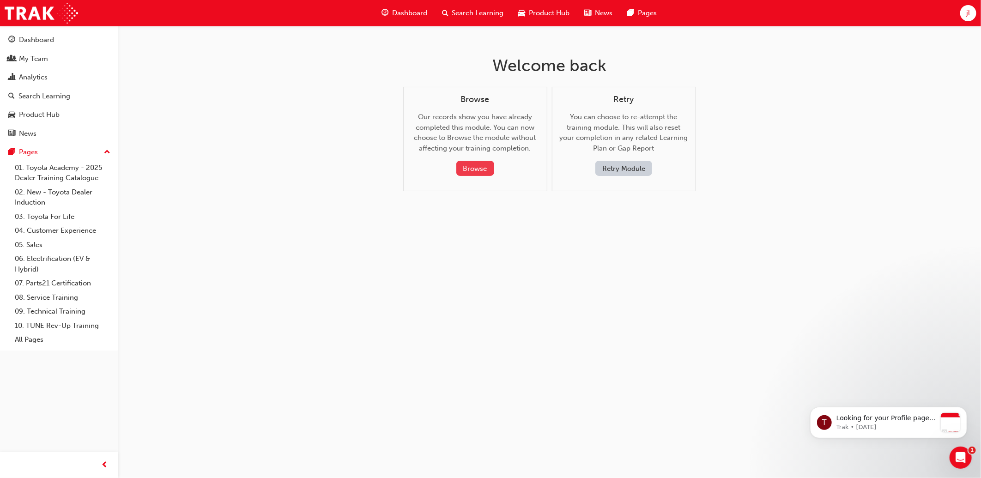
click at [482, 168] on button "Browse" at bounding box center [475, 168] width 38 height 15
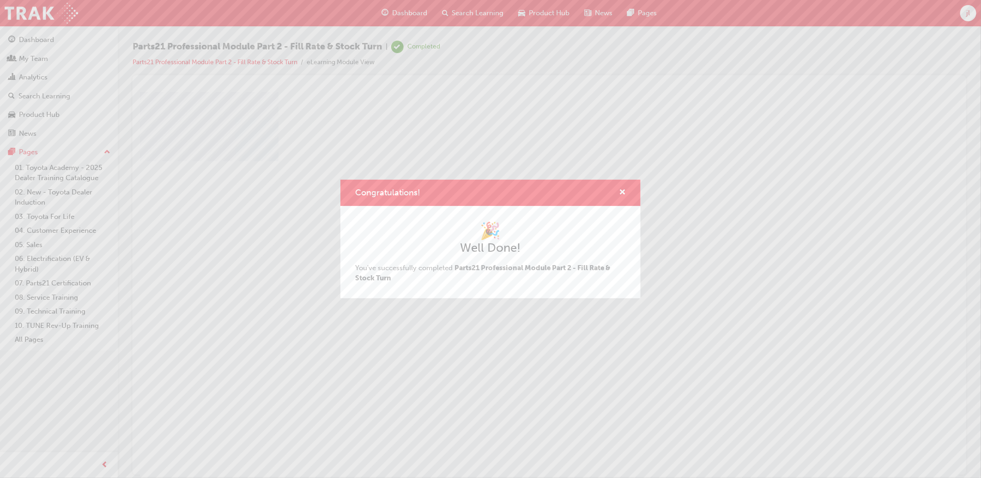
click at [590, 268] on span "Parts21 Professional Module Part 2 - Fill Rate & Stock Turn" at bounding box center [482, 273] width 255 height 19
click at [394, 280] on div "🎉 Well Done! You've successfully completed Parts21 Professional Module Part 2 -…" at bounding box center [490, 252] width 271 height 63
click at [942, 125] on div "Congratulations! 🎉 Well Done! You've successfully completed Parts21 Professiona…" at bounding box center [490, 239] width 981 height 478
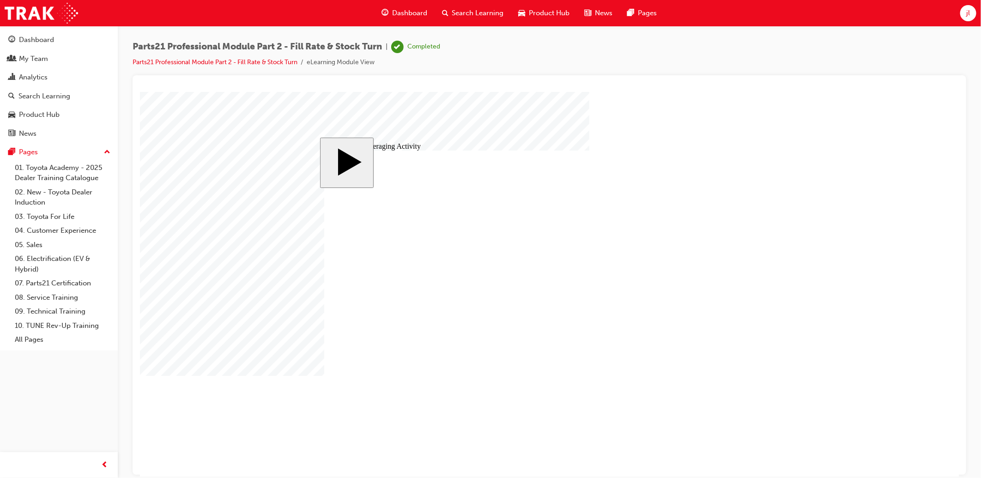
checkbox input "true"
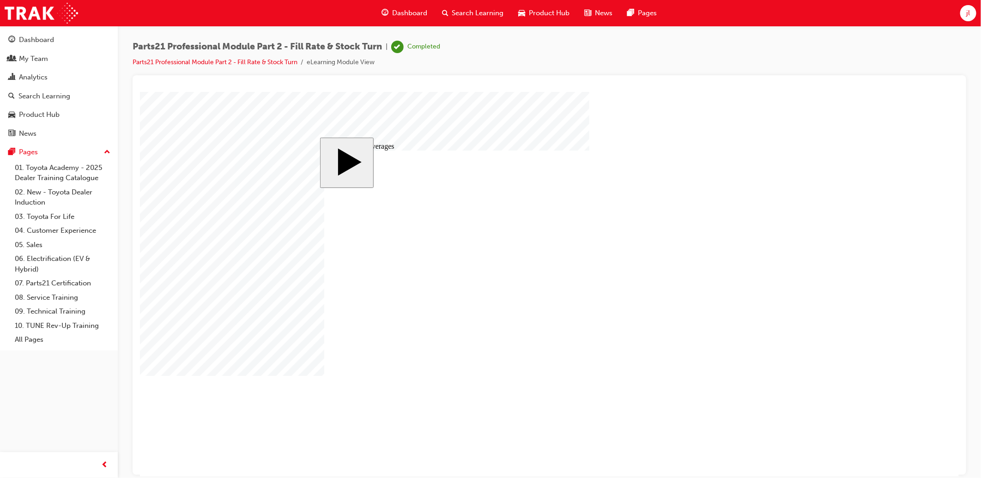
checkbox input "true"
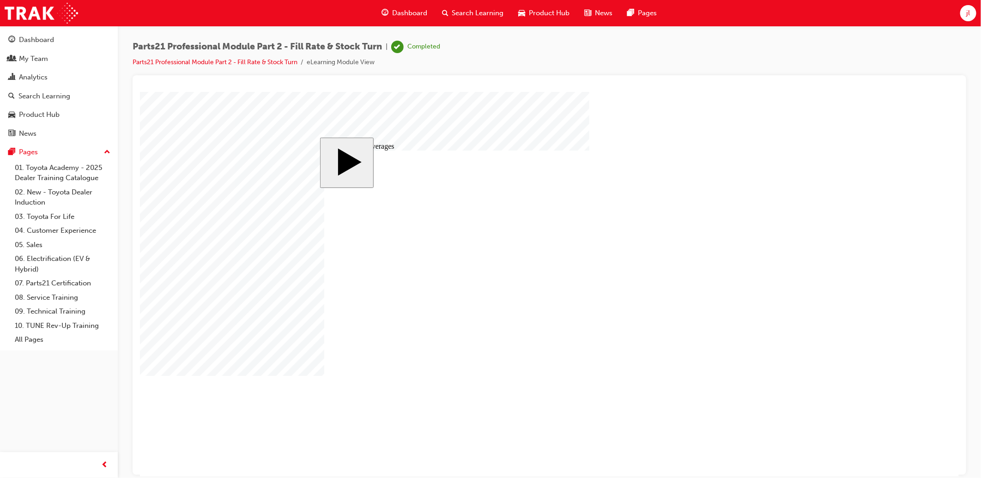
drag, startPoint x: 551, startPoint y: 215, endPoint x: 684, endPoint y: 277, distance: 147.1
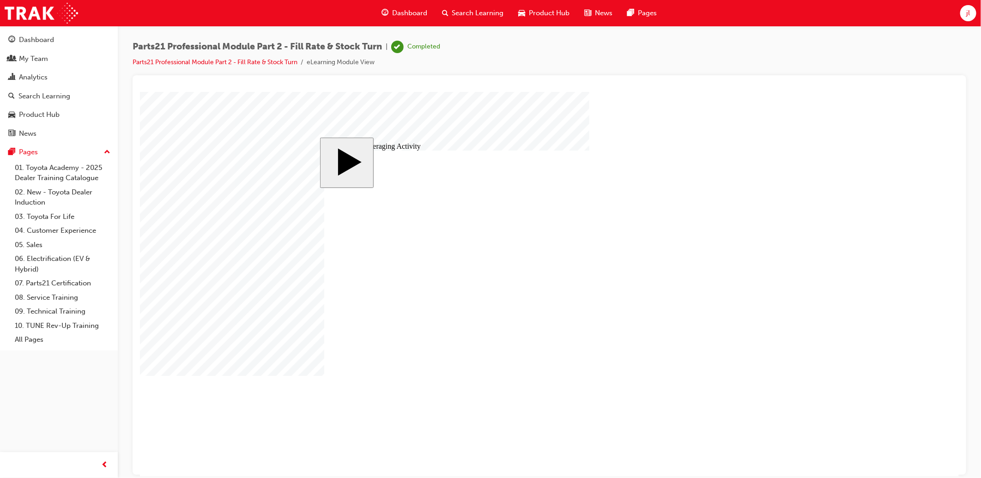
click at [840, 223] on body "slide: Simple Averaging Activity MENU Rectangle 6 HELP Rectangle 6 EXIT Rectang…" at bounding box center [548, 283] width 819 height 385
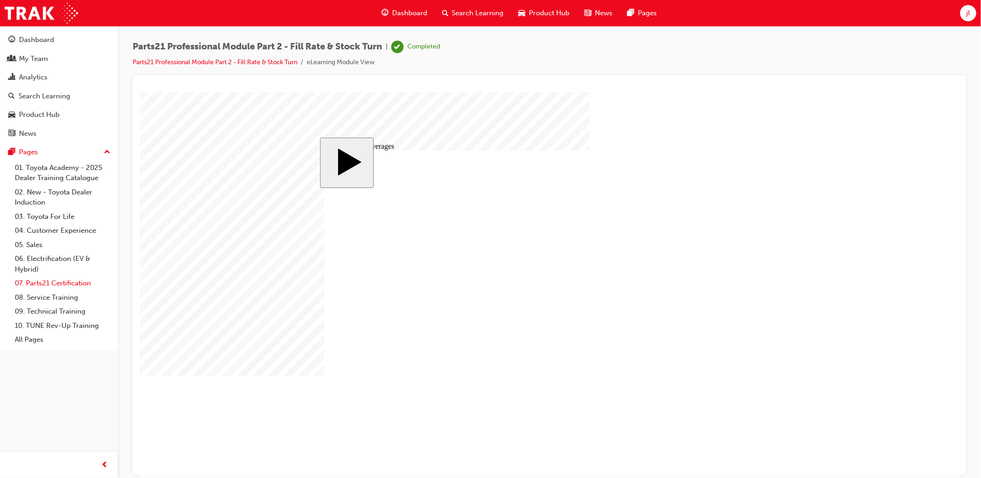
click at [66, 283] on link "07. Parts21 Certification" at bounding box center [62, 283] width 103 height 14
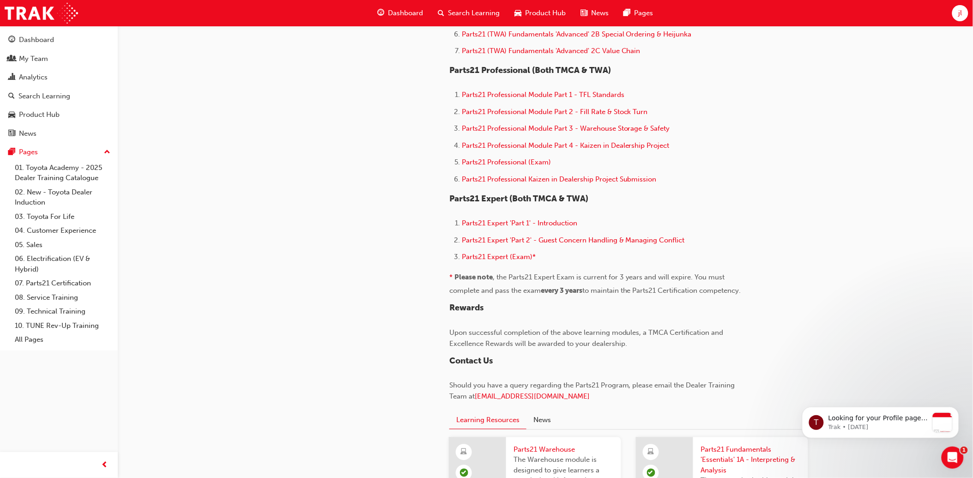
scroll to position [564, 0]
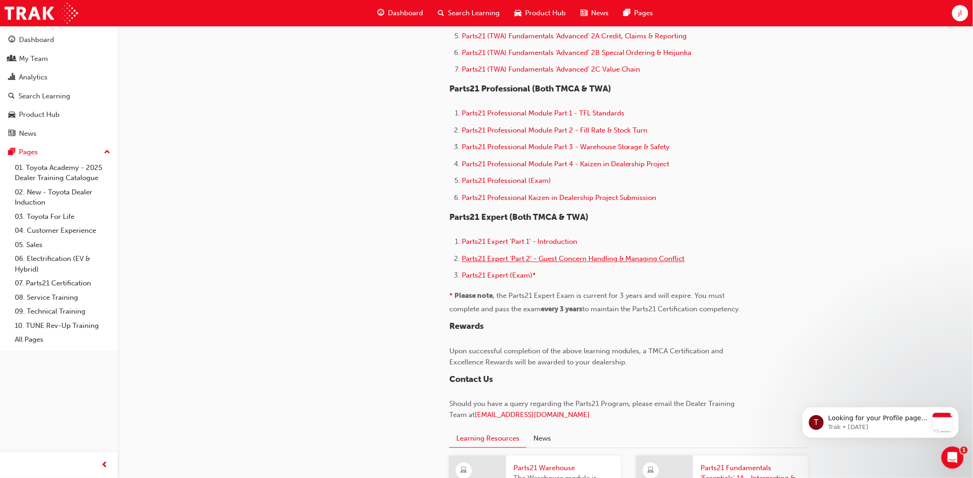
click at [640, 263] on span "Parts21 Expert 'Part 2' - Guest Concern Handling & Managing Conflict" at bounding box center [573, 259] width 223 height 8
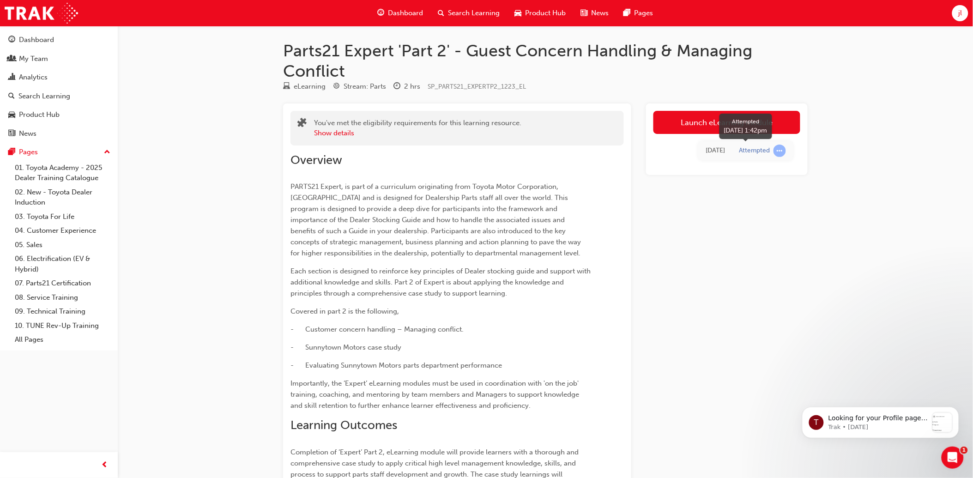
click at [755, 157] on div "Attempted" at bounding box center [762, 150] width 47 height 12
click at [705, 150] on td "Today" at bounding box center [714, 150] width 33 height 19
click at [722, 153] on div "Today" at bounding box center [714, 150] width 19 height 11
drag, startPoint x: 722, startPoint y: 153, endPoint x: 781, endPoint y: 149, distance: 58.8
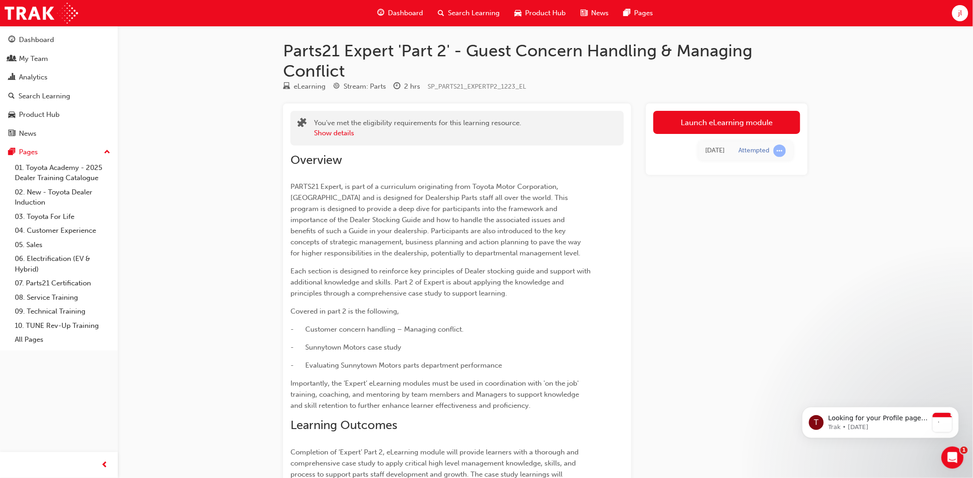
click at [781, 149] on span "learningRecordVerb_ATTEMPT-icon" at bounding box center [779, 150] width 12 height 12
click at [765, 122] on link "Launch eLearning module" at bounding box center [726, 122] width 147 height 23
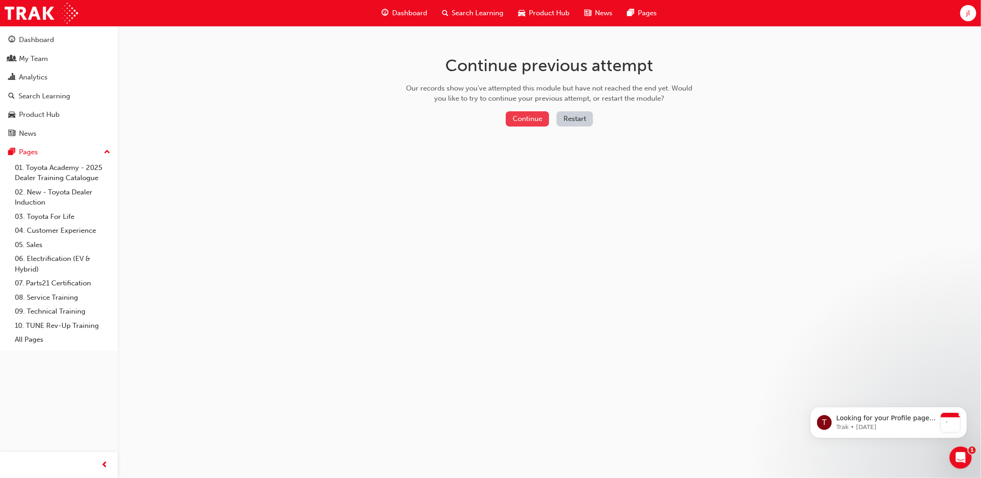
click at [525, 120] on button "Continue" at bounding box center [527, 118] width 43 height 15
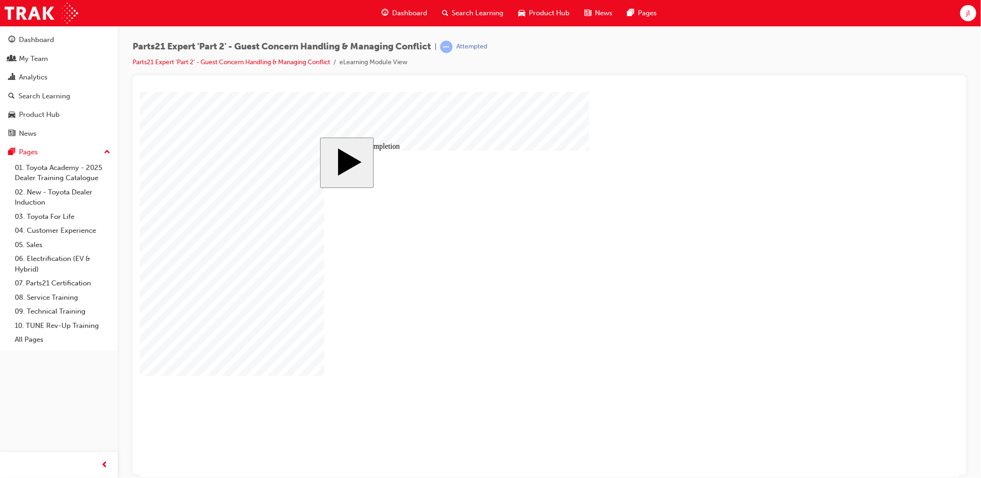
drag, startPoint x: 548, startPoint y: 307, endPoint x: 557, endPoint y: 301, distance: 11.3
type input "1"
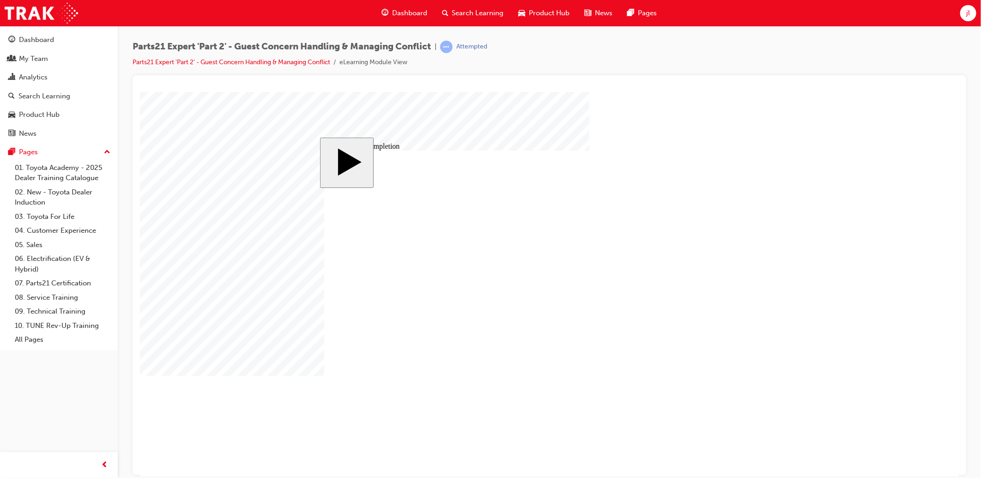
type input "16"
type input "4"
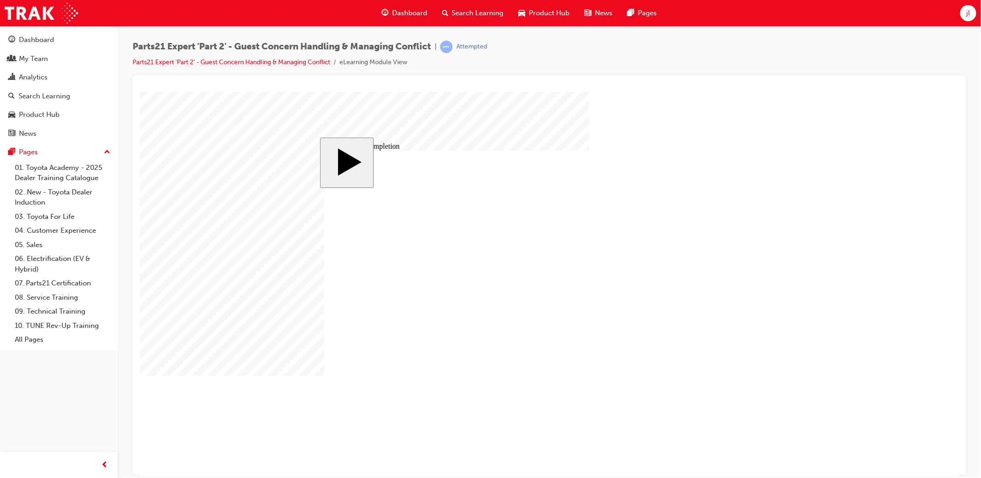
type input "4"
type input "1"
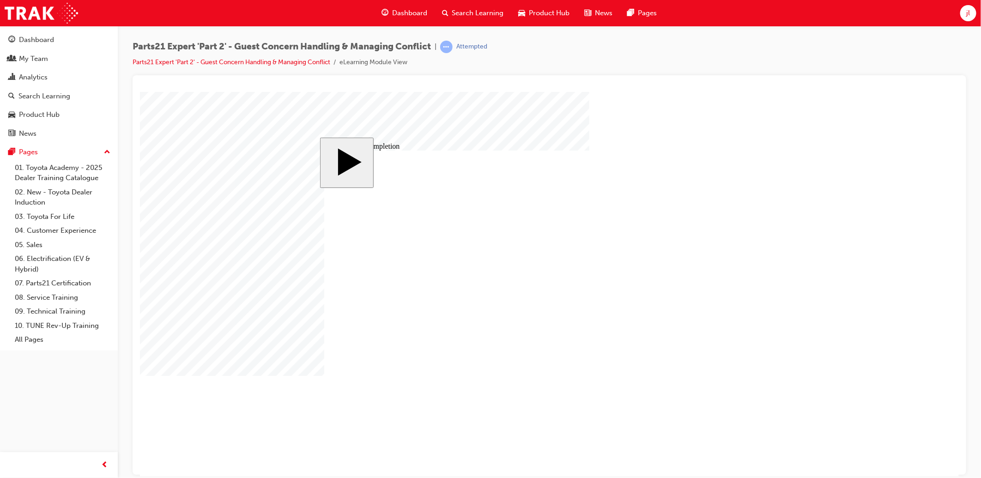
type input "12"
click at [818, 232] on body "slide: Course Completion Rectangle 1 Rectangle 2 That was incorrect, please try…" at bounding box center [548, 283] width 819 height 385
drag, startPoint x: 554, startPoint y: 304, endPoint x: 486, endPoint y: 313, distance: 68.4
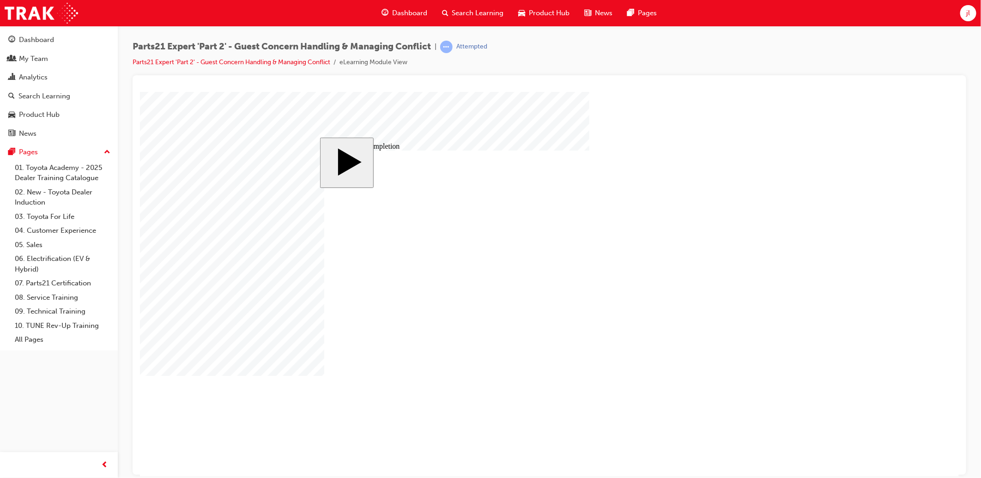
type input "4"
type input "5"
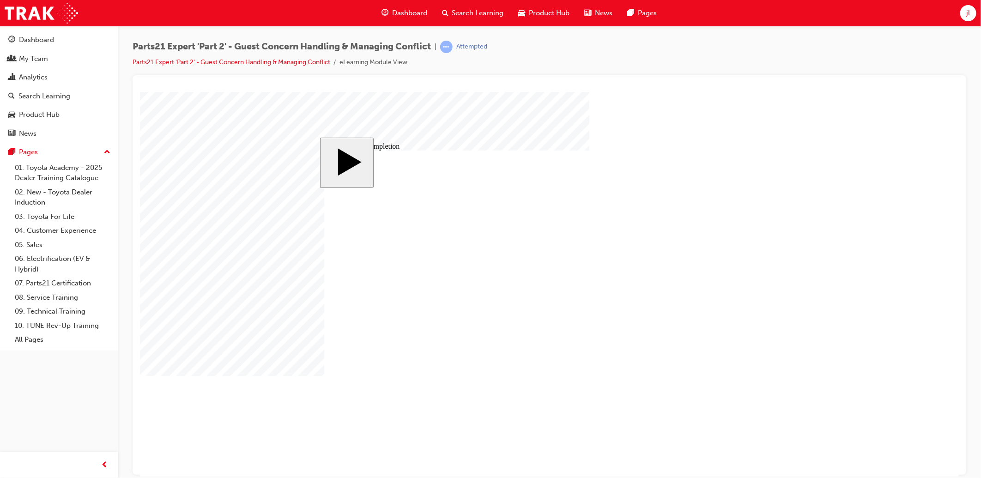
type input "5"
drag, startPoint x: 680, startPoint y: 305, endPoint x: 615, endPoint y: 319, distance: 66.6
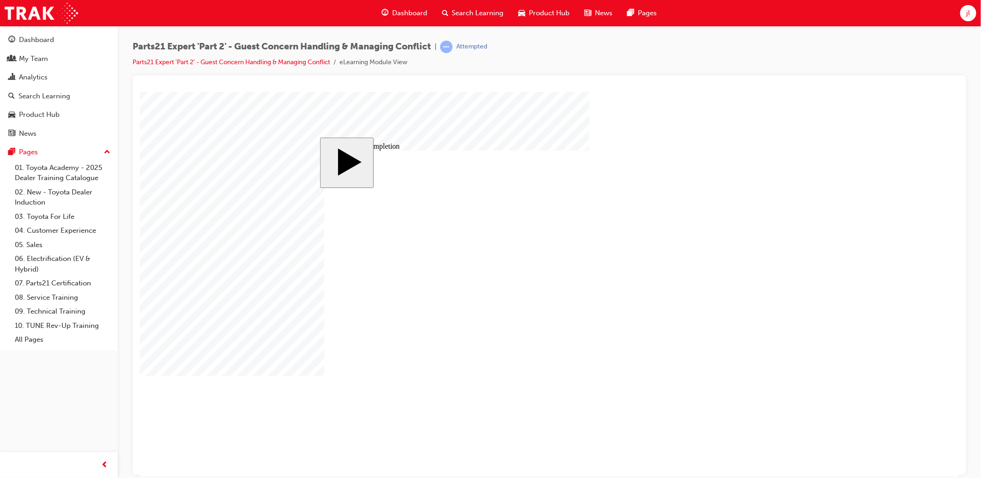
type input "4"
type input "5"
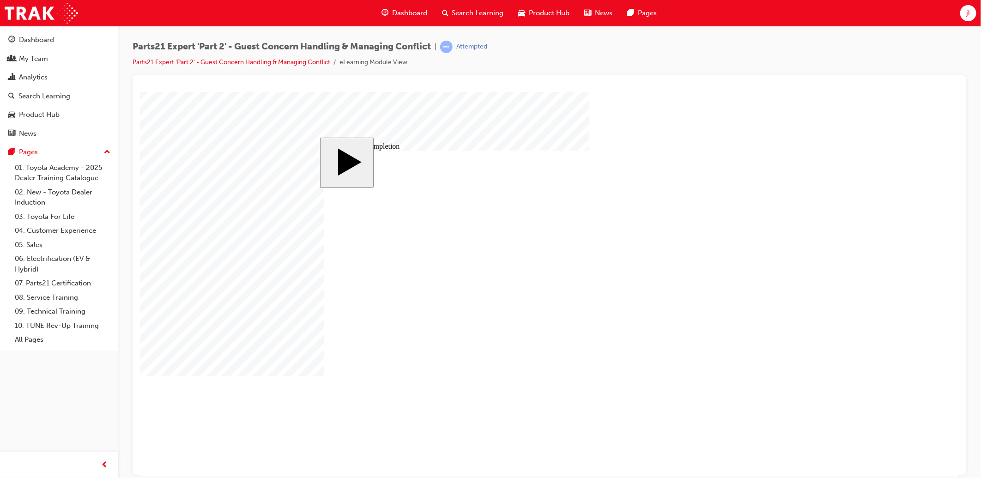
type input "5"
type input "8"
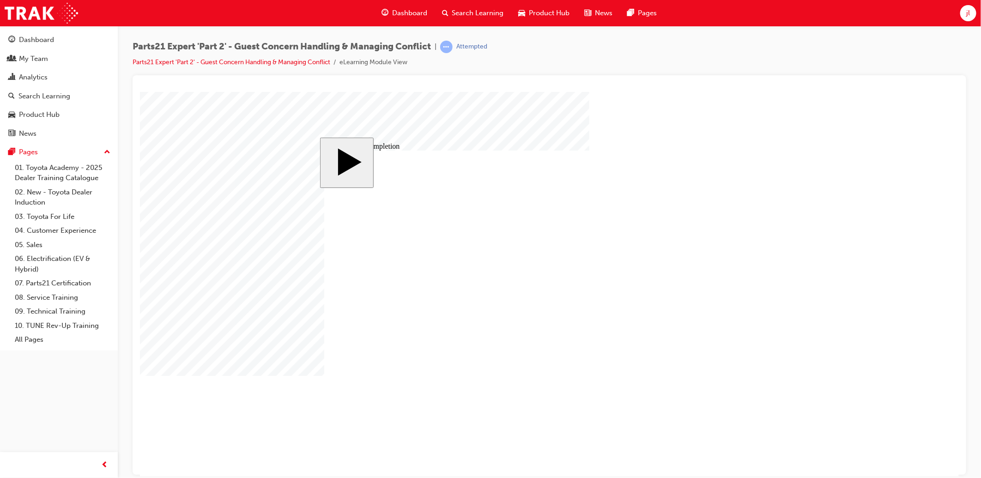
type input "80"
type input "4"
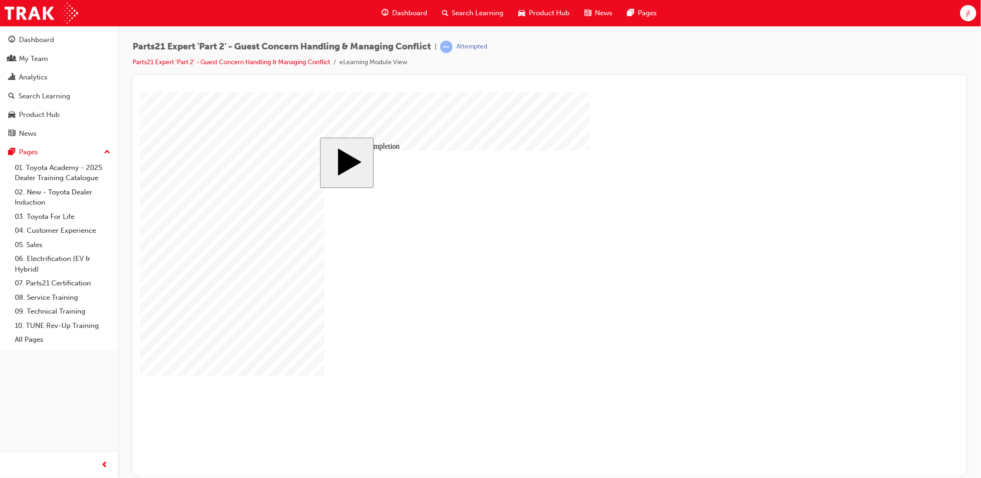
type input "4"
type input "5"
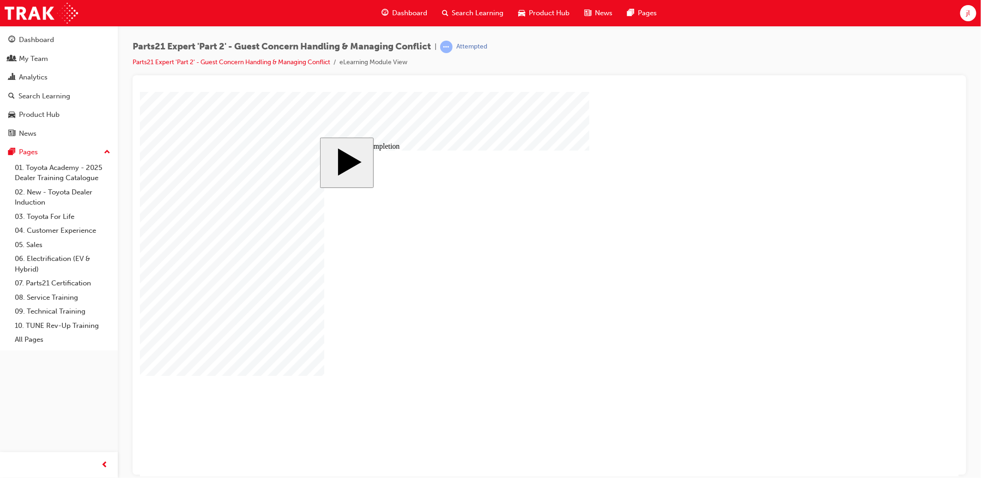
type input "5"
type input "8"
type input "80"
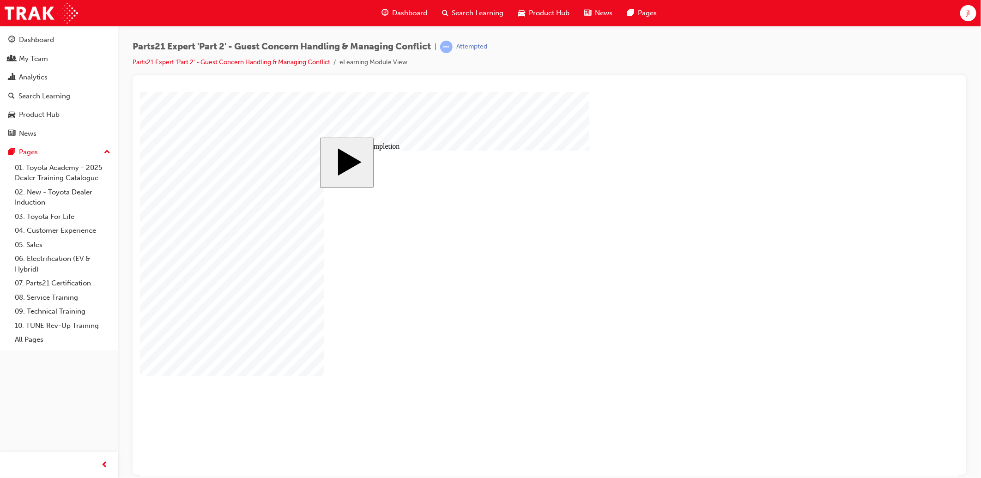
type input "80"
type input "4"
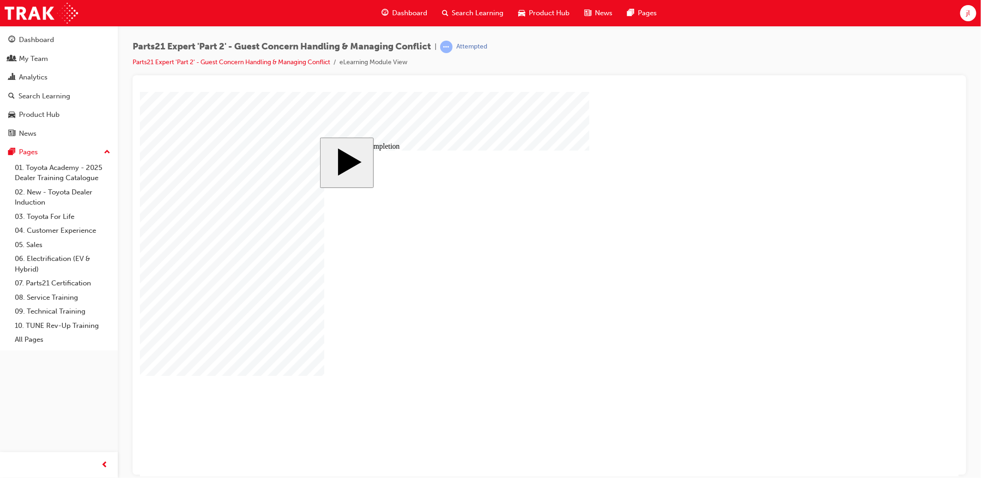
type input "4"
type input "1"
type input "12"
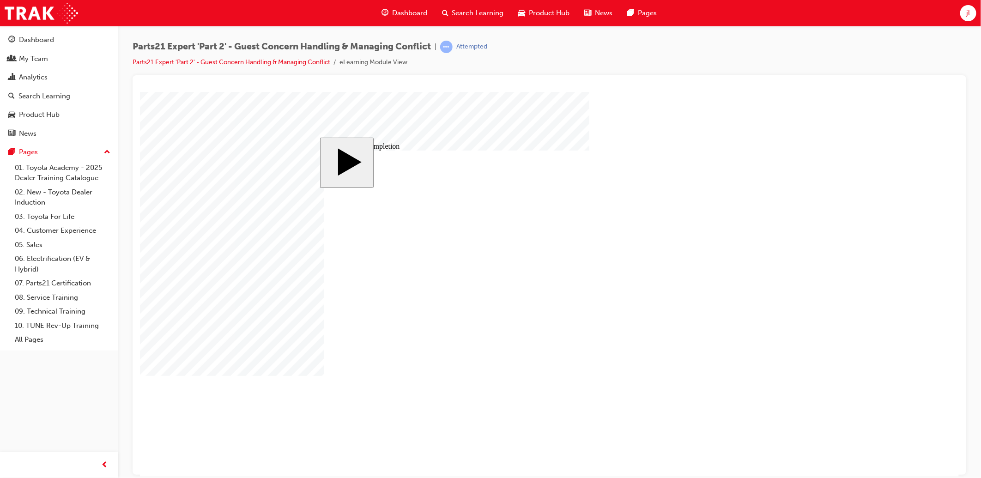
type input "12"
type input "3"
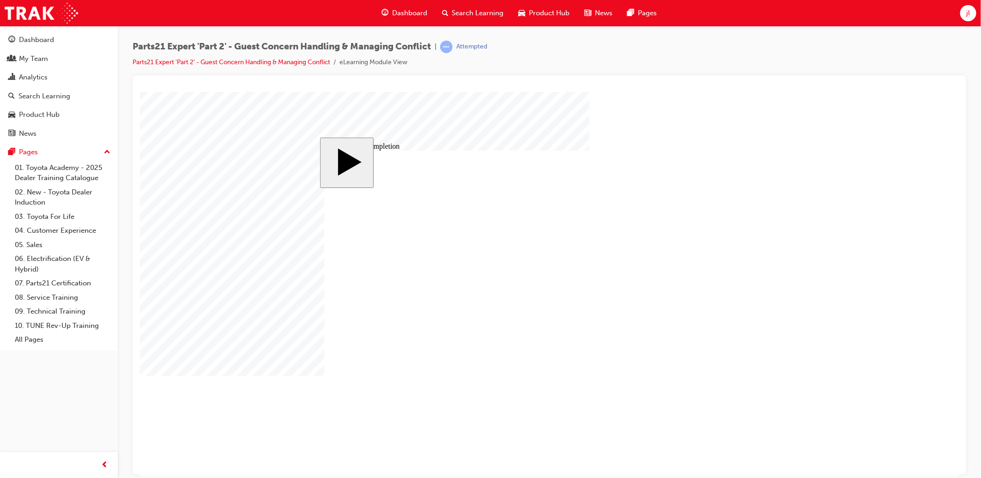
type input "33"
type input "5"
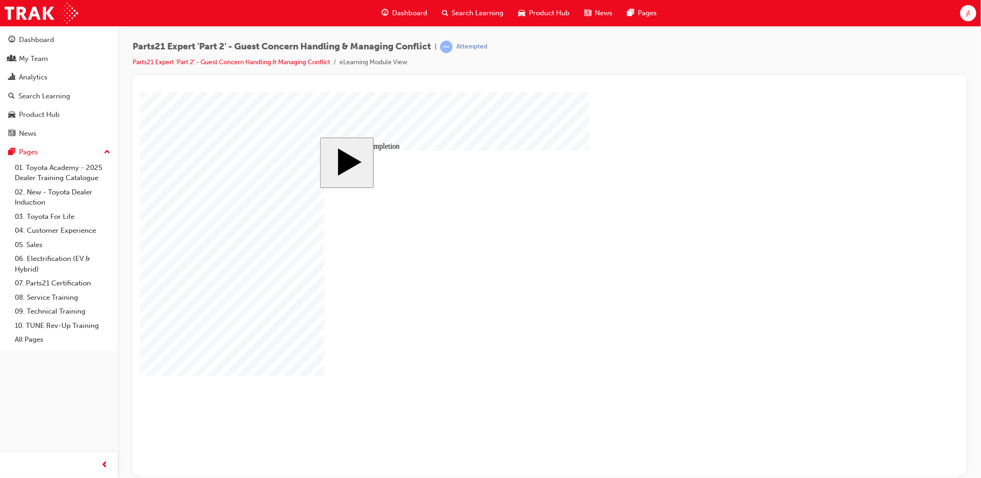
type input "4"
type input "12"
type input "4"
type input "80"
type input "4"
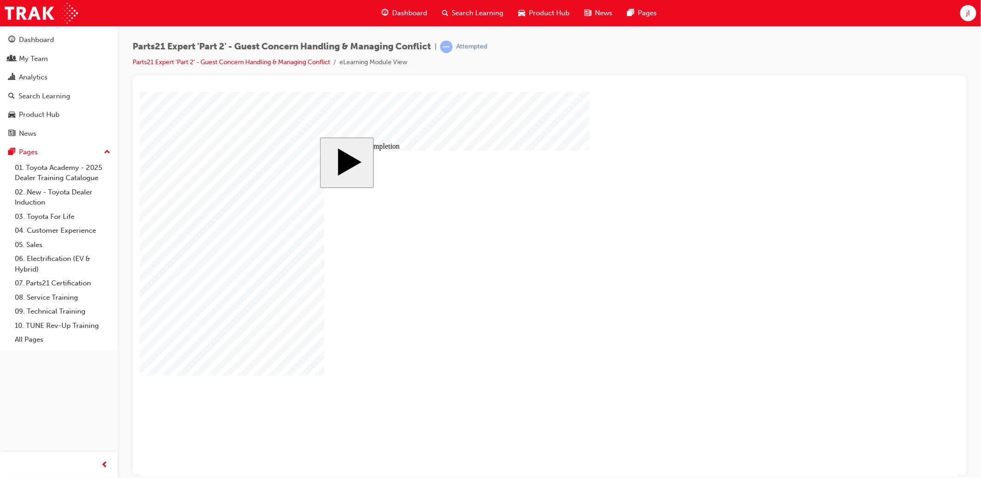
type input "5"
type input "80"
type input "4"
type input "12"
type input "33"
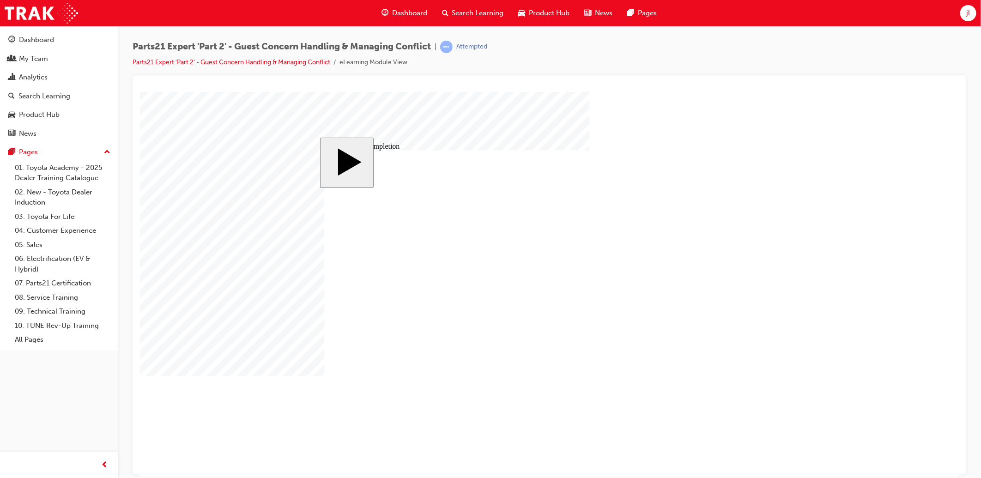
type input "5"
type input "4"
type input "12"
type input "4"
type input "80"
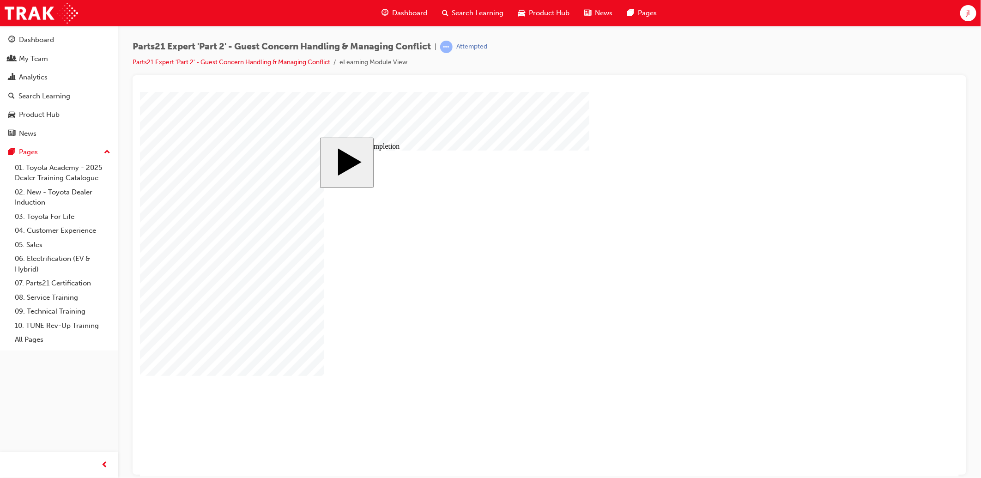
type input "4"
type input "5"
type input "80"
type input "4"
type input "12"
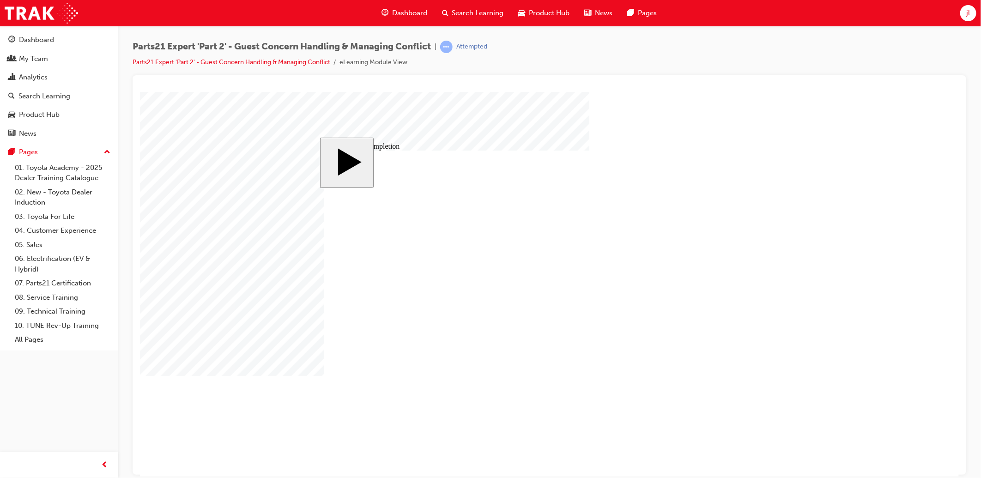
type input "33"
drag, startPoint x: 574, startPoint y: 373, endPoint x: 546, endPoint y: 374, distance: 28.7
type input "162"
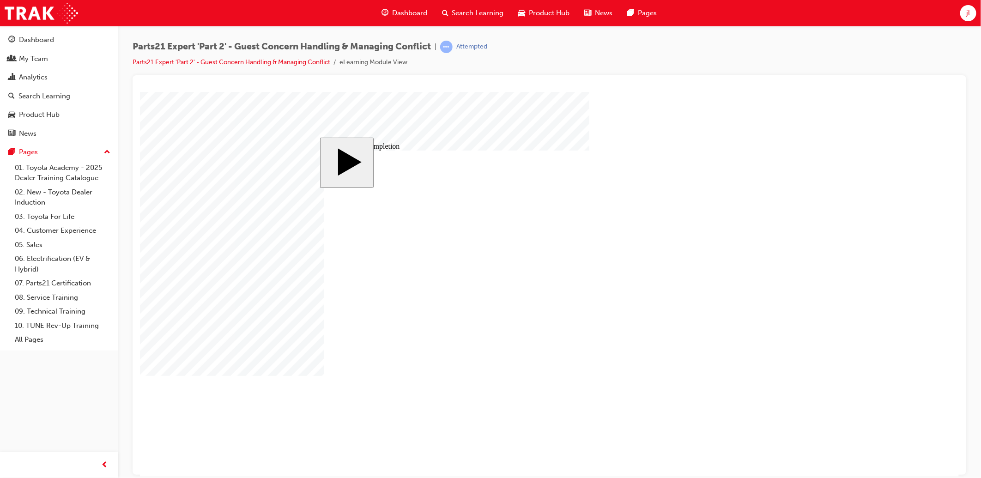
type input "16"
drag, startPoint x: 602, startPoint y: 379, endPoint x: 576, endPoint y: 383, distance: 26.1
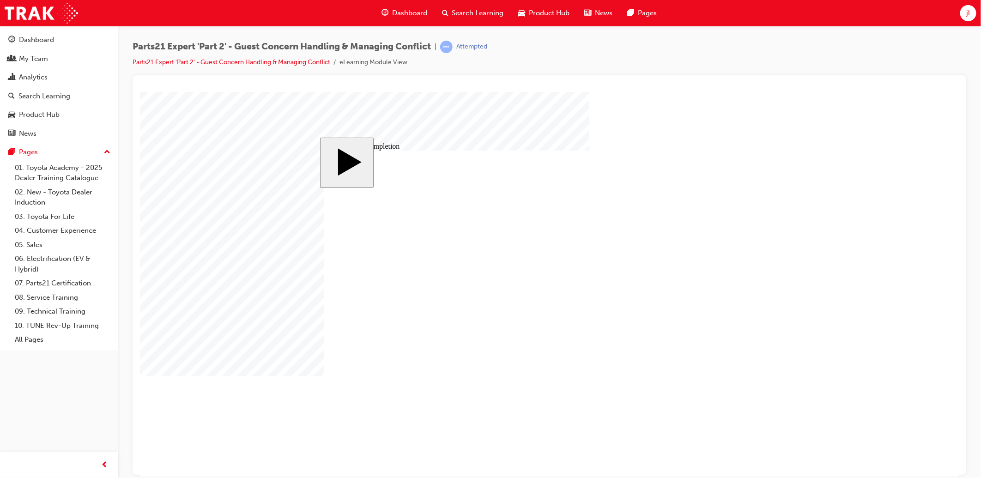
type input "2"
type input "25"
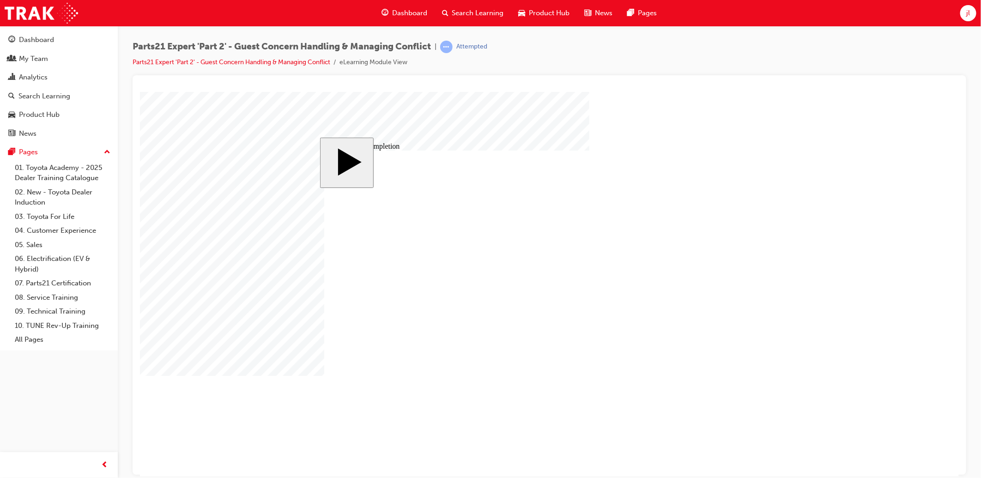
type input "5"
type input "4"
type input "12"
type input "4"
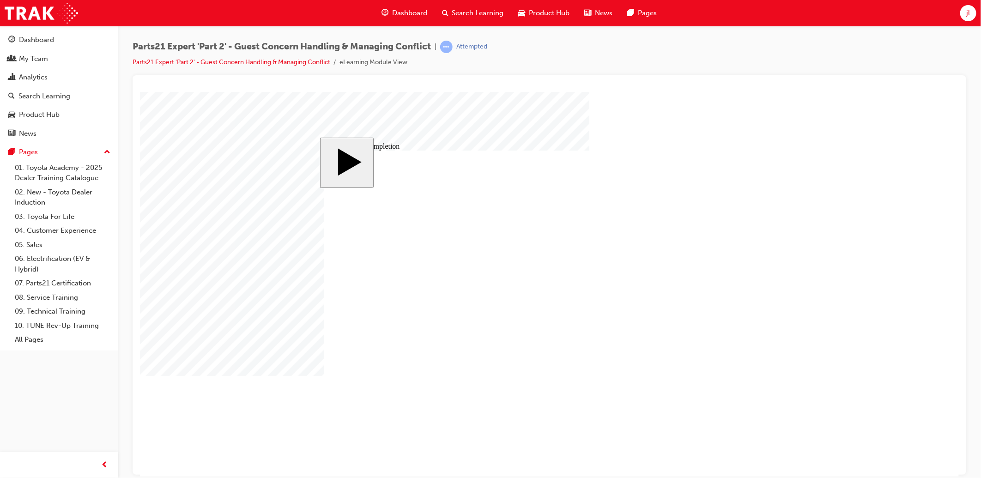
type input "80"
type input "4"
type input "5"
type input "80"
type input "4"
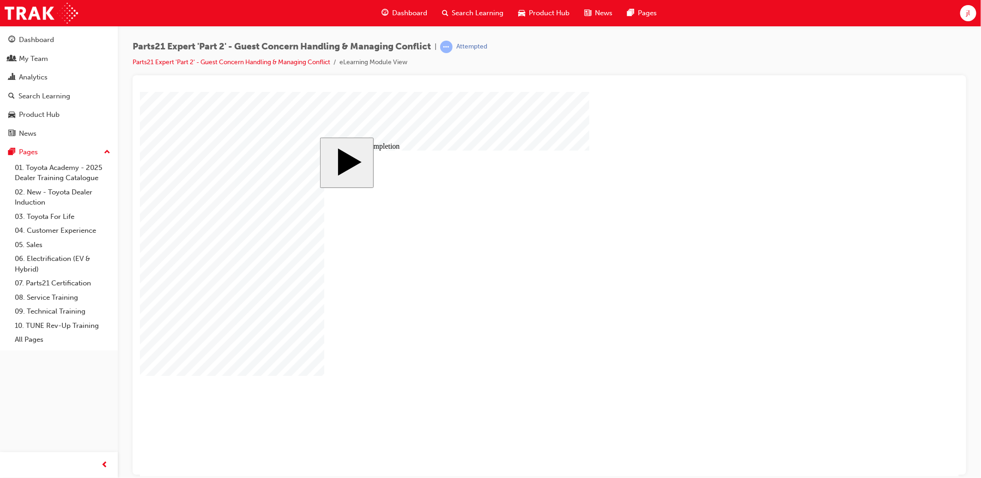
type input "16"
type input "25"
type input "5"
type input "4"
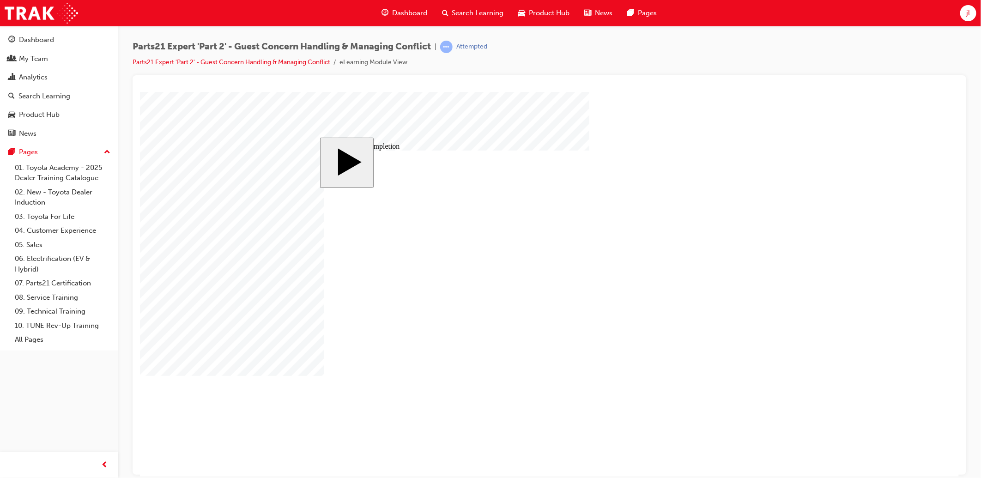
type input "12"
type input "4"
type input "80"
type input "4"
type input "5"
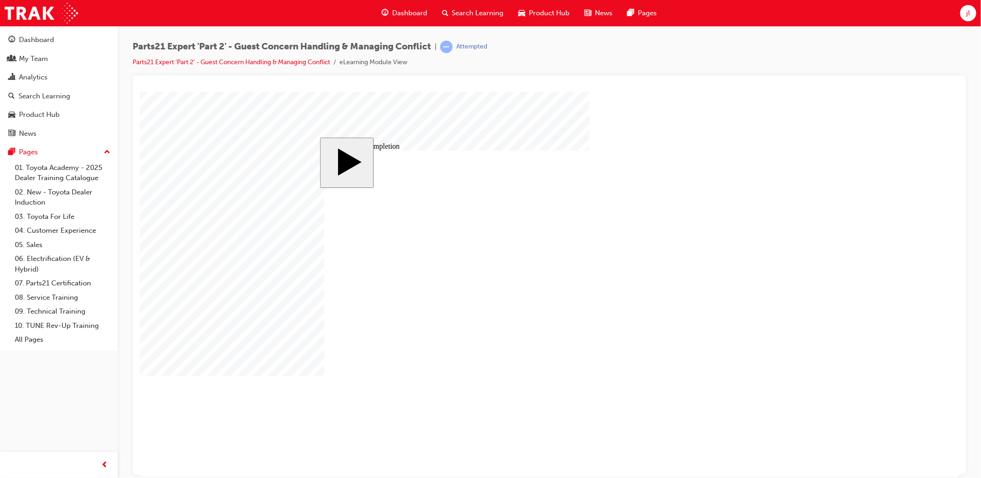
type input "80"
type input "4"
type input "16"
type input "25"
click at [796, 312] on body "slide: Course Completion Rectangle 1 Rectangle 2 That was incorrect, please try…" at bounding box center [548, 283] width 819 height 385
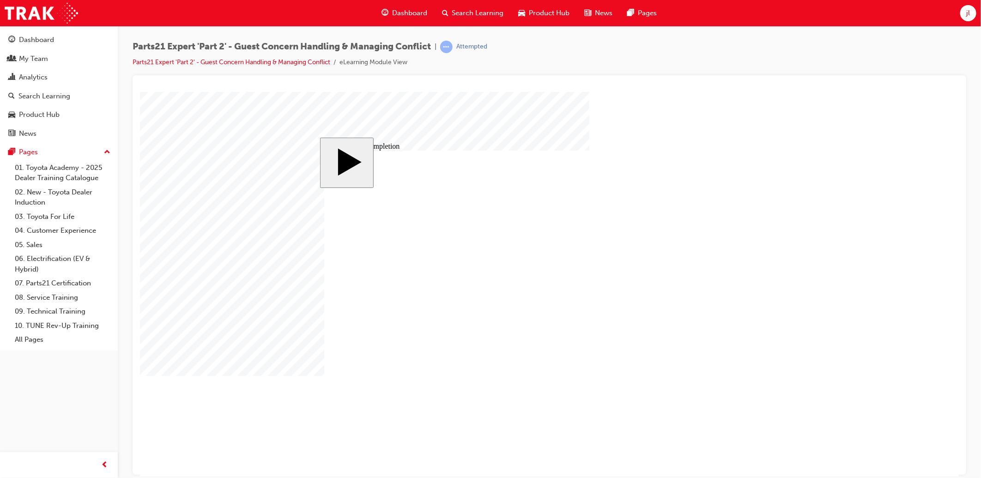
drag, startPoint x: 499, startPoint y: 309, endPoint x: 477, endPoint y: 313, distance: 22.1
drag, startPoint x: 475, startPoint y: 322, endPoint x: 421, endPoint y: 334, distance: 55.8
drag, startPoint x: 554, startPoint y: 304, endPoint x: 528, endPoint y: 305, distance: 26.4
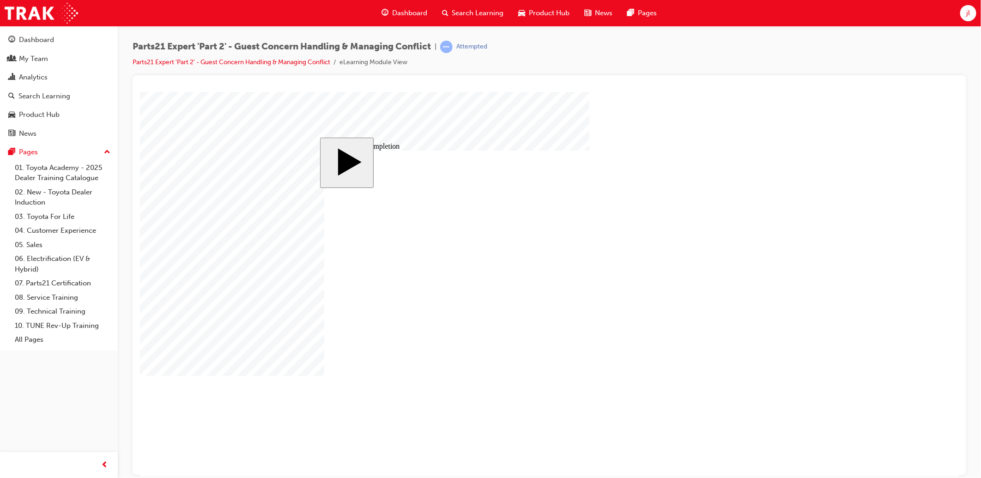
type input "1"
type input "16"
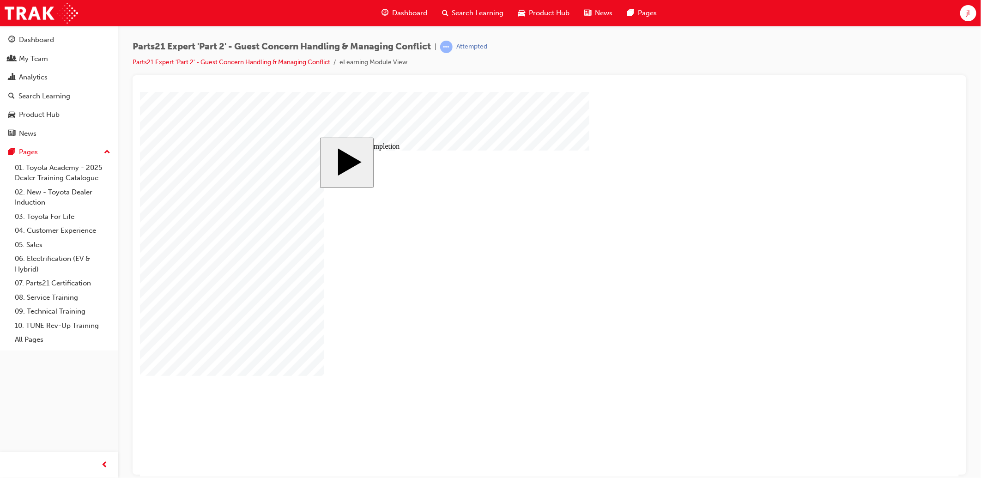
click at [861, 269] on body "slide: Course Completion Rectangle 1 Rectangle 2 That was incorrect, please try…" at bounding box center [548, 283] width 819 height 385
type input "16"
type input "4"
type input "12"
type input "4"
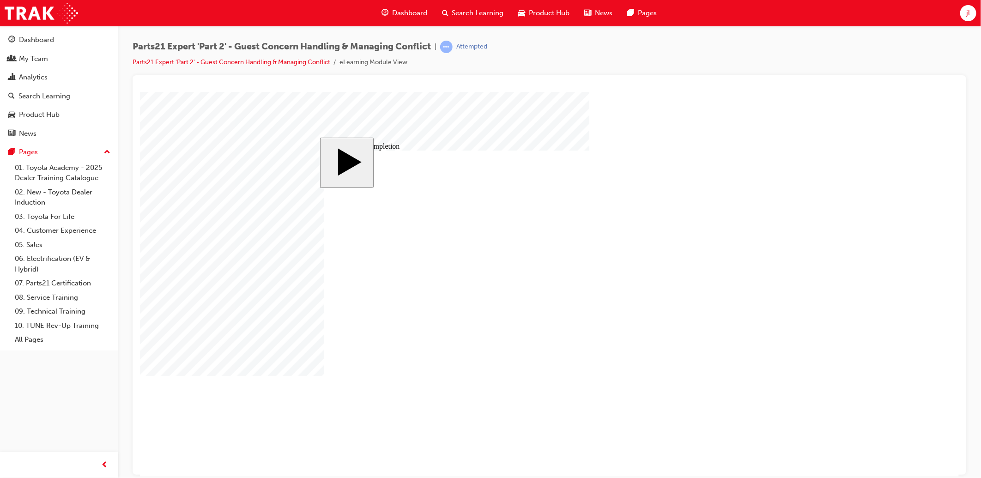
type input "80"
type input "4"
type input "5"
type input "80"
type input "4"
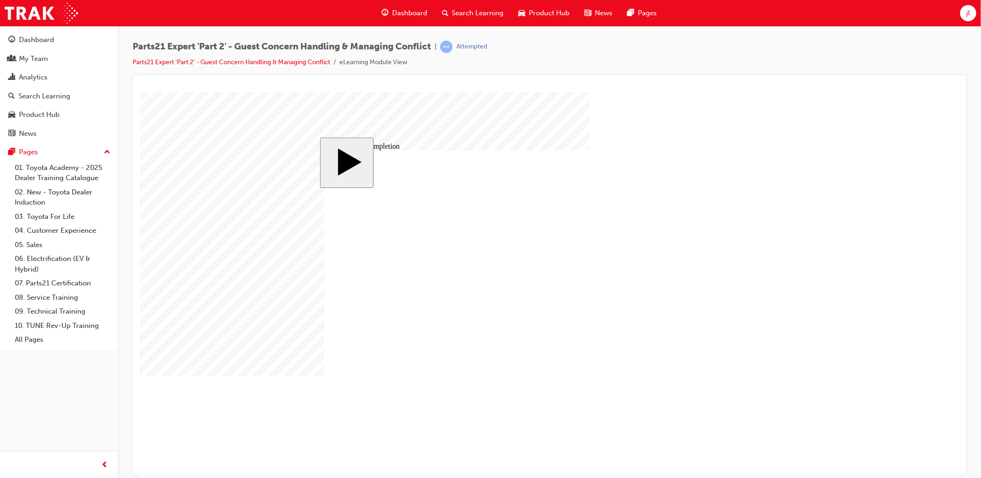
type input "16"
type input "25"
type input "16"
type input "4"
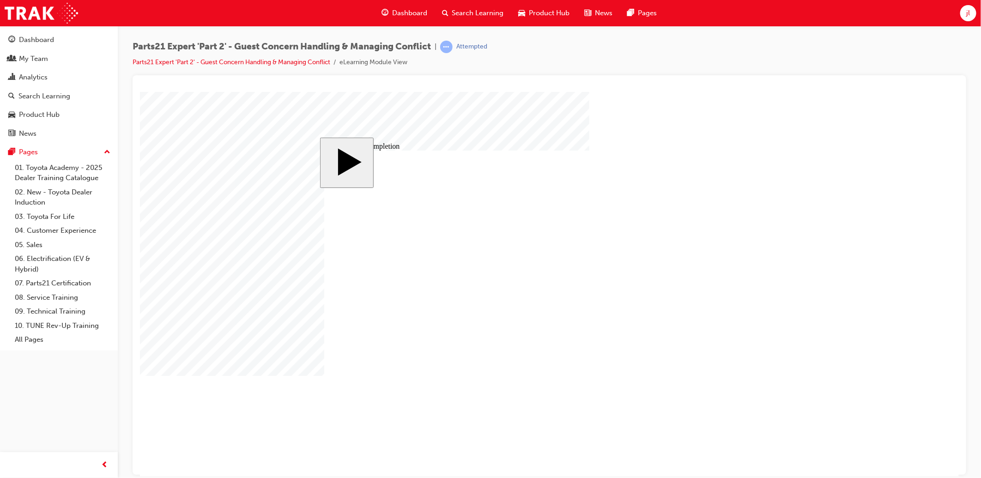
type input "12"
type input "4"
type input "80"
type input "4"
type input "5"
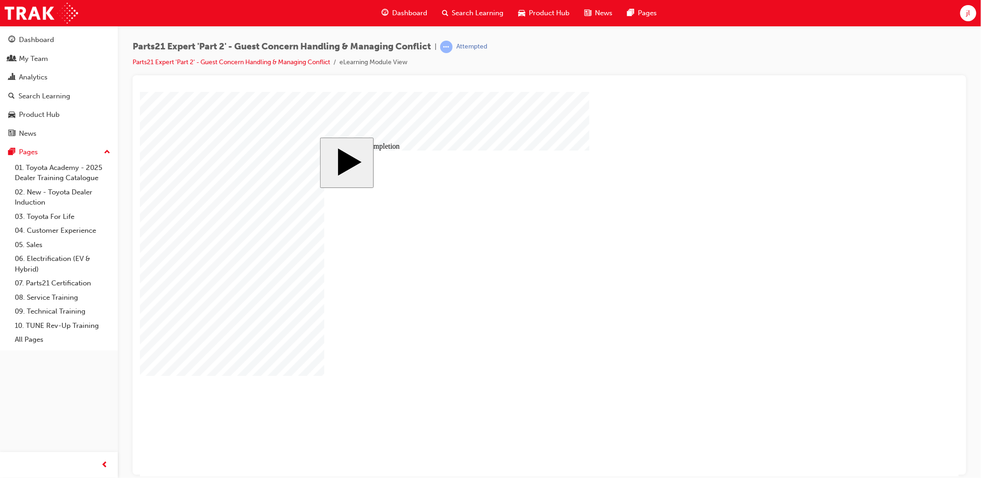
type input "80"
type input "4"
type input "16"
type input "25"
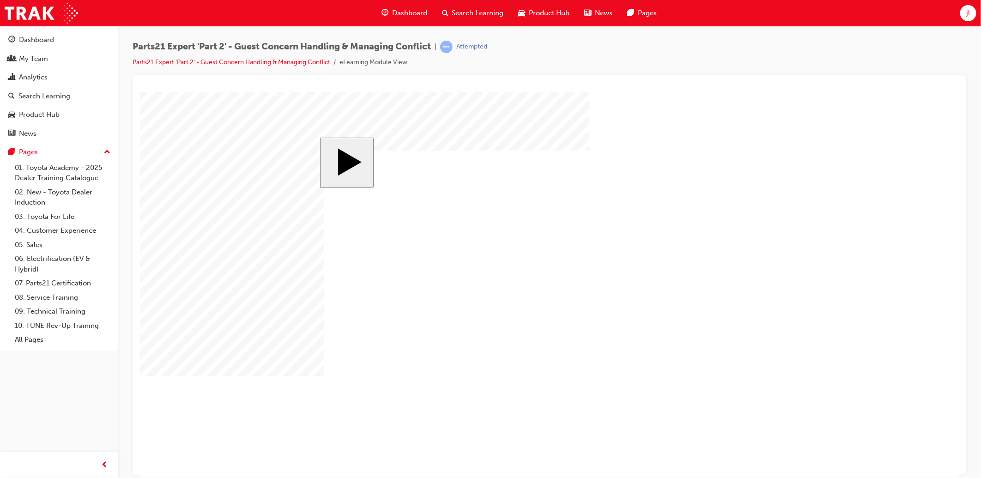
drag, startPoint x: 427, startPoint y: 283, endPoint x: 480, endPoint y: 278, distance: 53.3
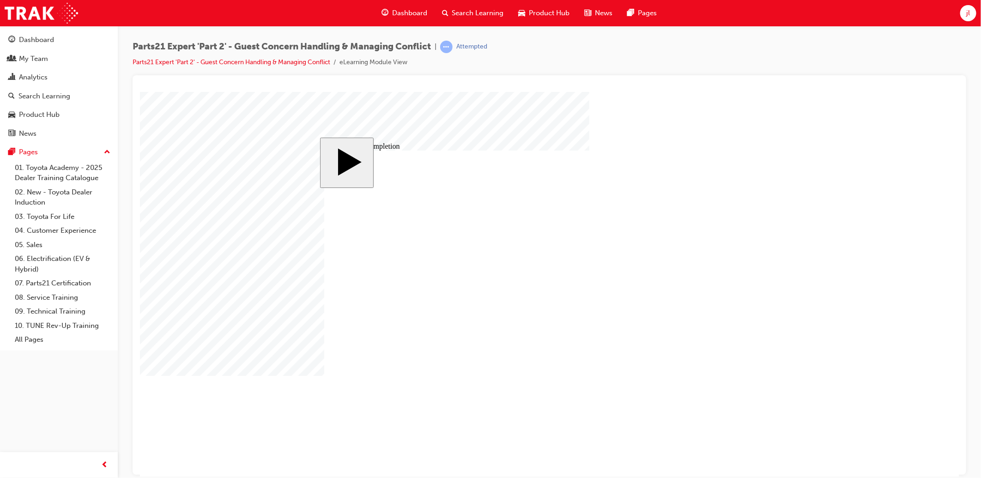
drag, startPoint x: 548, startPoint y: 305, endPoint x: 565, endPoint y: 299, distance: 18.1
type input "1"
type input "16"
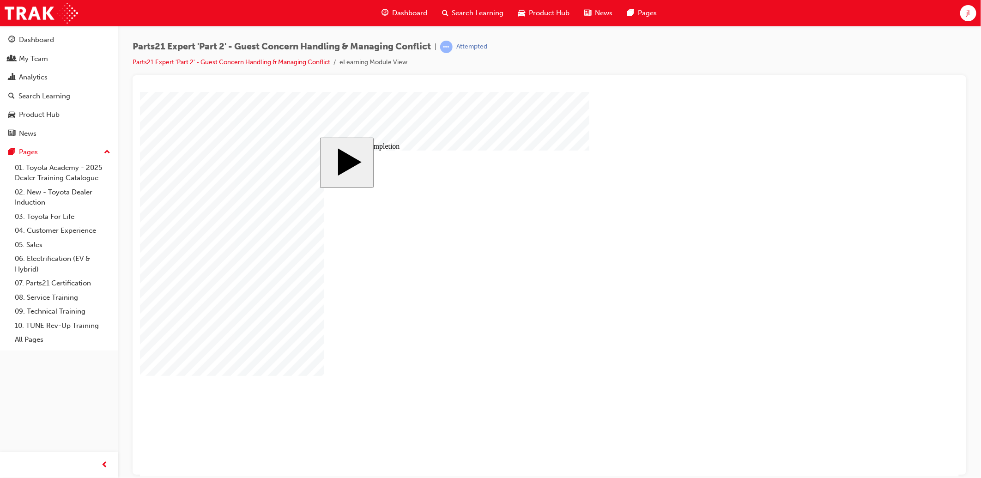
type input "16"
type input "4"
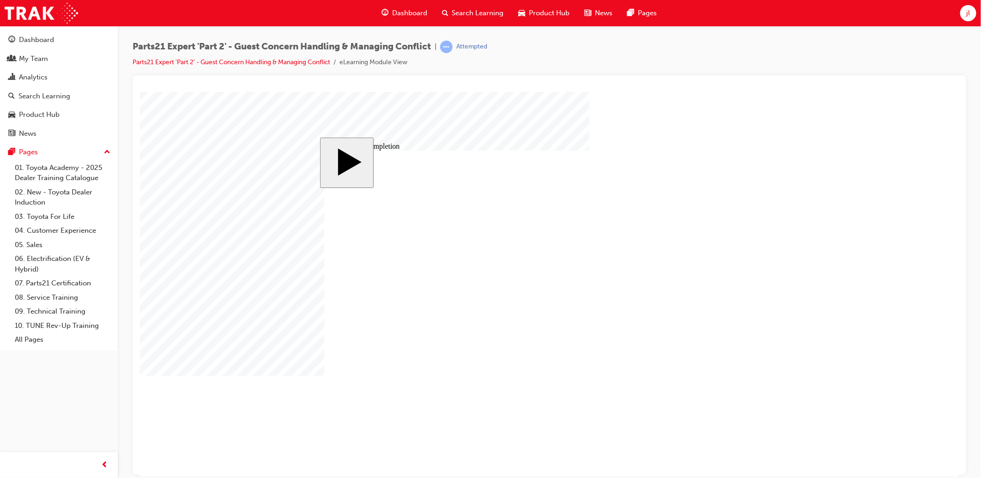
type input "4"
type input "1"
type input "12"
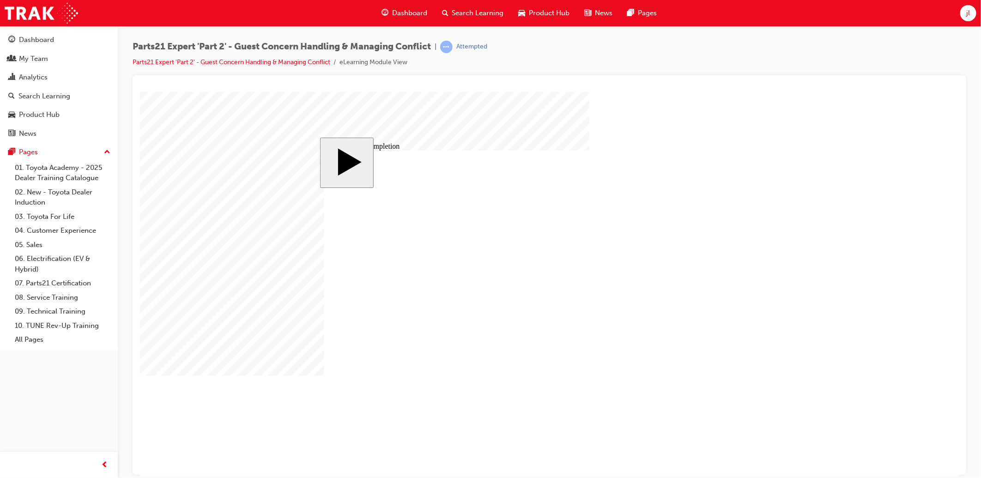
type input "12"
click at [811, 259] on body "slide: Course Completion MENU Rectangle 6 HELP Rectangle 6 EXIT Rectangle 6 Sun…" at bounding box center [548, 283] width 819 height 385
type input "4"
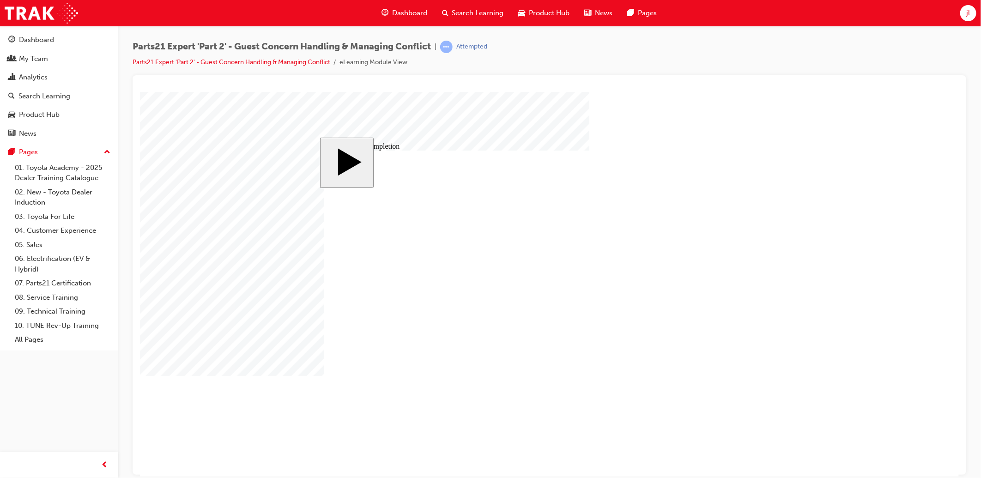
type input "4"
type input "5"
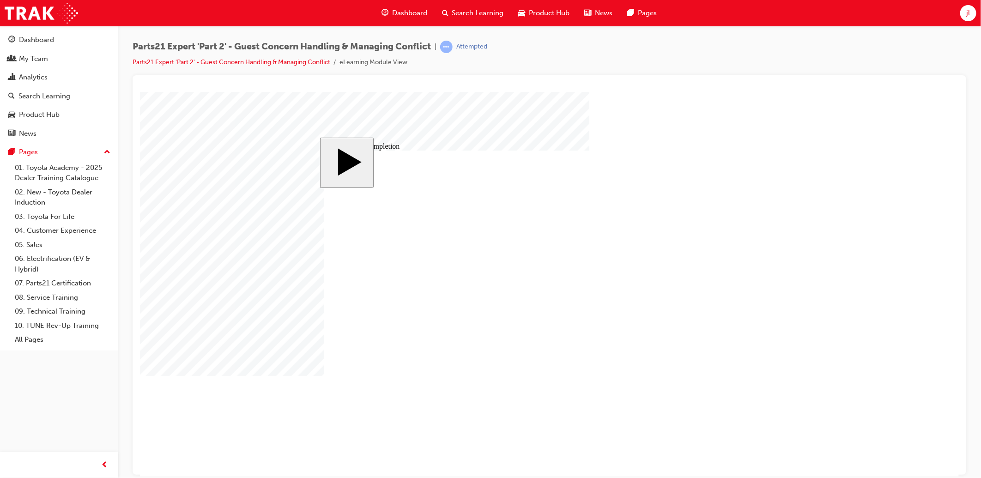
type input "5"
type input "8"
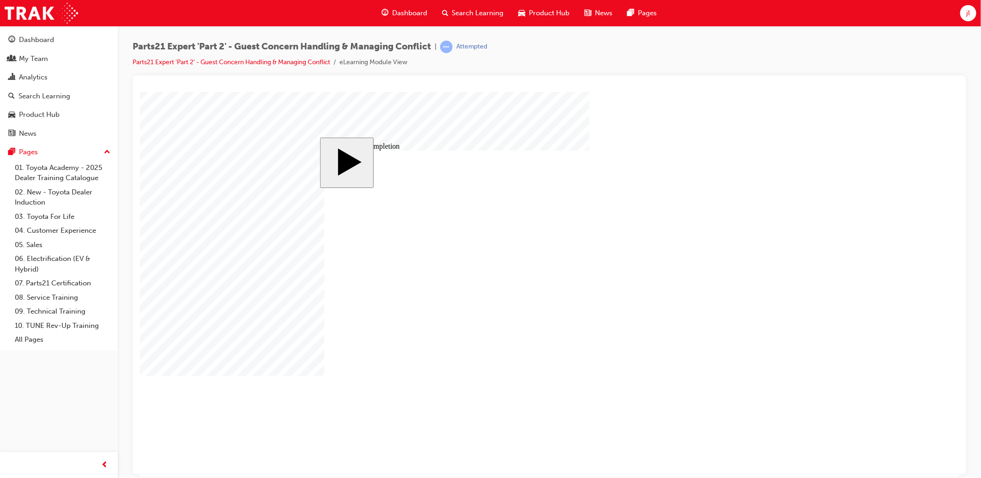
type input "80"
type input "4"
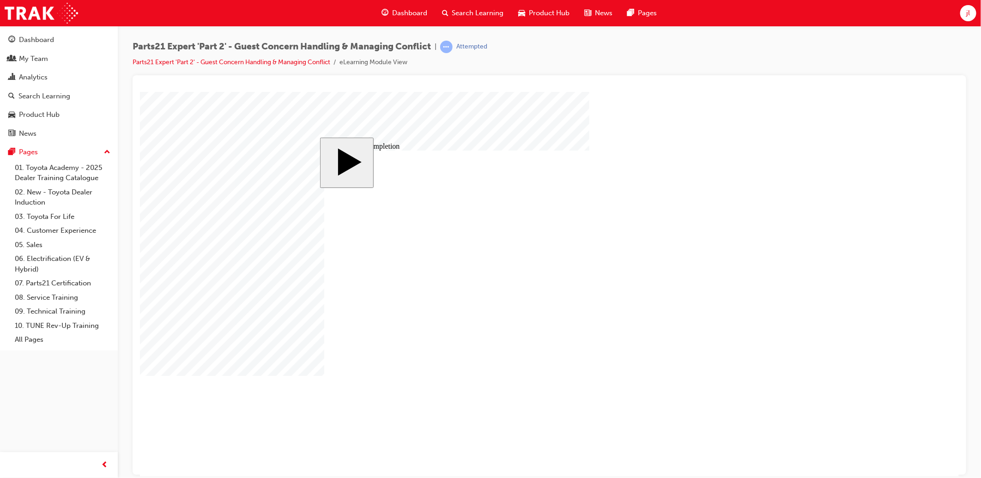
type input "4"
type input "1"
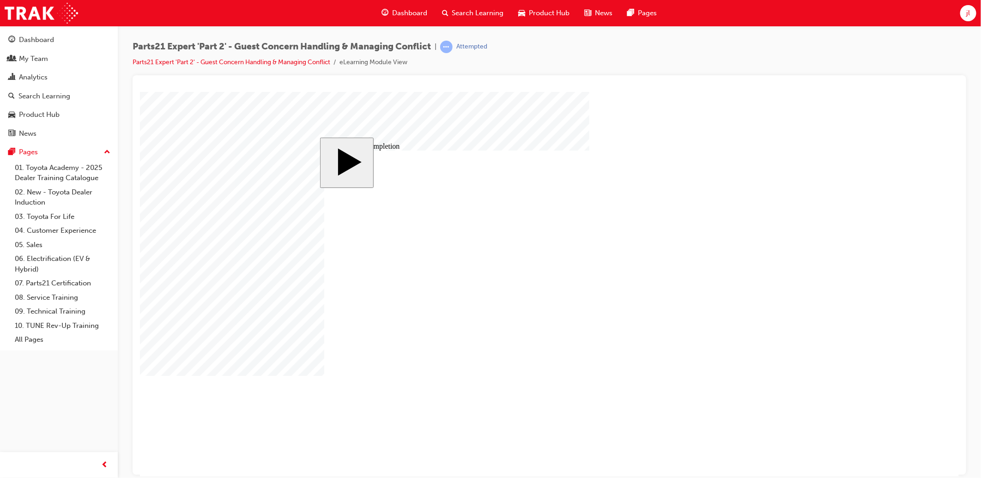
type input "16"
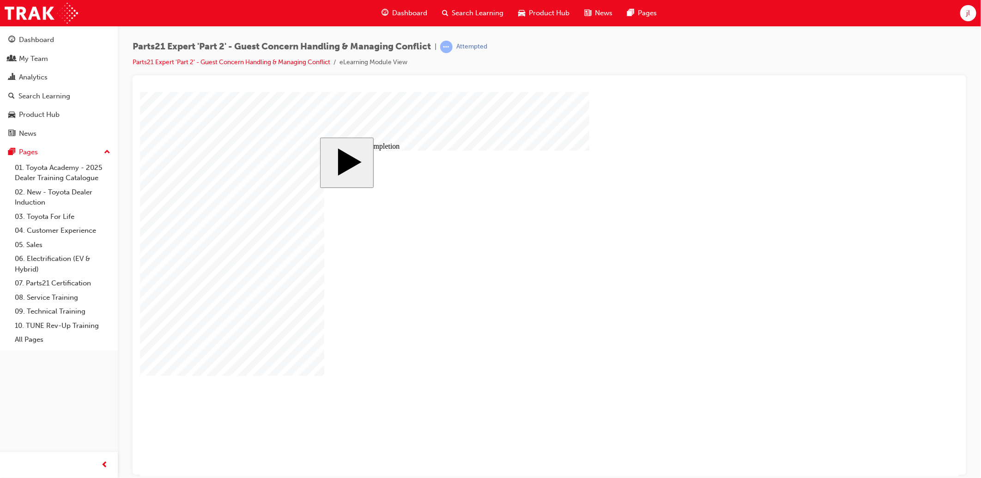
type input "2"
type input "25"
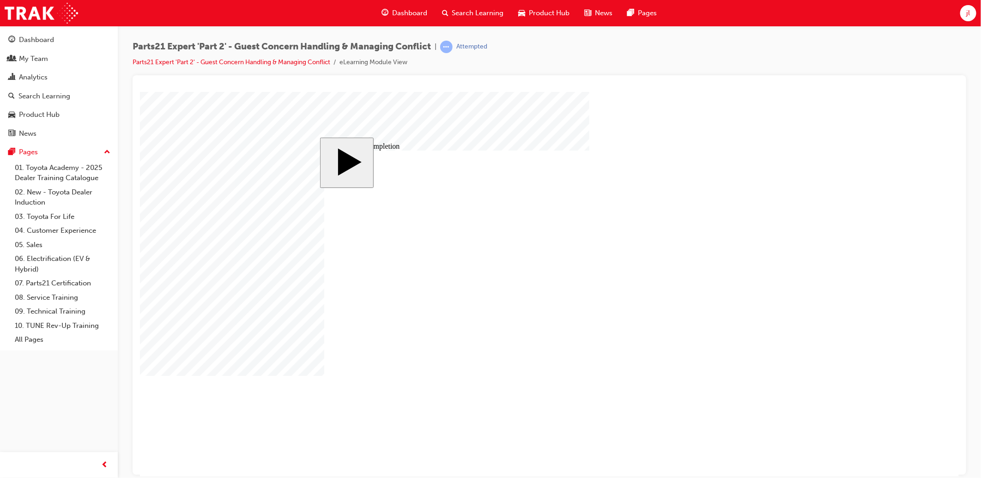
type input "4"
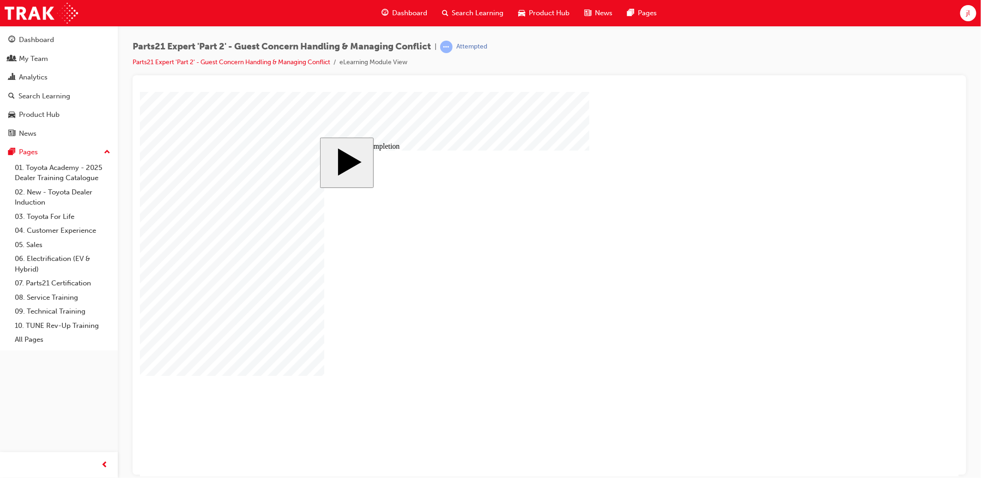
type input "1"
type input "16"
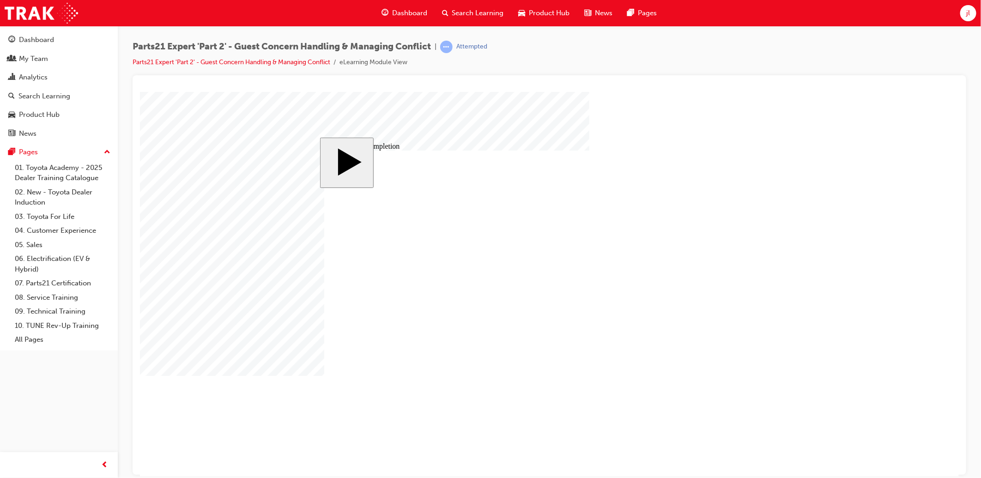
type input "2"
type input "25"
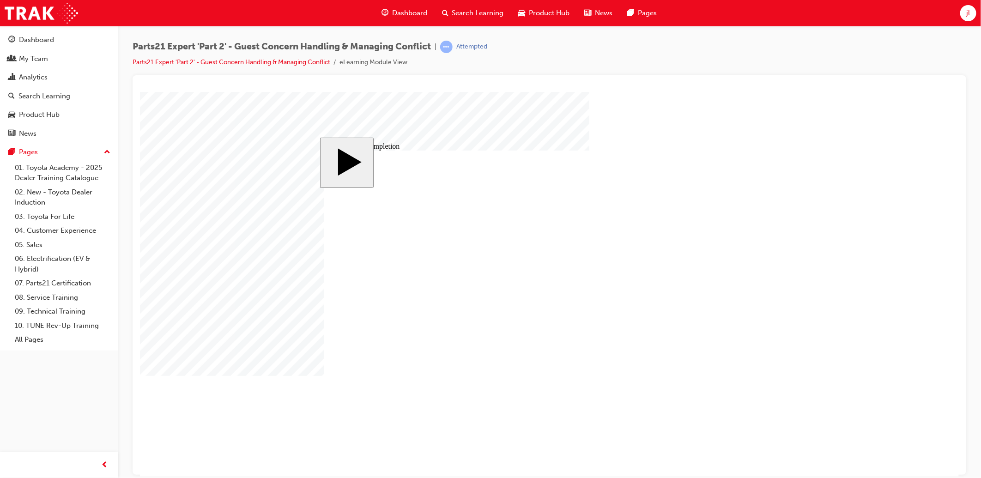
type input "25"
type input "16"
type input "4"
type input "12"
type input "4"
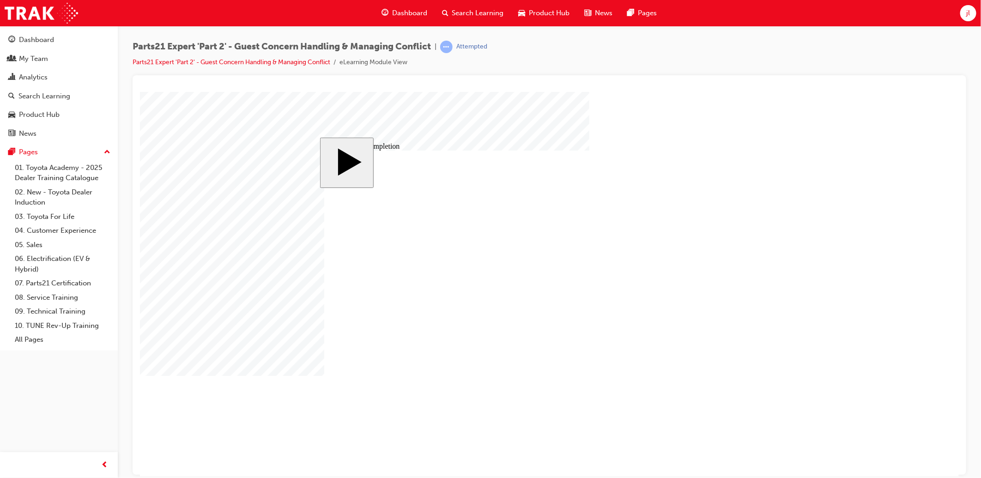
type input "5"
type input "80"
type input "4"
type input "16"
type input "25"
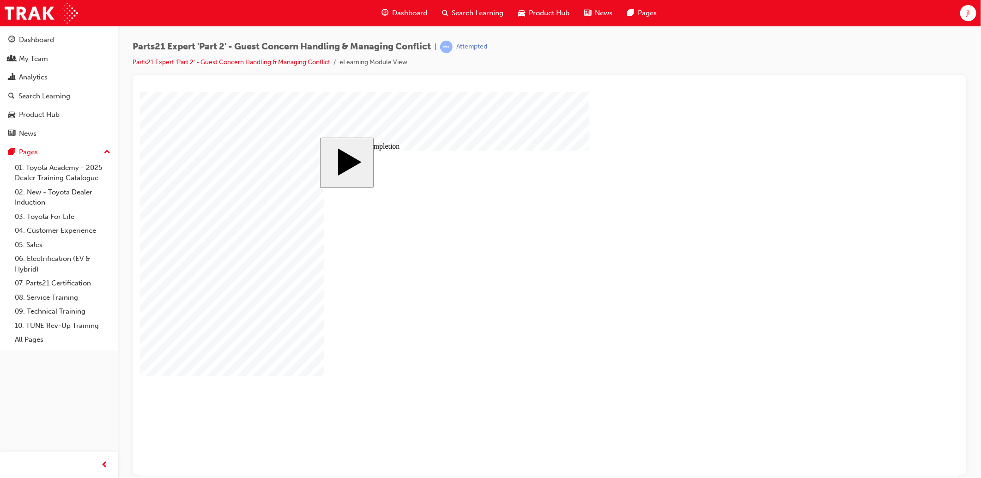
type input "4"
type input "16"
type input "25"
type input "16"
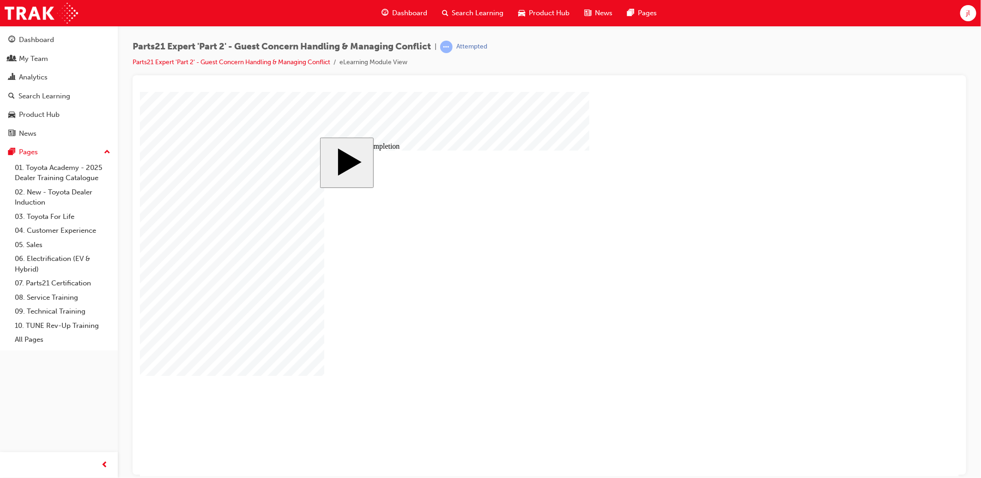
type input "4"
type input "12"
click at [897, 257] on body "slide: Course Completion Rectangle 1 Rectangle 2 That was incorrect, please try…" at bounding box center [548, 283] width 819 height 385
drag, startPoint x: 577, startPoint y: 372, endPoint x: 571, endPoint y: 372, distance: 6.0
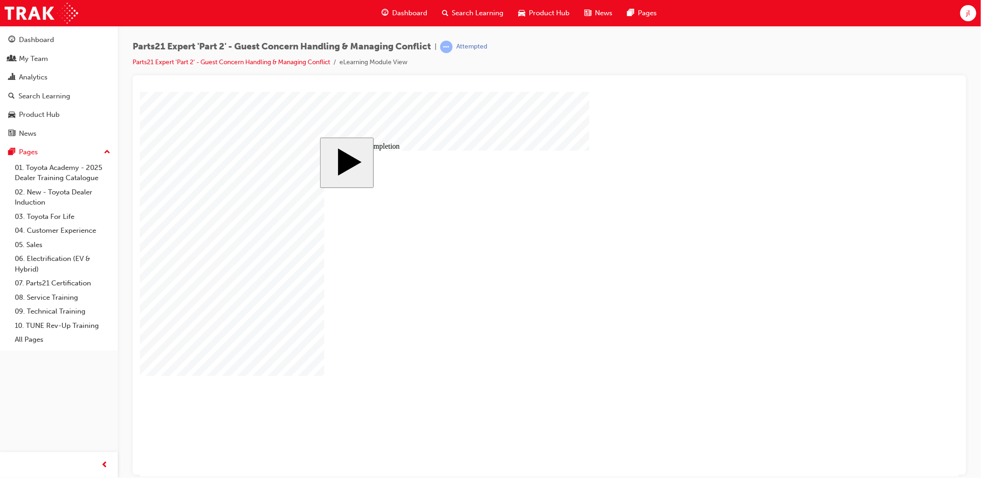
drag, startPoint x: 603, startPoint y: 377, endPoint x: 570, endPoint y: 387, distance: 34.9
drag, startPoint x: 564, startPoint y: 371, endPoint x: 554, endPoint y: 372, distance: 9.3
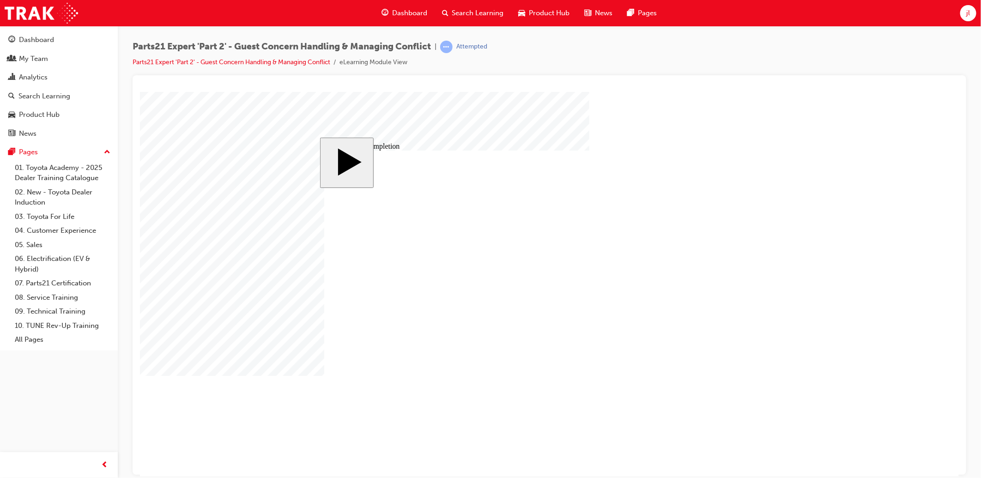
click at [854, 142] on body "slide: Course Completion Rectangle 1 Rectangle 2 That was incorrect, please try…" at bounding box center [548, 283] width 819 height 385
drag, startPoint x: 601, startPoint y: 378, endPoint x: 573, endPoint y: 378, distance: 27.7
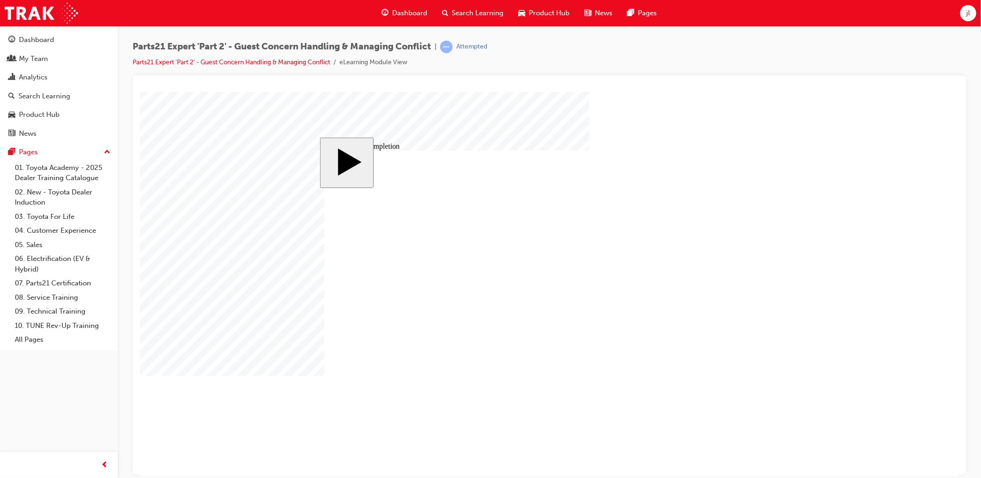
click at [814, 199] on body "slide: Course Completion Rectangle 1 Rectangle 2 That was incorrect, please try…" at bounding box center [548, 283] width 819 height 385
drag, startPoint x: 591, startPoint y: 365, endPoint x: 571, endPoint y: 364, distance: 19.9
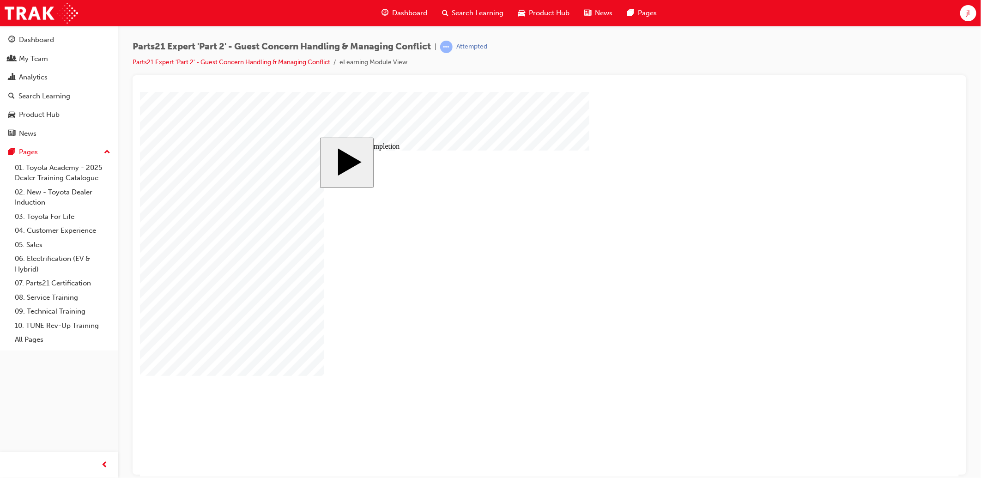
drag, startPoint x: 577, startPoint y: 370, endPoint x: 532, endPoint y: 376, distance: 45.2
drag, startPoint x: 578, startPoint y: 372, endPoint x: 561, endPoint y: 372, distance: 16.2
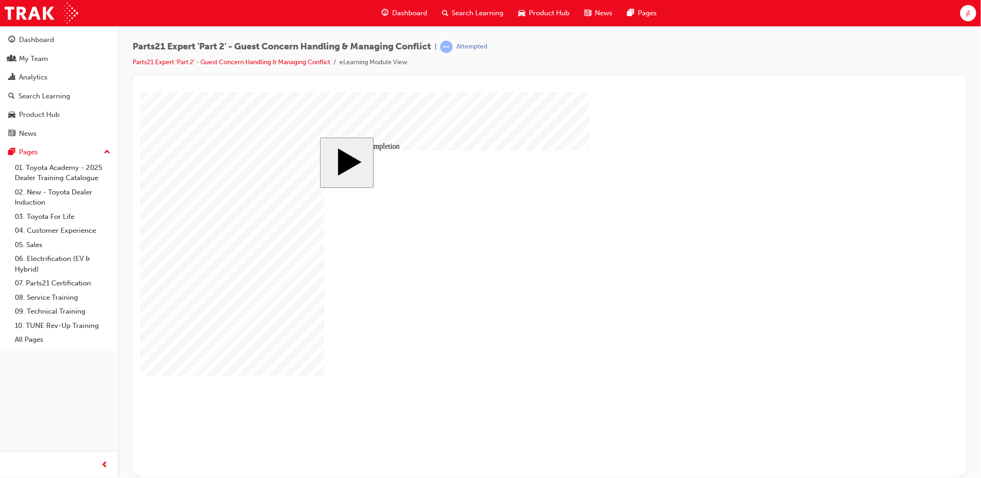
drag, startPoint x: 603, startPoint y: 379, endPoint x: 569, endPoint y: 385, distance: 35.2
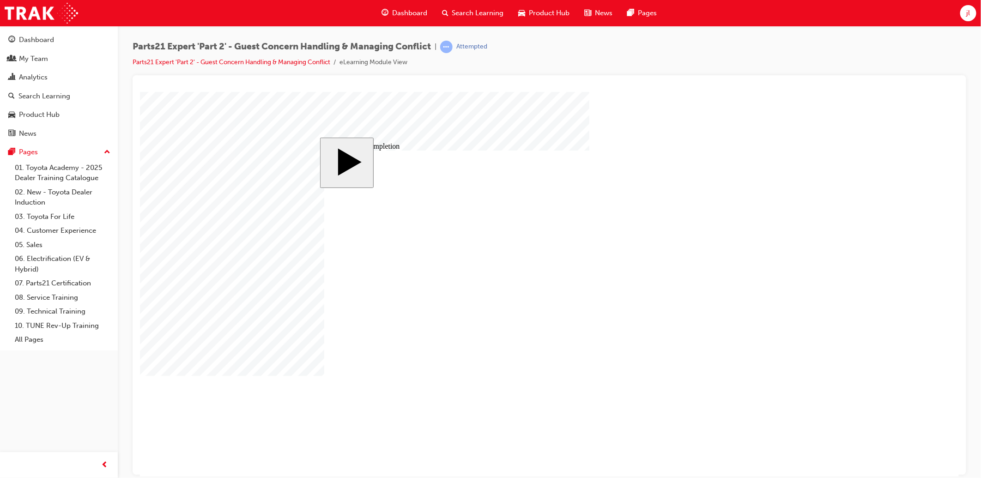
drag, startPoint x: 598, startPoint y: 320, endPoint x: 585, endPoint y: 320, distance: 13.4
drag, startPoint x: 597, startPoint y: 336, endPoint x: 578, endPoint y: 337, distance: 18.5
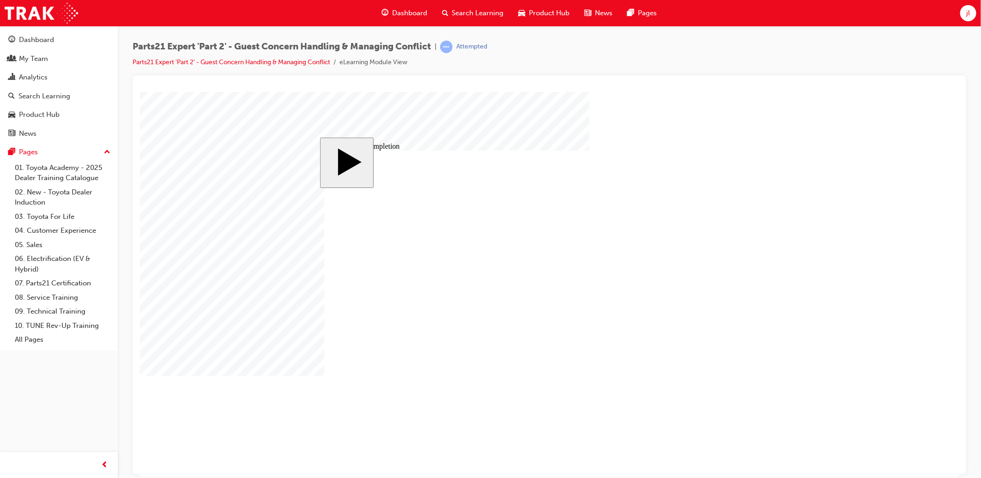
drag, startPoint x: 597, startPoint y: 321, endPoint x: 583, endPoint y: 319, distance: 14.0
drag, startPoint x: 599, startPoint y: 329, endPoint x: 582, endPoint y: 328, distance: 16.6
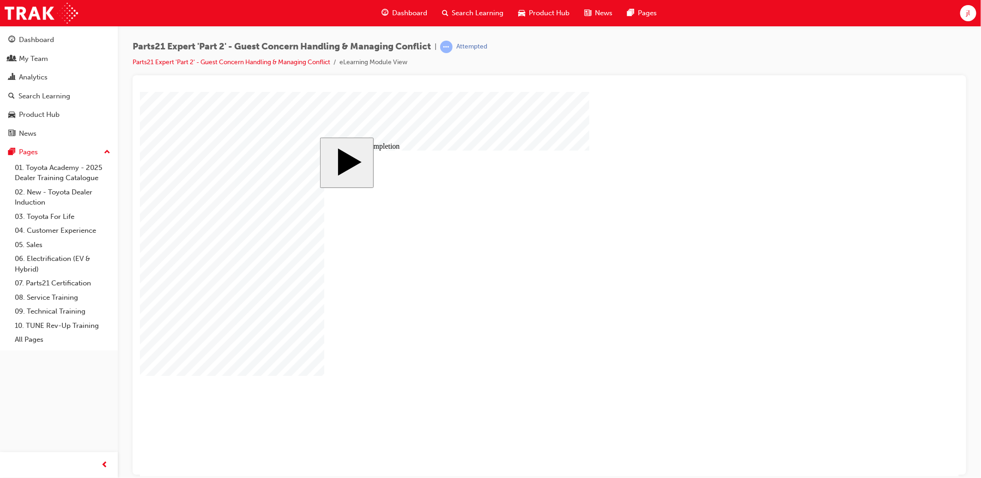
drag, startPoint x: 597, startPoint y: 335, endPoint x: 539, endPoint y: 340, distance: 58.4
drag, startPoint x: 599, startPoint y: 320, endPoint x: 590, endPoint y: 320, distance: 9.2
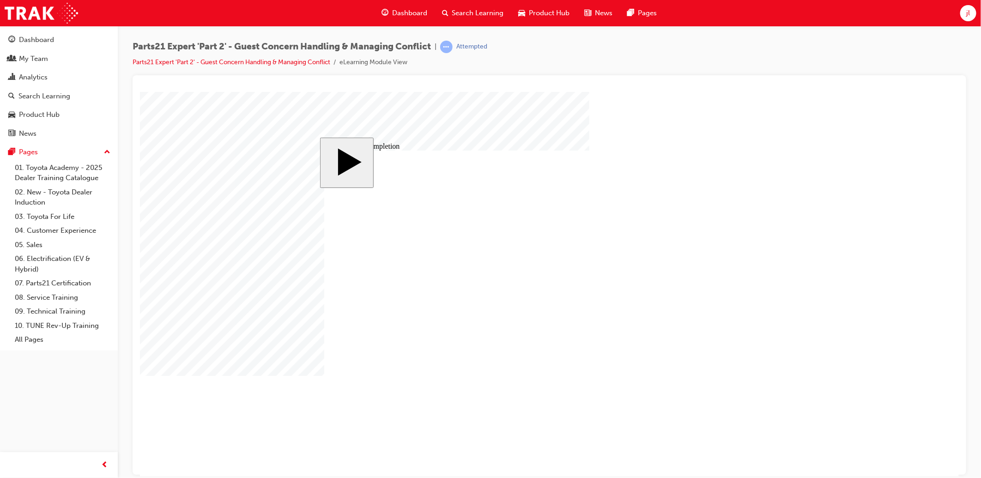
drag, startPoint x: 600, startPoint y: 327, endPoint x: 577, endPoint y: 331, distance: 23.9
drag, startPoint x: 600, startPoint y: 335, endPoint x: 584, endPoint y: 335, distance: 16.2
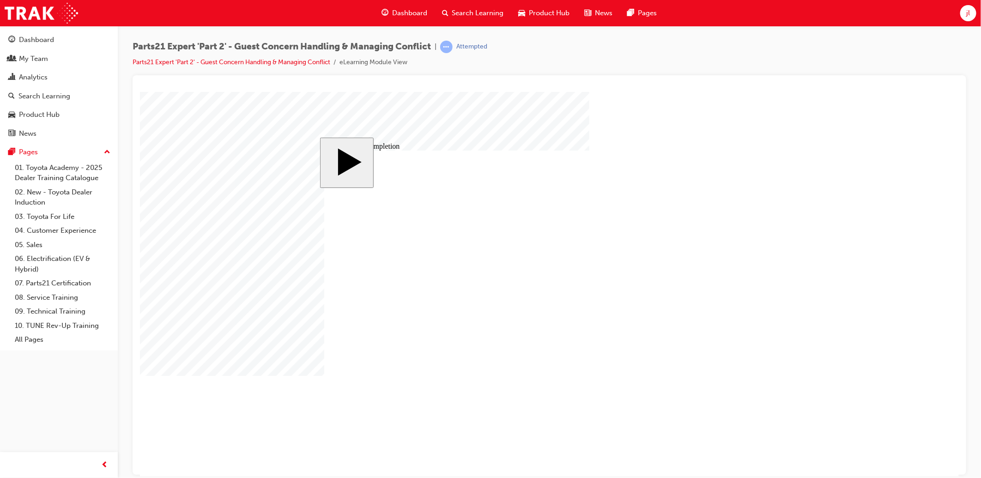
drag, startPoint x: 599, startPoint y: 334, endPoint x: 587, endPoint y: 335, distance: 12.0
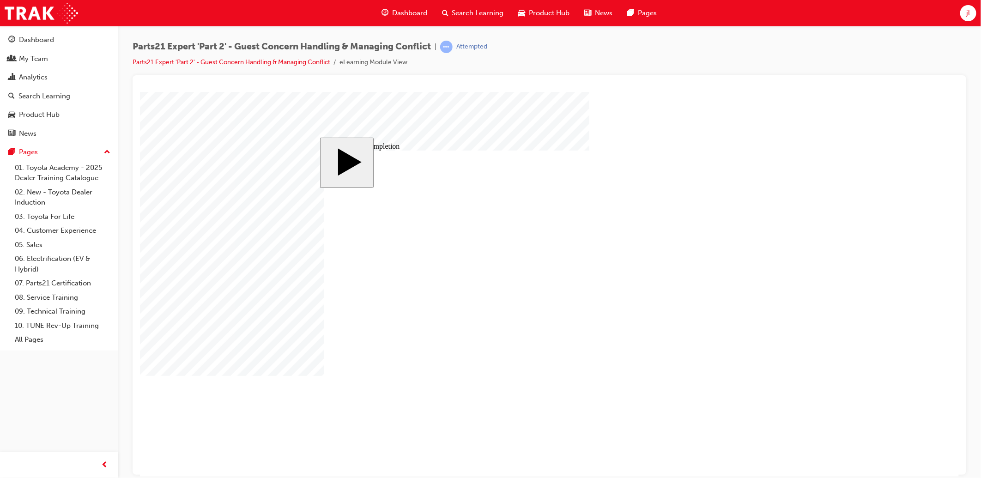
drag, startPoint x: 586, startPoint y: 349, endPoint x: 577, endPoint y: 349, distance: 8.8
click at [884, 215] on body "slide: Course Completion Rectangle 1 Rectangle 2 That was incorrect, please try…" at bounding box center [548, 283] width 819 height 385
drag, startPoint x: 594, startPoint y: 366, endPoint x: 569, endPoint y: 368, distance: 24.6
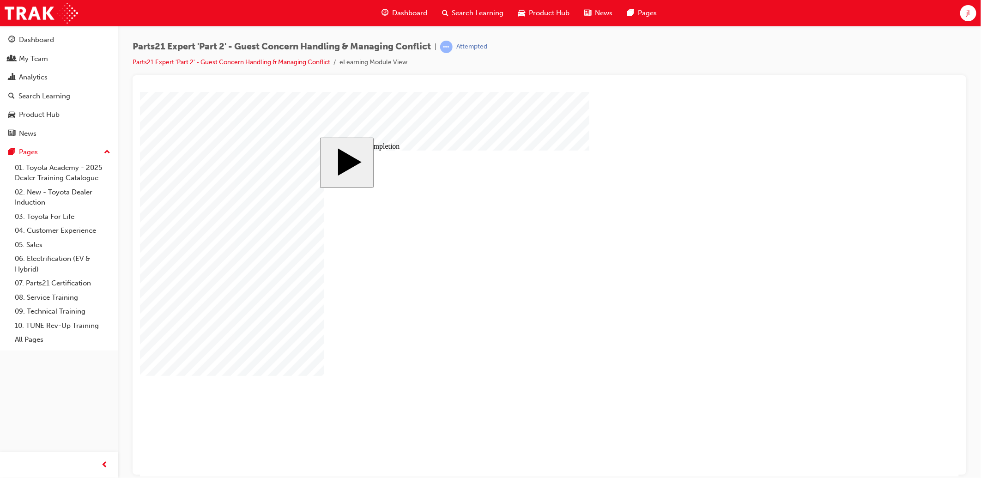
drag, startPoint x: 575, startPoint y: 371, endPoint x: 550, endPoint y: 373, distance: 24.5
drag, startPoint x: 603, startPoint y: 378, endPoint x: 563, endPoint y: 379, distance: 40.6
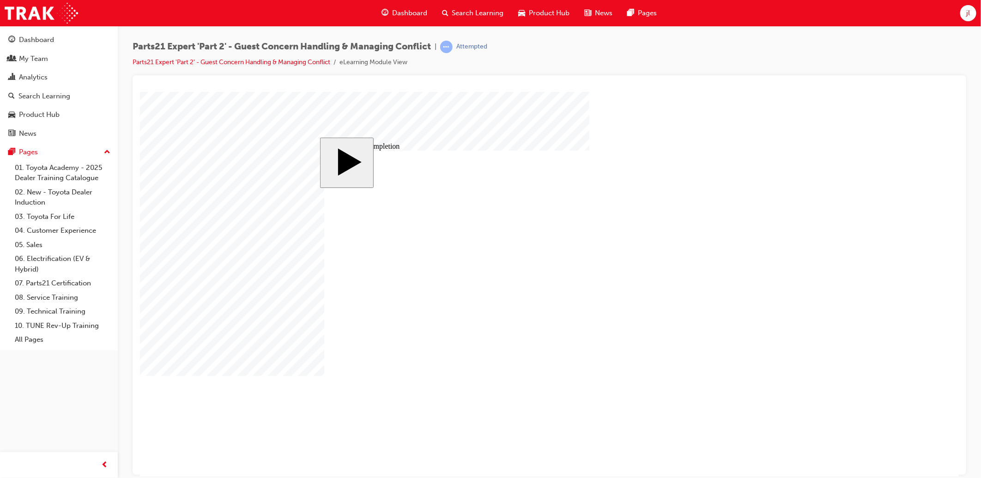
drag, startPoint x: 584, startPoint y: 364, endPoint x: 591, endPoint y: 363, distance: 7.4
click at [852, 360] on body "slide: Course Completion Rectangle 1 Rectangle 2 That was incorrect, please try…" at bounding box center [548, 283] width 819 height 385
click at [871, 334] on body "slide: Course Completion Rectangle 1 Rectangle 2 That was incorrect, please try…" at bounding box center [548, 283] width 819 height 385
drag, startPoint x: 555, startPoint y: 304, endPoint x: 522, endPoint y: 309, distance: 33.6
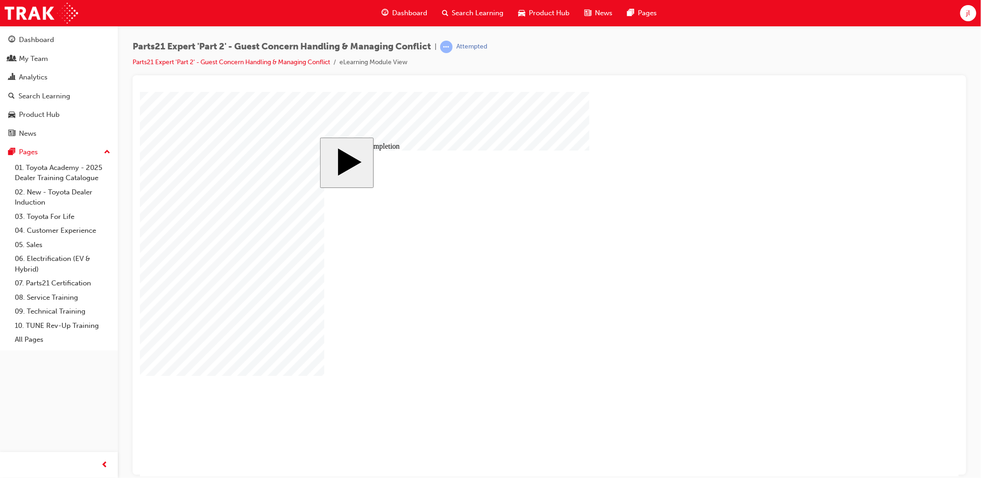
drag, startPoint x: 554, startPoint y: 306, endPoint x: 506, endPoint y: 307, distance: 48.0
drag, startPoint x: 683, startPoint y: 303, endPoint x: 631, endPoint y: 304, distance: 51.7
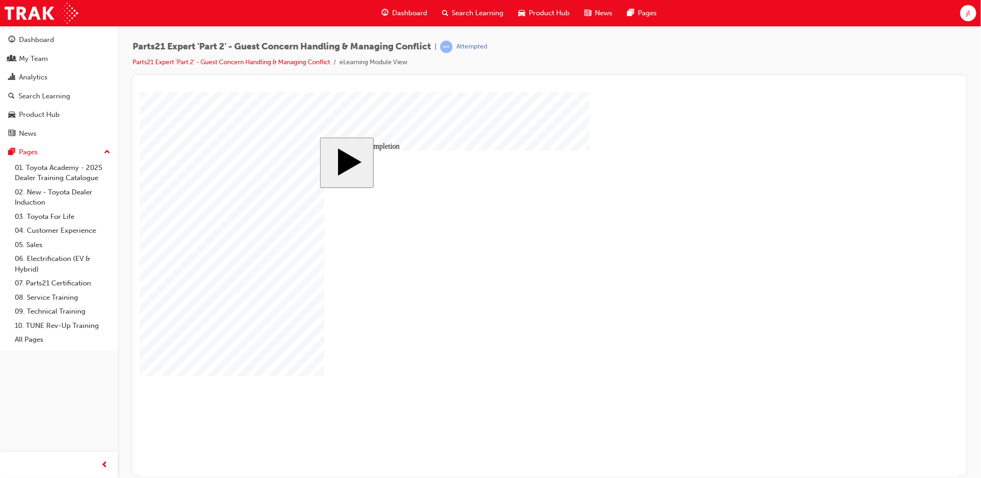
drag, startPoint x: 759, startPoint y: 305, endPoint x: 701, endPoint y: 304, distance: 57.7
drag, startPoint x: 597, startPoint y: 321, endPoint x: 545, endPoint y: 325, distance: 52.7
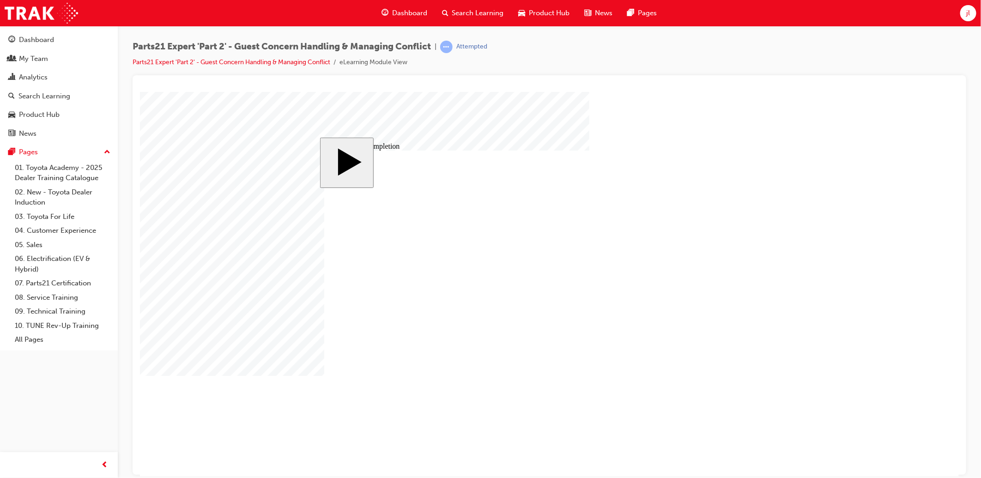
drag, startPoint x: 597, startPoint y: 329, endPoint x: 551, endPoint y: 329, distance: 46.2
drag, startPoint x: 599, startPoint y: 333, endPoint x: 531, endPoint y: 340, distance: 67.8
drag, startPoint x: 601, startPoint y: 344, endPoint x: 559, endPoint y: 345, distance: 41.6
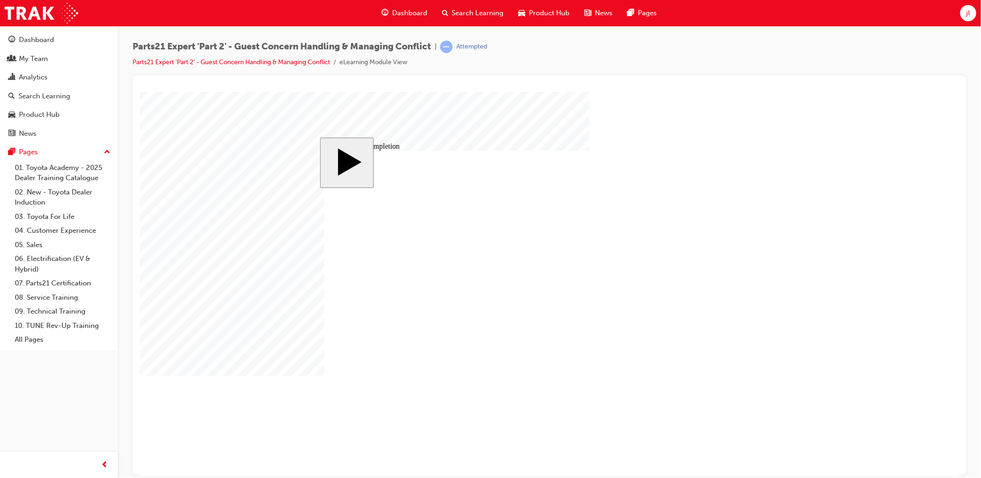
drag, startPoint x: 586, startPoint y: 350, endPoint x: 548, endPoint y: 352, distance: 38.8
drag, startPoint x: 601, startPoint y: 356, endPoint x: 519, endPoint y: 362, distance: 81.9
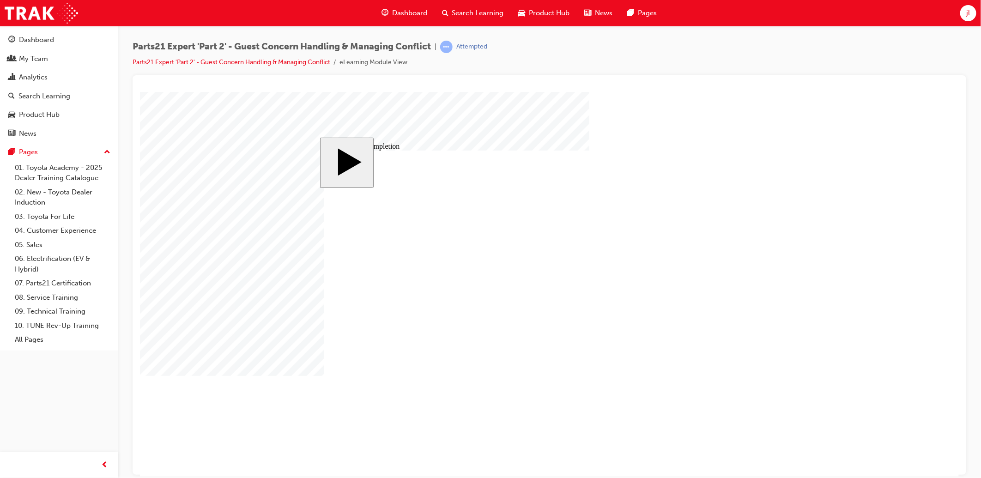
click at [820, 332] on body "slide: Course Completion Rectangle 1 Rectangle 2 That was incorrect, please try…" at bounding box center [548, 283] width 819 height 385
click at [837, 288] on body "slide: Course Completion Rectangle 1 Rectangle 2 That was incorrect, please try…" at bounding box center [548, 283] width 819 height 385
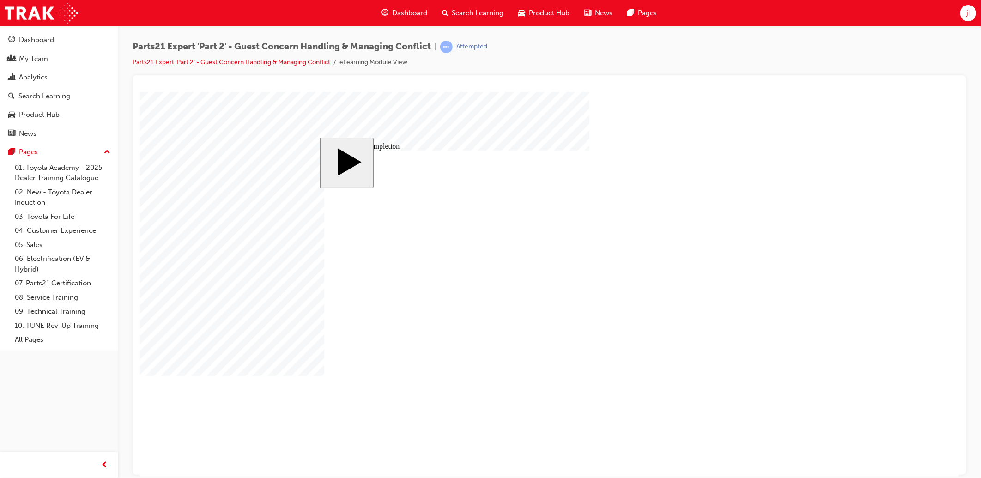
drag, startPoint x: 595, startPoint y: 334, endPoint x: 704, endPoint y: 317, distance: 110.7
drag, startPoint x: 596, startPoint y: 342, endPoint x: 603, endPoint y: 337, distance: 8.6
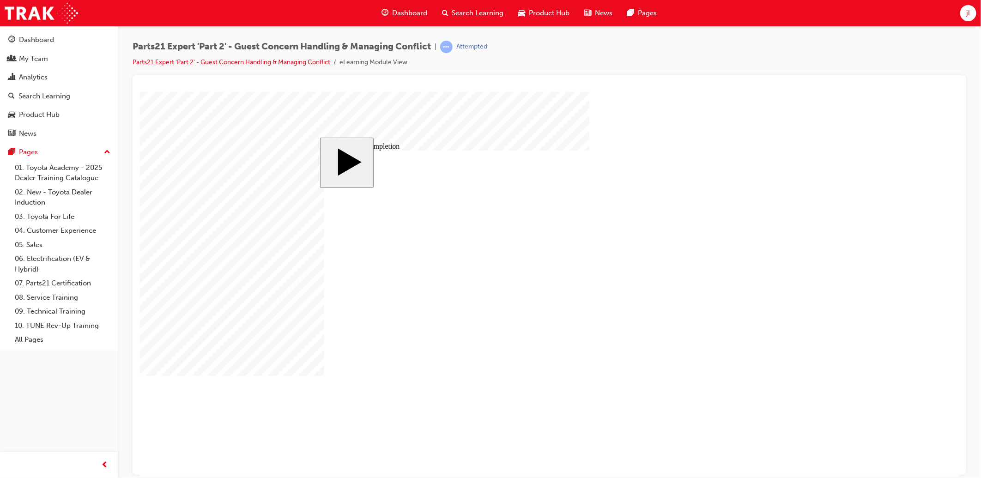
click at [846, 298] on body "slide: Course Completion Rectangle 1 Rectangle 2 That was incorrect, please try…" at bounding box center [548, 283] width 819 height 385
drag, startPoint x: 587, startPoint y: 365, endPoint x: 593, endPoint y: 361, distance: 7.0
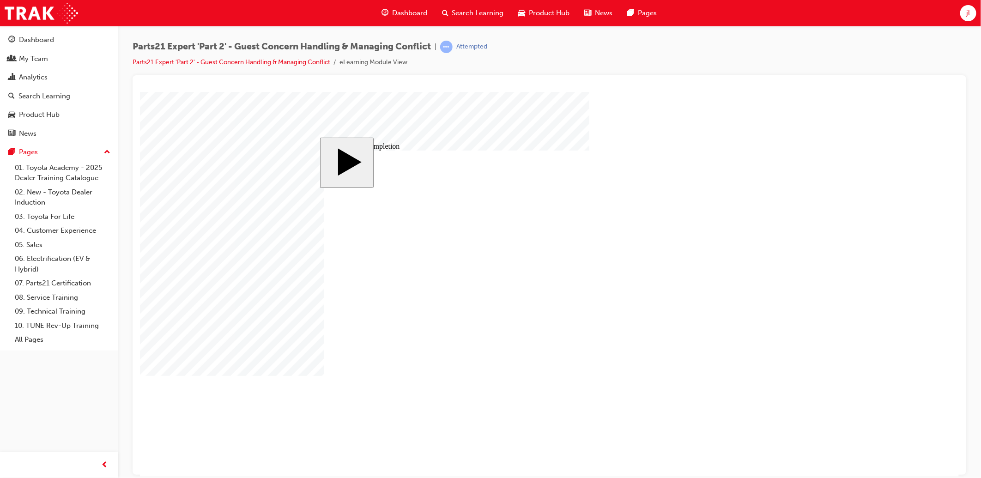
drag, startPoint x: 574, startPoint y: 370, endPoint x: 579, endPoint y: 371, distance: 4.6
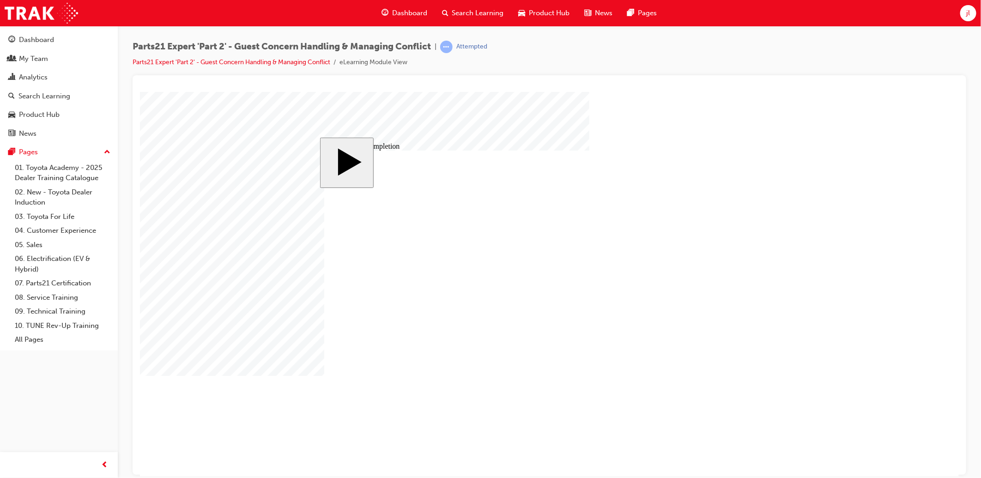
click at [820, 331] on body "slide: Course Completion Rectangle 1 Rectangle 2 That was incorrect, please try…" at bounding box center [548, 283] width 819 height 385
click at [814, 167] on body "slide: Course Completion Rectangle 1 Rectangle 2 That was incorrect, please try…" at bounding box center [548, 283] width 819 height 385
drag, startPoint x: 754, startPoint y: 306, endPoint x: 761, endPoint y: 307, distance: 7.6
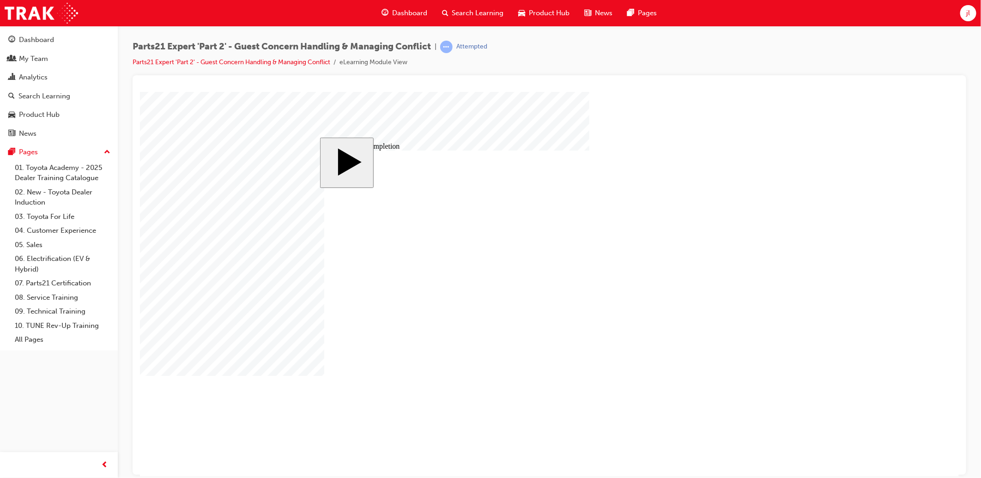
drag, startPoint x: 757, startPoint y: 307, endPoint x: 743, endPoint y: 307, distance: 13.8
click at [951, 287] on body "slide: Parts 21 Group 1 Rectangular Callout 1 Oval 1 MENU Rectangle 6 HELP Rect…" at bounding box center [548, 283] width 819 height 385
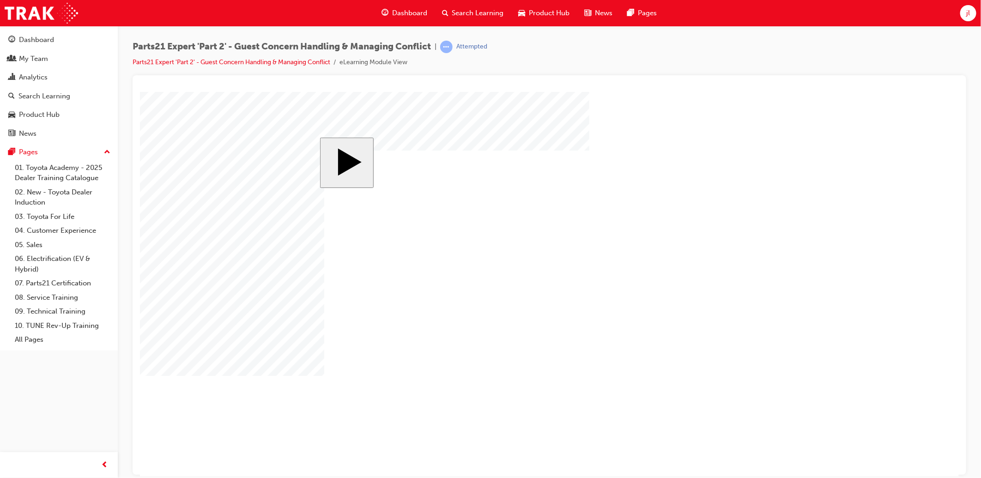
click at [814, 194] on body "slide: Parts 21 Group 1 Totals Add Each Column to Get the Totals Rectangular Ca…" at bounding box center [548, 283] width 819 height 385
click at [295, 273] on body "slide: Parts 21 Group 1 Totals Add Each Column to Get the Totals Rectangular Ca…" at bounding box center [548, 283] width 819 height 385
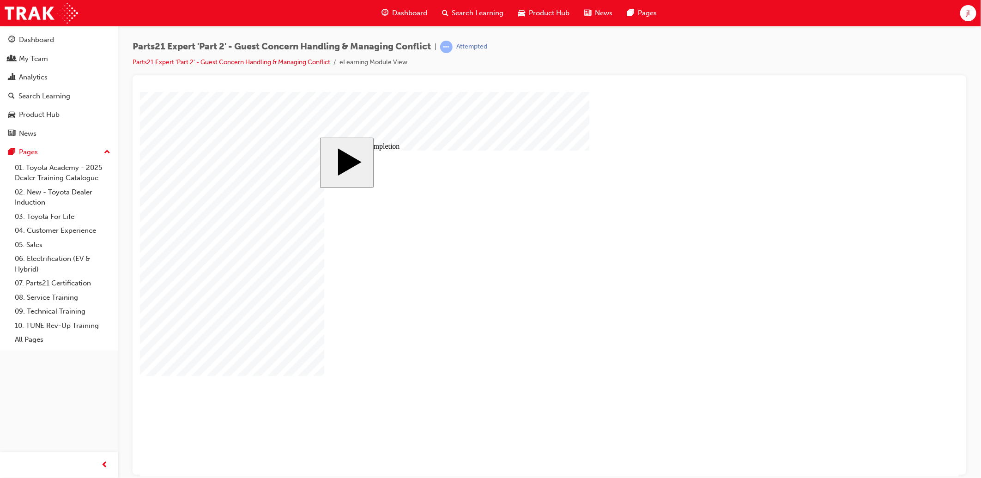
click at [813, 298] on body "slide: Course Completion MENU Rectangle 6 HELP Rectangle 6 EXIT Rectangle 6 Sun…" at bounding box center [548, 283] width 819 height 385
drag, startPoint x: 595, startPoint y: 322, endPoint x: 598, endPoint y: 319, distance: 4.9
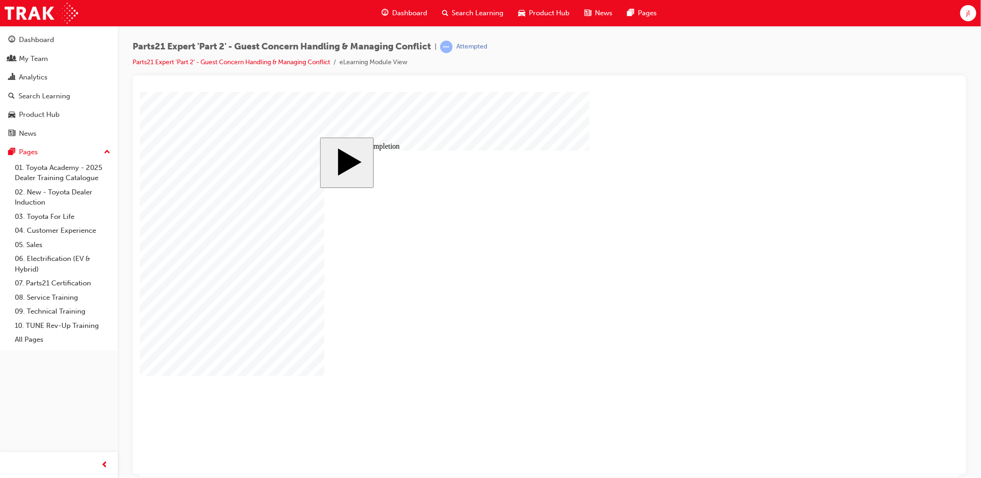
drag, startPoint x: 598, startPoint y: 329, endPoint x: 580, endPoint y: 330, distance: 17.6
drag, startPoint x: 598, startPoint y: 332, endPoint x: 523, endPoint y: 347, distance: 77.1
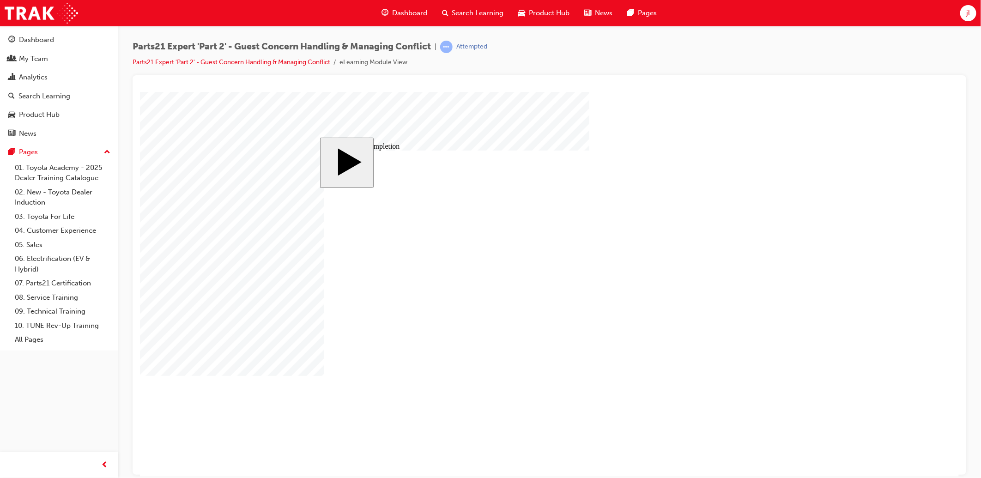
drag, startPoint x: 598, startPoint y: 328, endPoint x: 578, endPoint y: 329, distance: 20.8
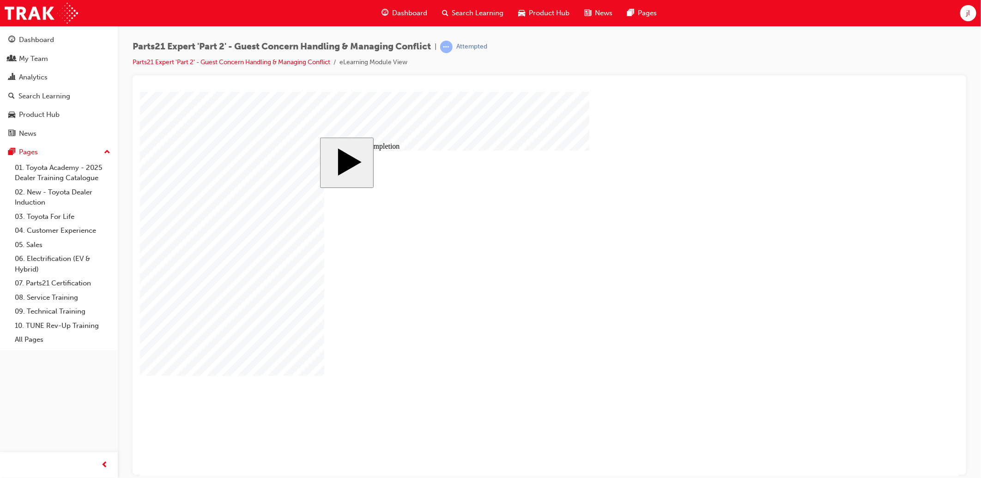
drag, startPoint x: 601, startPoint y: 358, endPoint x: 563, endPoint y: 365, distance: 38.1
drag, startPoint x: 598, startPoint y: 357, endPoint x: 718, endPoint y: 403, distance: 128.4
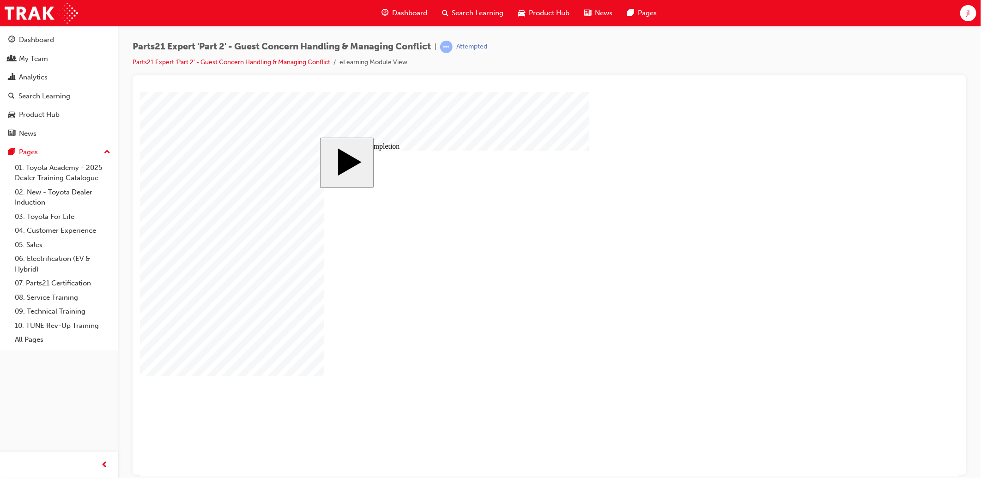
drag, startPoint x: 551, startPoint y: 278, endPoint x: 772, endPoint y: 278, distance: 221.1
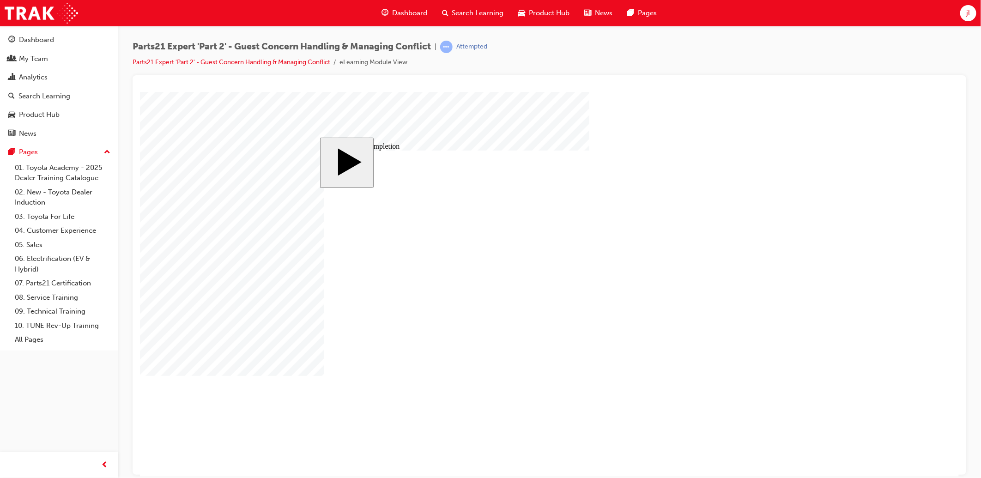
click at [815, 277] on body "slide: Course Completion Rectangle 1 Rectangle 2 That was incorrect, please try…" at bounding box center [548, 283] width 819 height 385
drag, startPoint x: 591, startPoint y: 365, endPoint x: 585, endPoint y: 364, distance: 6.1
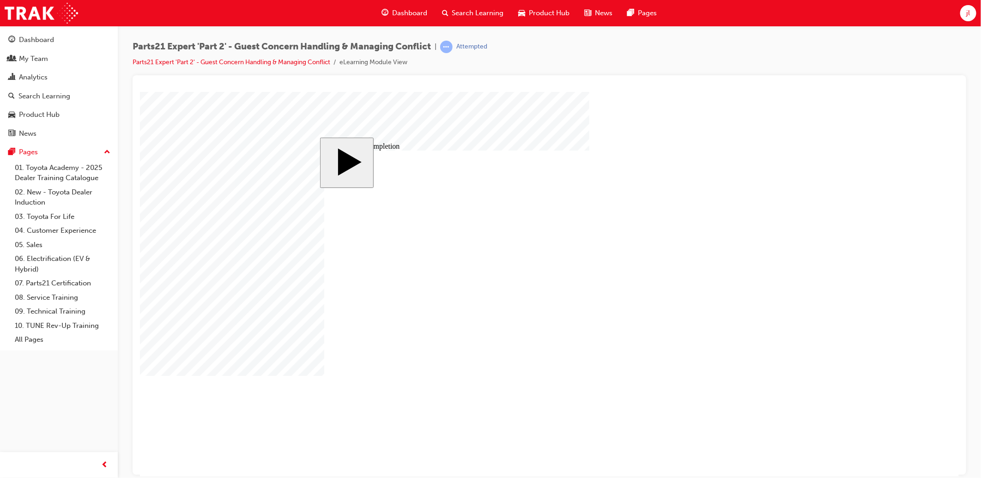
drag, startPoint x: 578, startPoint y: 372, endPoint x: 568, endPoint y: 372, distance: 9.2
drag, startPoint x: 602, startPoint y: 378, endPoint x: 574, endPoint y: 381, distance: 28.3
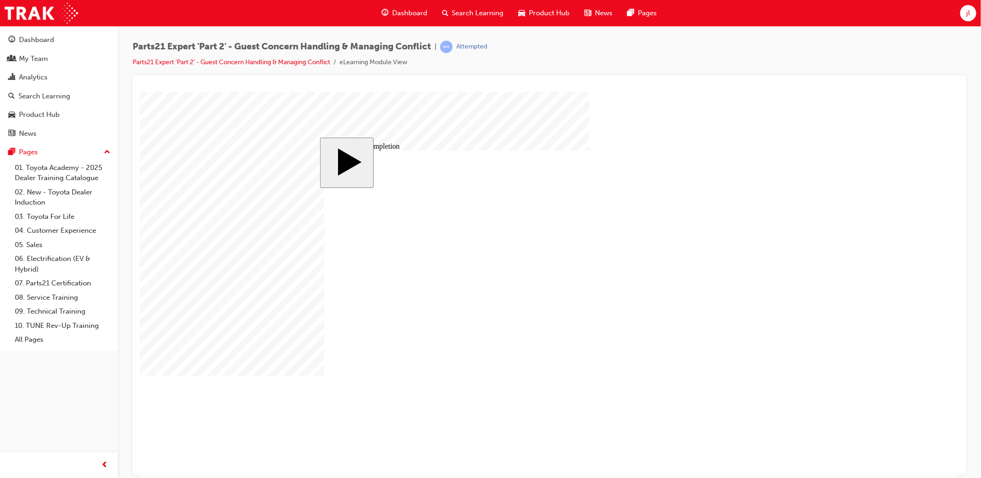
click at [968, 292] on div "Parts21 Expert 'Part 2' - Guest Concern Handling & Managing Conflict | Attempte…" at bounding box center [549, 240] width 863 height 429
drag, startPoint x: 578, startPoint y: 373, endPoint x: 516, endPoint y: 373, distance: 62.3
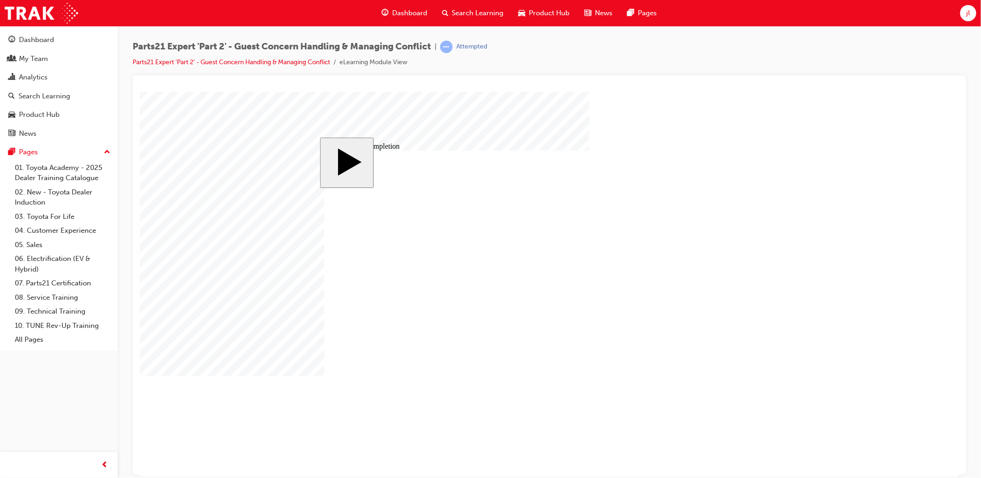
drag, startPoint x: 576, startPoint y: 372, endPoint x: 568, endPoint y: 372, distance: 7.4
drag, startPoint x: 592, startPoint y: 365, endPoint x: 586, endPoint y: 365, distance: 5.5
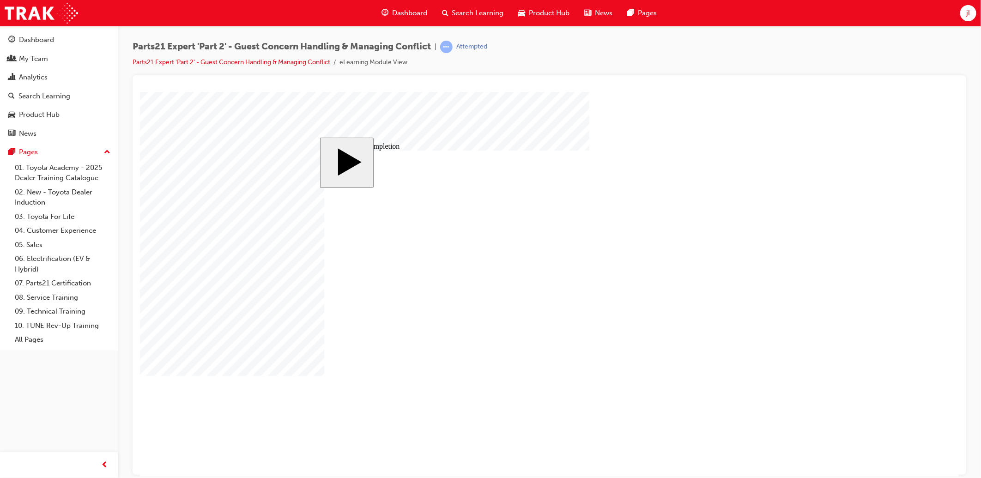
drag, startPoint x: 596, startPoint y: 376, endPoint x: 587, endPoint y: 373, distance: 8.8
click at [909, 246] on body "slide: Course Completion Rectangle 1 Rectangle 2 That was incorrect, please try…" at bounding box center [548, 283] width 819 height 385
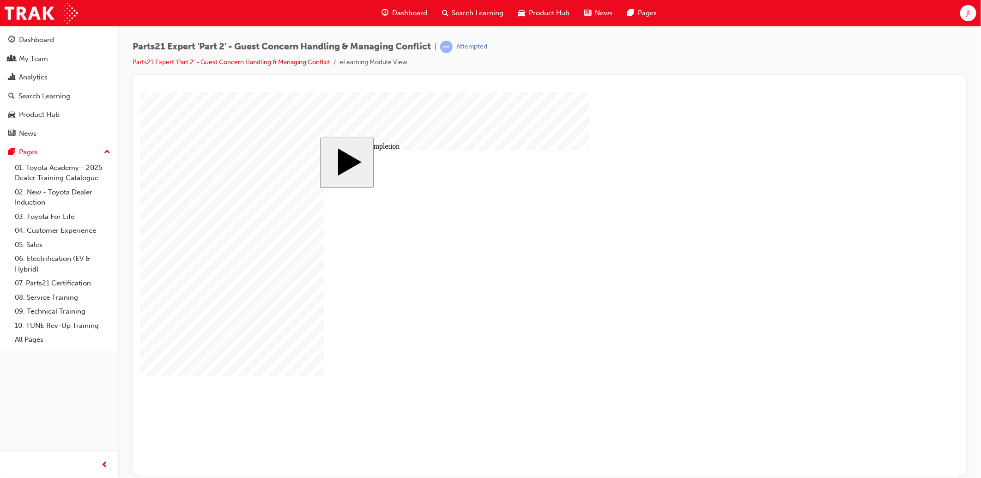
click at [857, 158] on body "slide: Course Completion Rectangle 1 Rectangle 2 That was incorrect, please try…" at bounding box center [548, 283] width 819 height 385
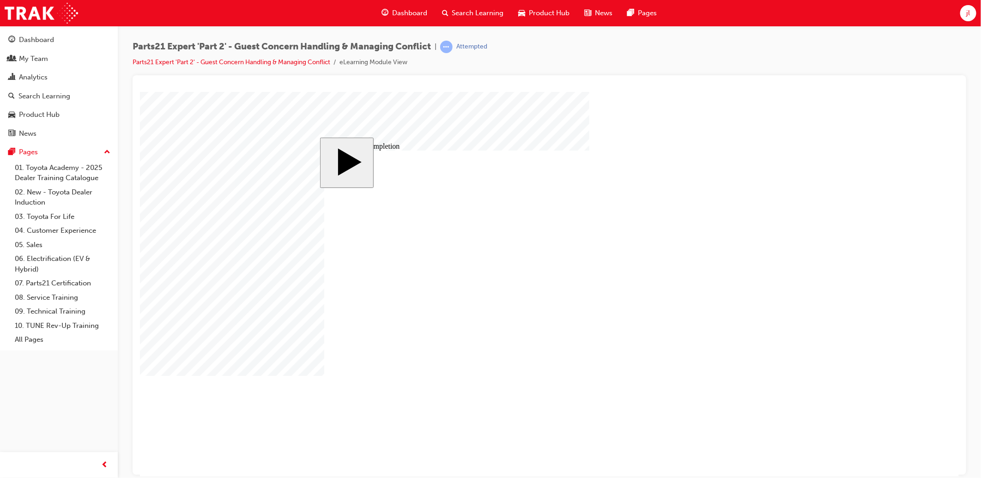
drag, startPoint x: 597, startPoint y: 328, endPoint x: 627, endPoint y: 319, distance: 31.5
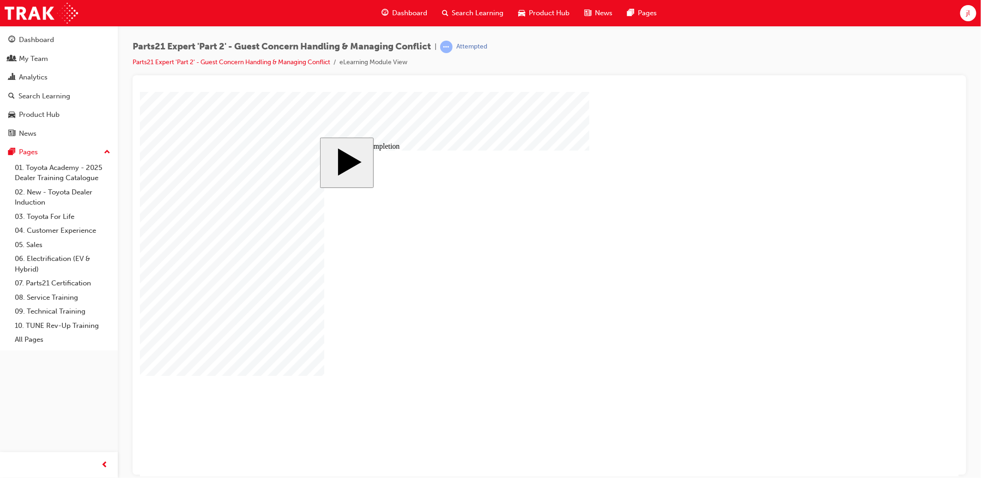
drag, startPoint x: 598, startPoint y: 335, endPoint x: 583, endPoint y: 333, distance: 15.4
drag, startPoint x: 598, startPoint y: 319, endPoint x: 566, endPoint y: 328, distance: 33.8
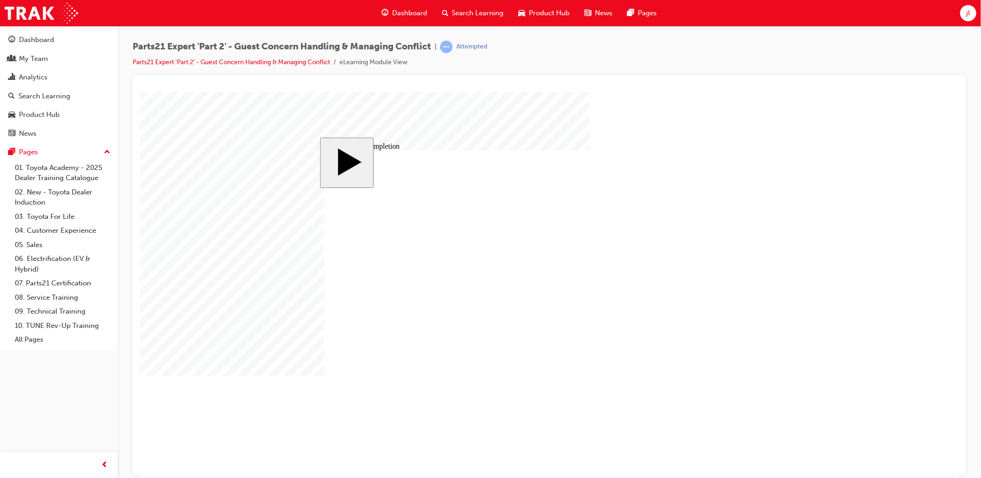
drag, startPoint x: 598, startPoint y: 327, endPoint x: 524, endPoint y: 334, distance: 74.6
drag, startPoint x: 599, startPoint y: 337, endPoint x: 559, endPoint y: 341, distance: 40.4
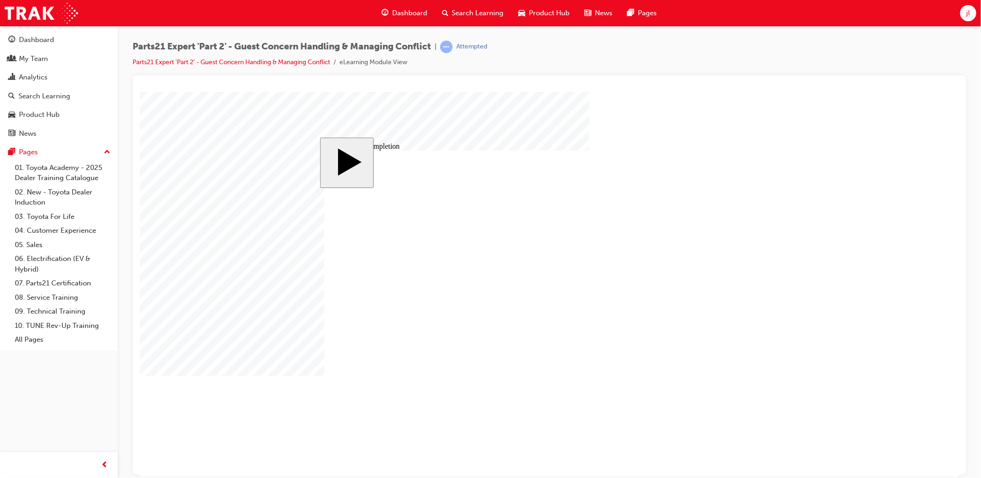
drag, startPoint x: 598, startPoint y: 343, endPoint x: 591, endPoint y: 343, distance: 6.9
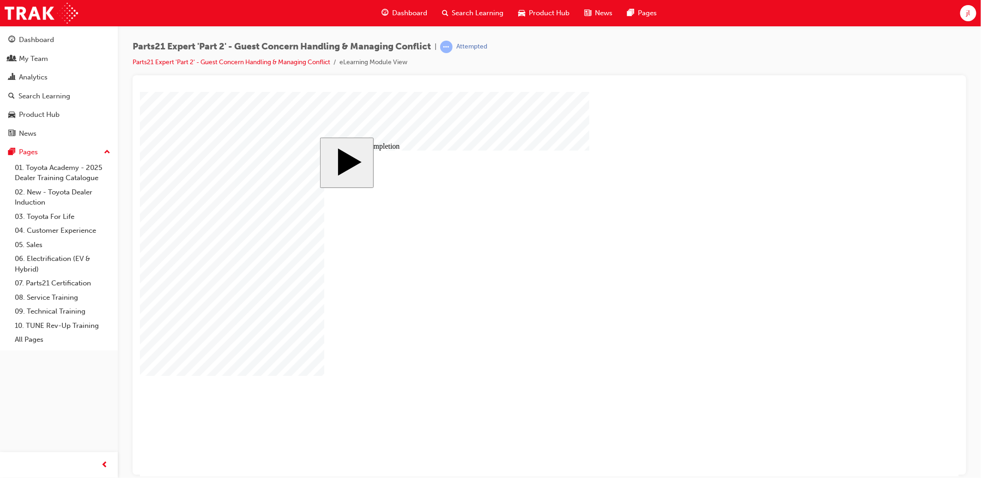
drag, startPoint x: 573, startPoint y: 373, endPoint x: 530, endPoint y: 377, distance: 42.7
drag, startPoint x: 602, startPoint y: 377, endPoint x: 541, endPoint y: 377, distance: 61.9
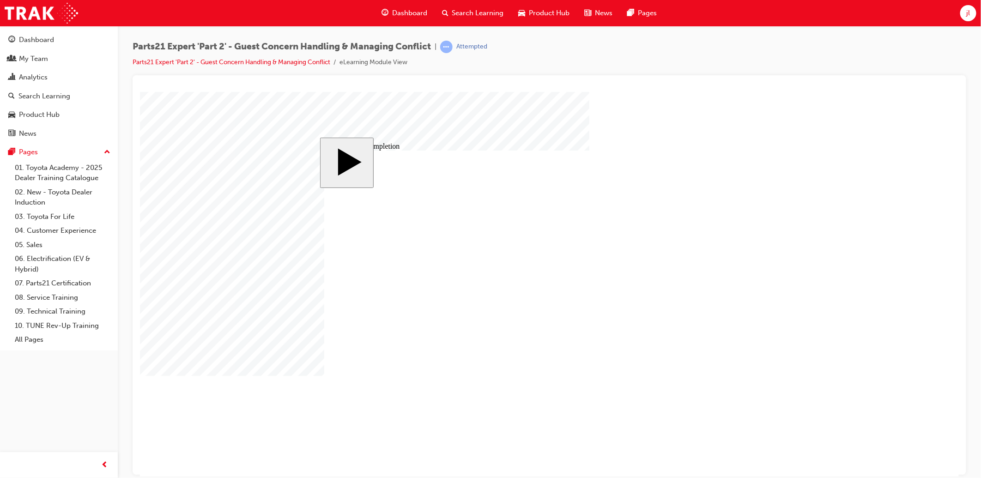
click at [811, 377] on body "slide: Course Completion Rectangle 1 Rectangle 2 That was incorrect, please try…" at bounding box center [548, 283] width 819 height 385
drag, startPoint x: 858, startPoint y: 291, endPoint x: 834, endPoint y: 284, distance: 25.6
click at [846, 287] on body "slide: Course Completion Rectangle 1 Rectangle 2 That was incorrect, please try…" at bounding box center [548, 283] width 819 height 385
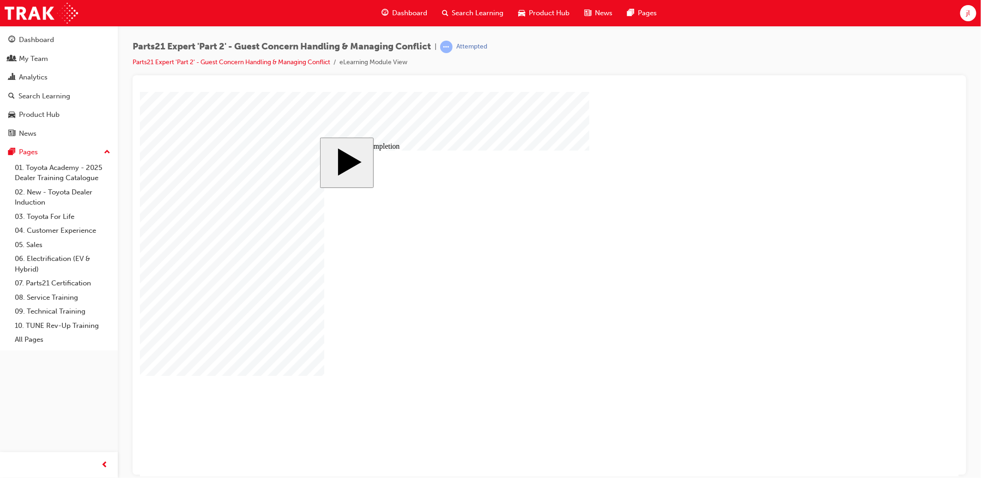
click at [831, 271] on body "slide: Course Completion MENU Rectangle 6 HELP Rectangle 6 EXIT Rectangle 6 Sun…" at bounding box center [548, 283] width 819 height 385
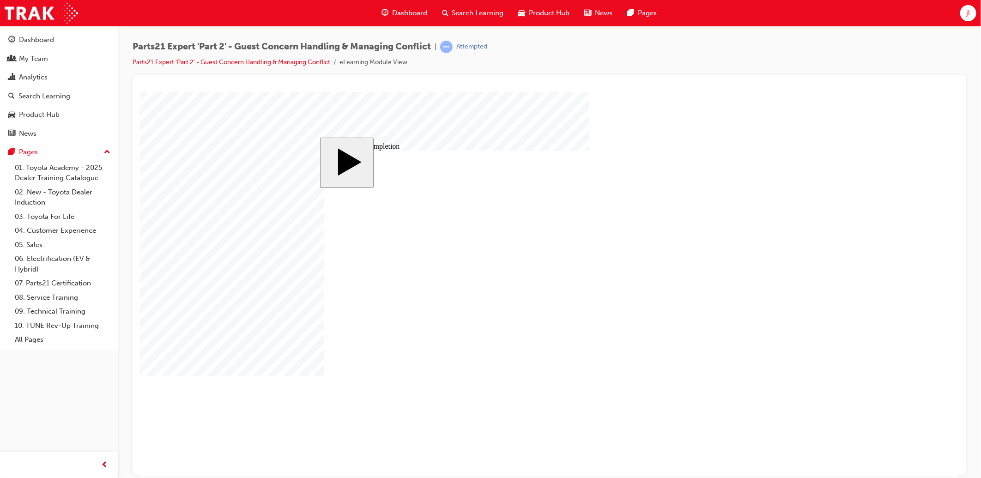
drag, startPoint x: 587, startPoint y: 365, endPoint x: 592, endPoint y: 364, distance: 5.7
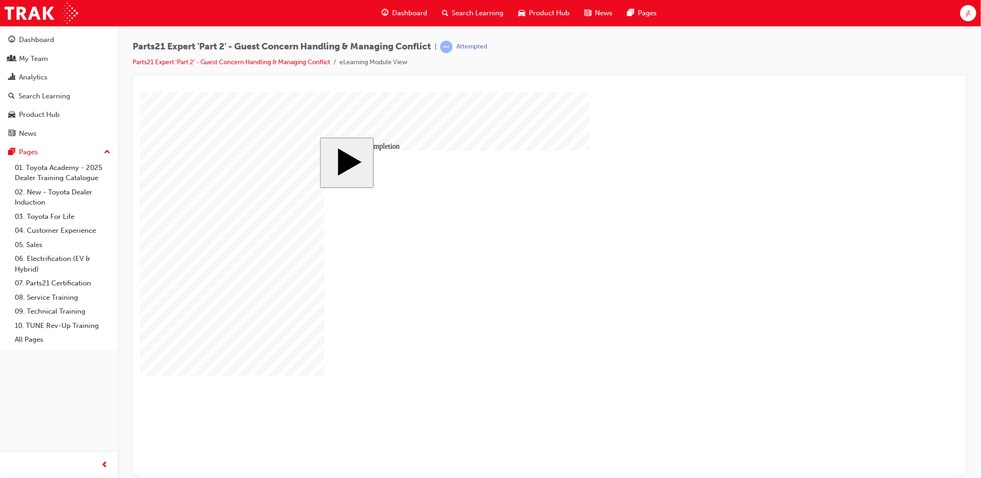
drag, startPoint x: 677, startPoint y: 304, endPoint x: 683, endPoint y: 287, distance: 17.8
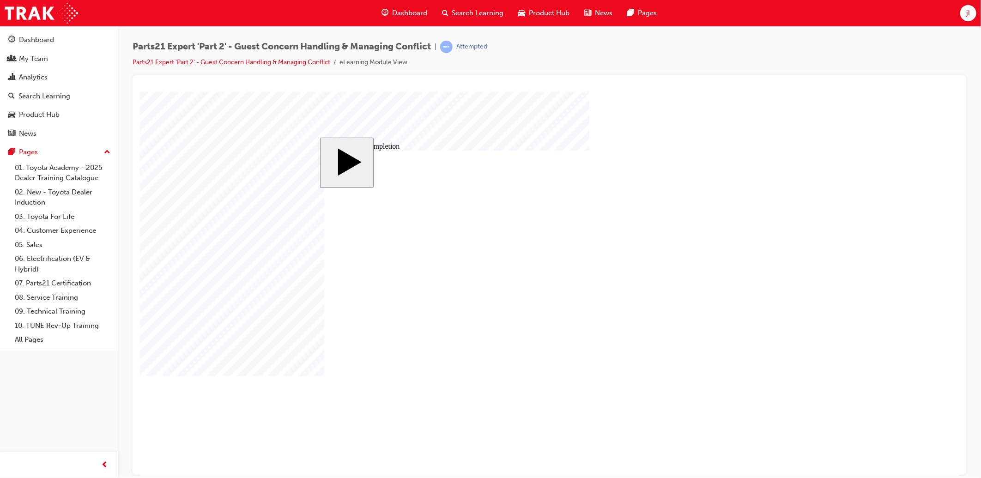
click at [805, 133] on body "slide: Course Completion Rectangle 1 Rectangle 2 That was incorrect, please try…" at bounding box center [548, 283] width 819 height 385
drag, startPoint x: 598, startPoint y: 319, endPoint x: 586, endPoint y: 318, distance: 11.6
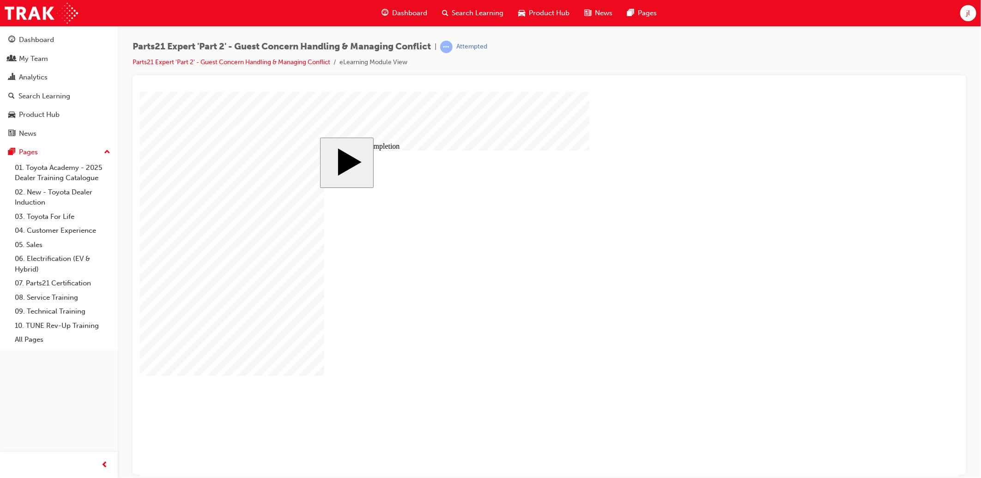
drag, startPoint x: 598, startPoint y: 328, endPoint x: 593, endPoint y: 327, distance: 4.6
drag, startPoint x: 597, startPoint y: 335, endPoint x: 582, endPoint y: 334, distance: 15.7
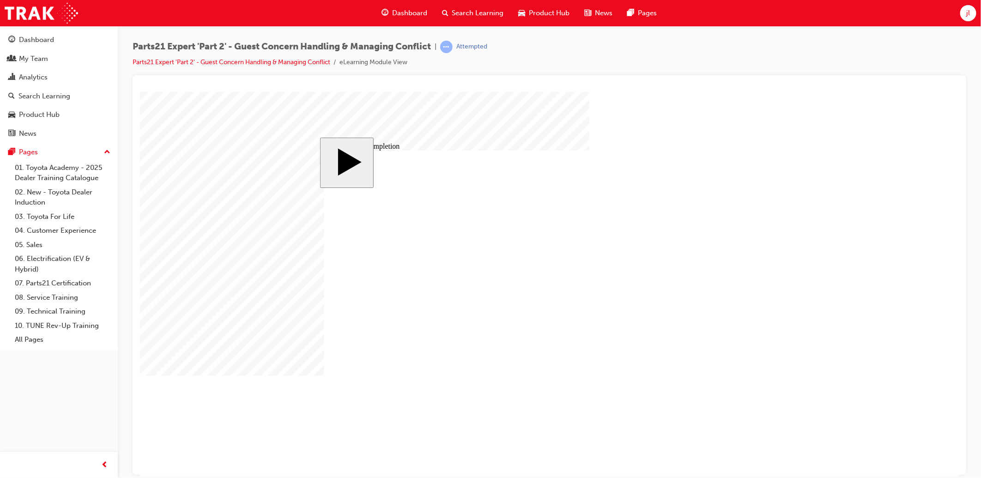
drag, startPoint x: 598, startPoint y: 321, endPoint x: 591, endPoint y: 319, distance: 6.7
drag, startPoint x: 596, startPoint y: 335, endPoint x: 532, endPoint y: 338, distance: 64.7
